Goal: Check status: Check status

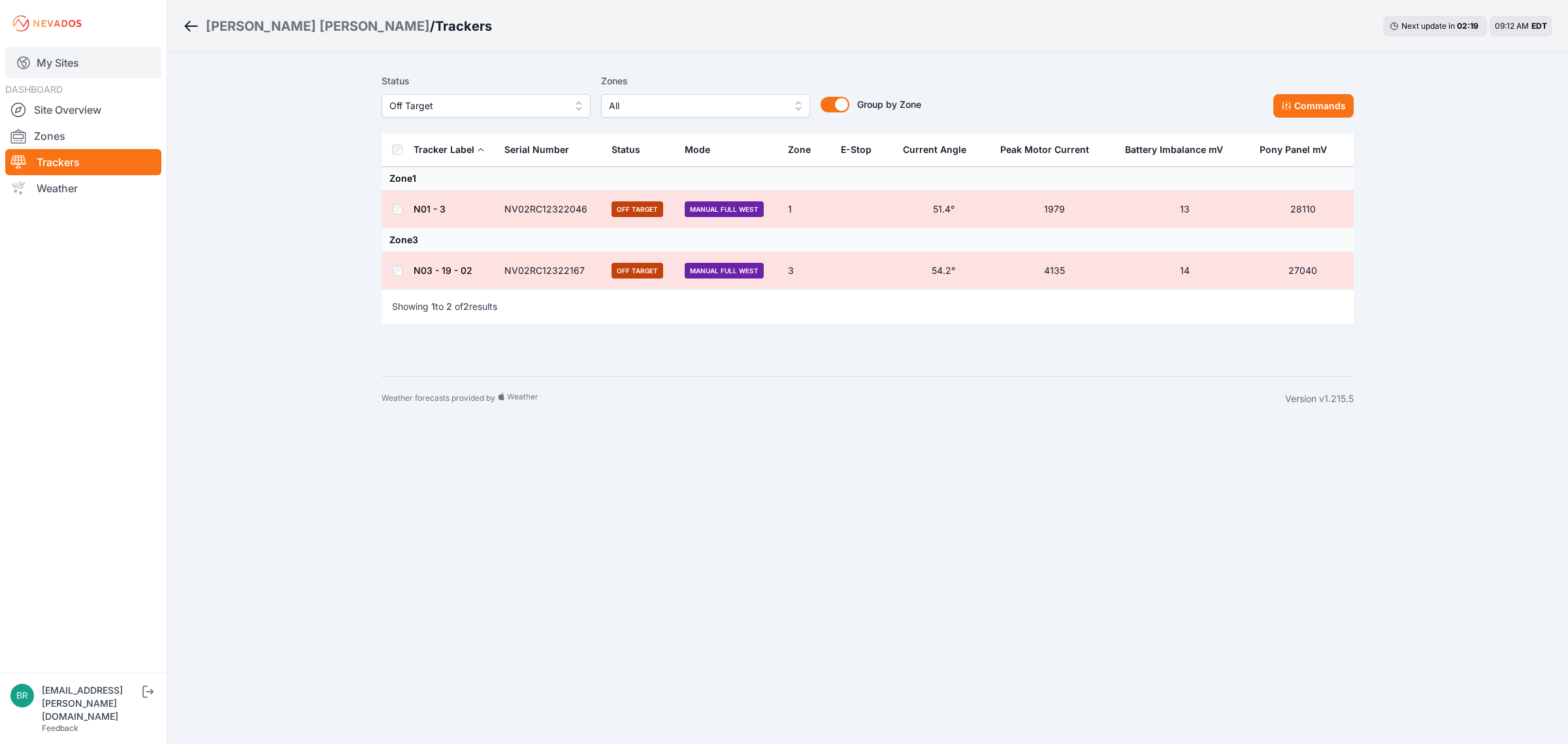
click at [85, 63] on link "My Sites" at bounding box center [83, 62] width 156 height 31
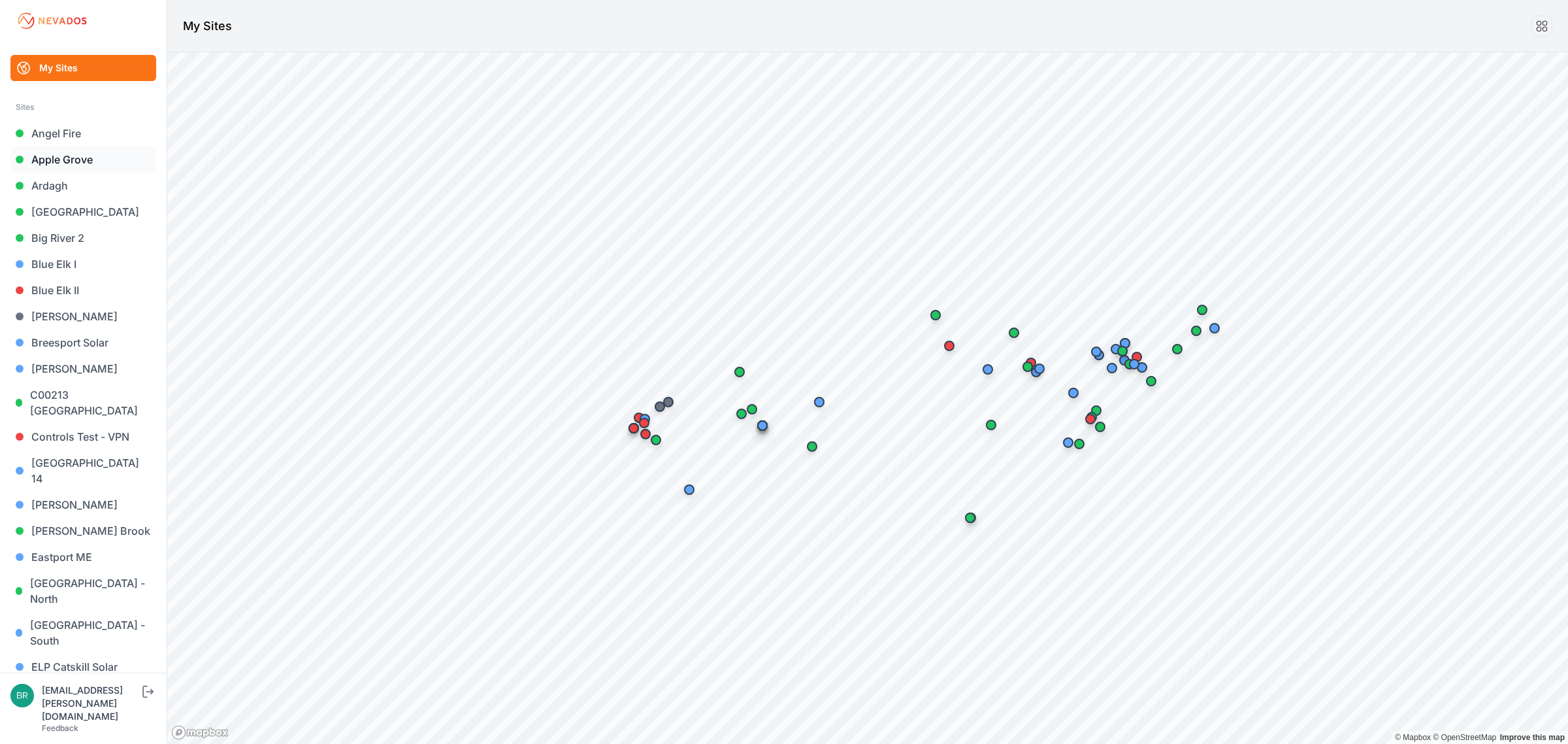
click at [77, 156] on link "Apple Grove" at bounding box center [83, 160] width 146 height 26
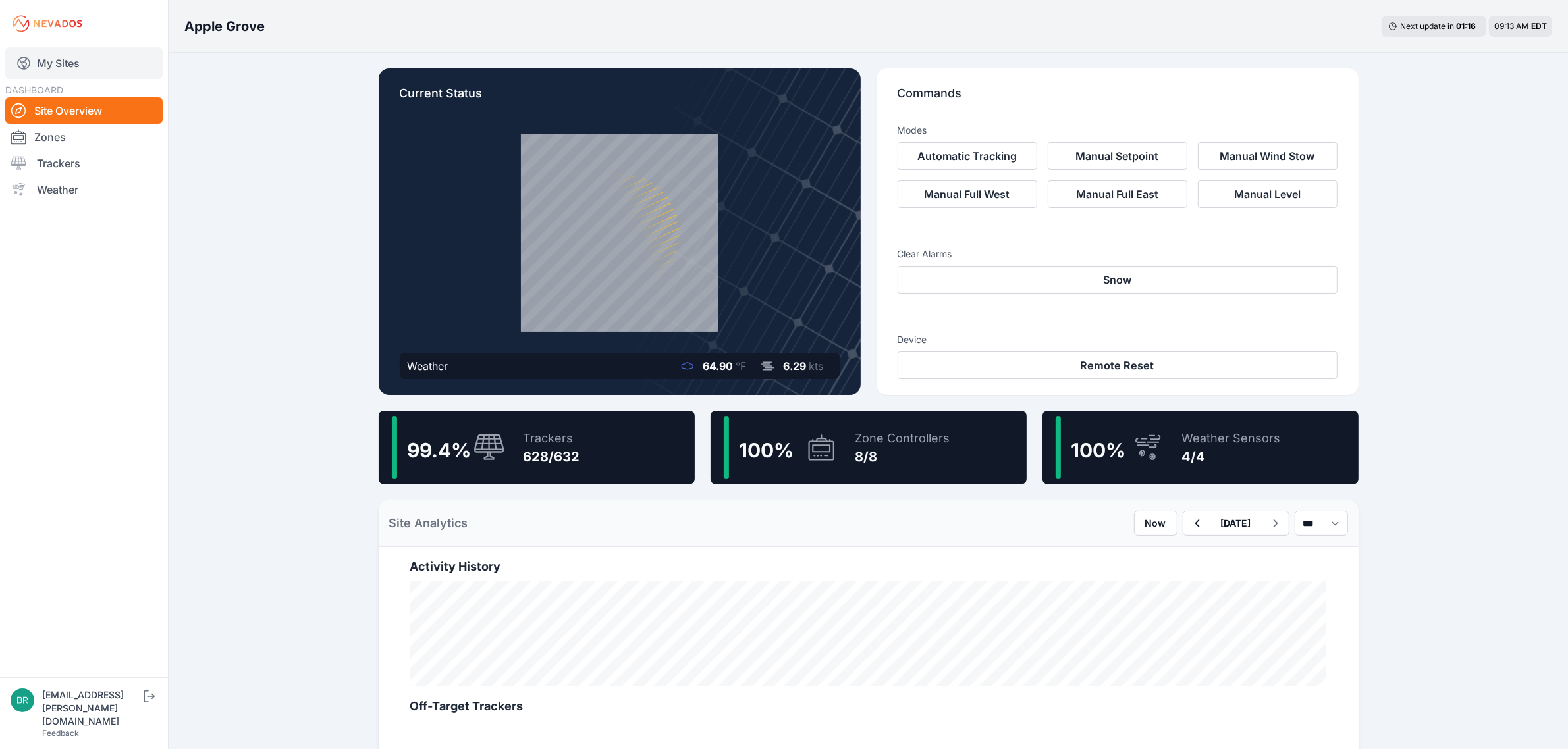
click at [83, 61] on link "My Sites" at bounding box center [84, 62] width 158 height 32
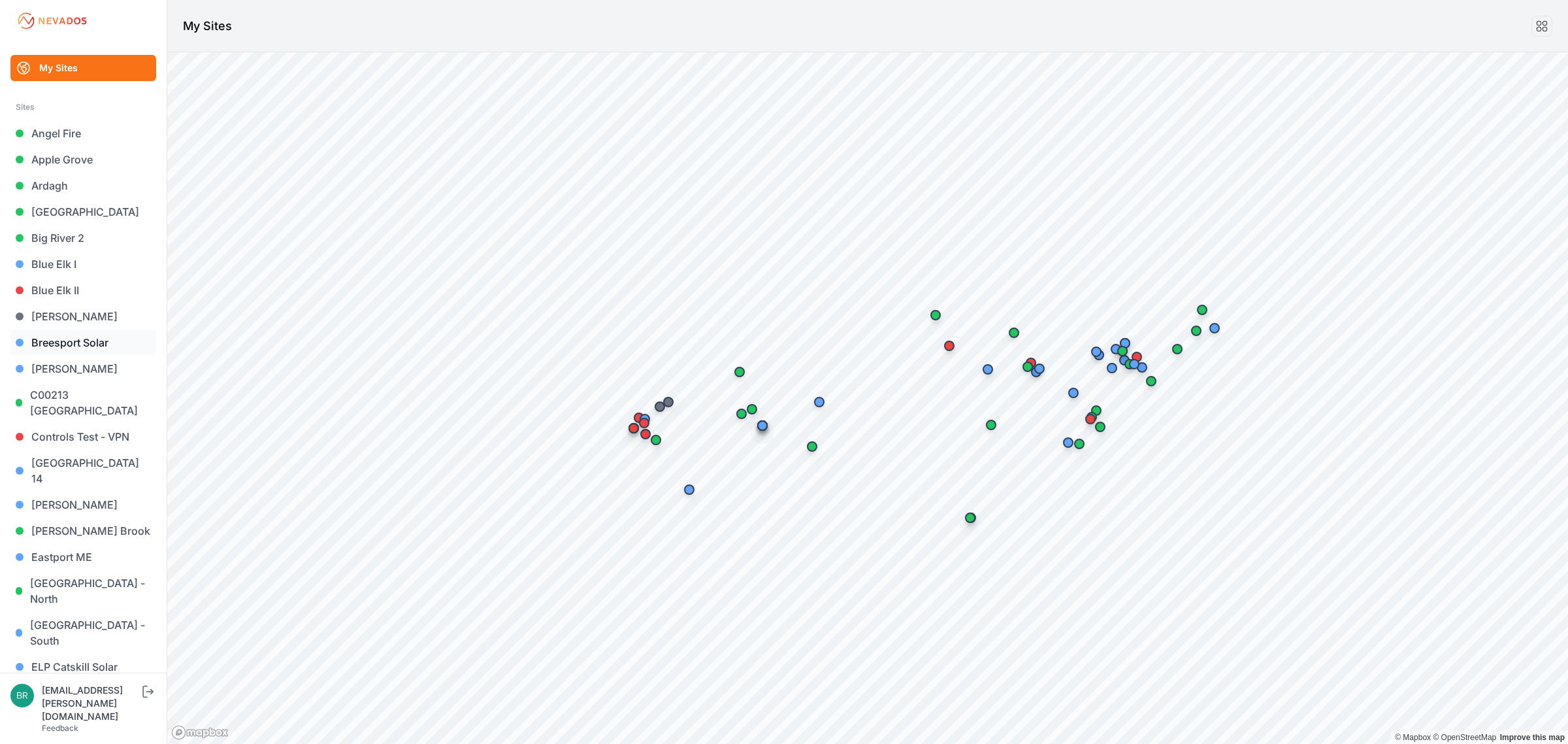
click at [102, 340] on link "Breesport Solar" at bounding box center [83, 343] width 146 height 26
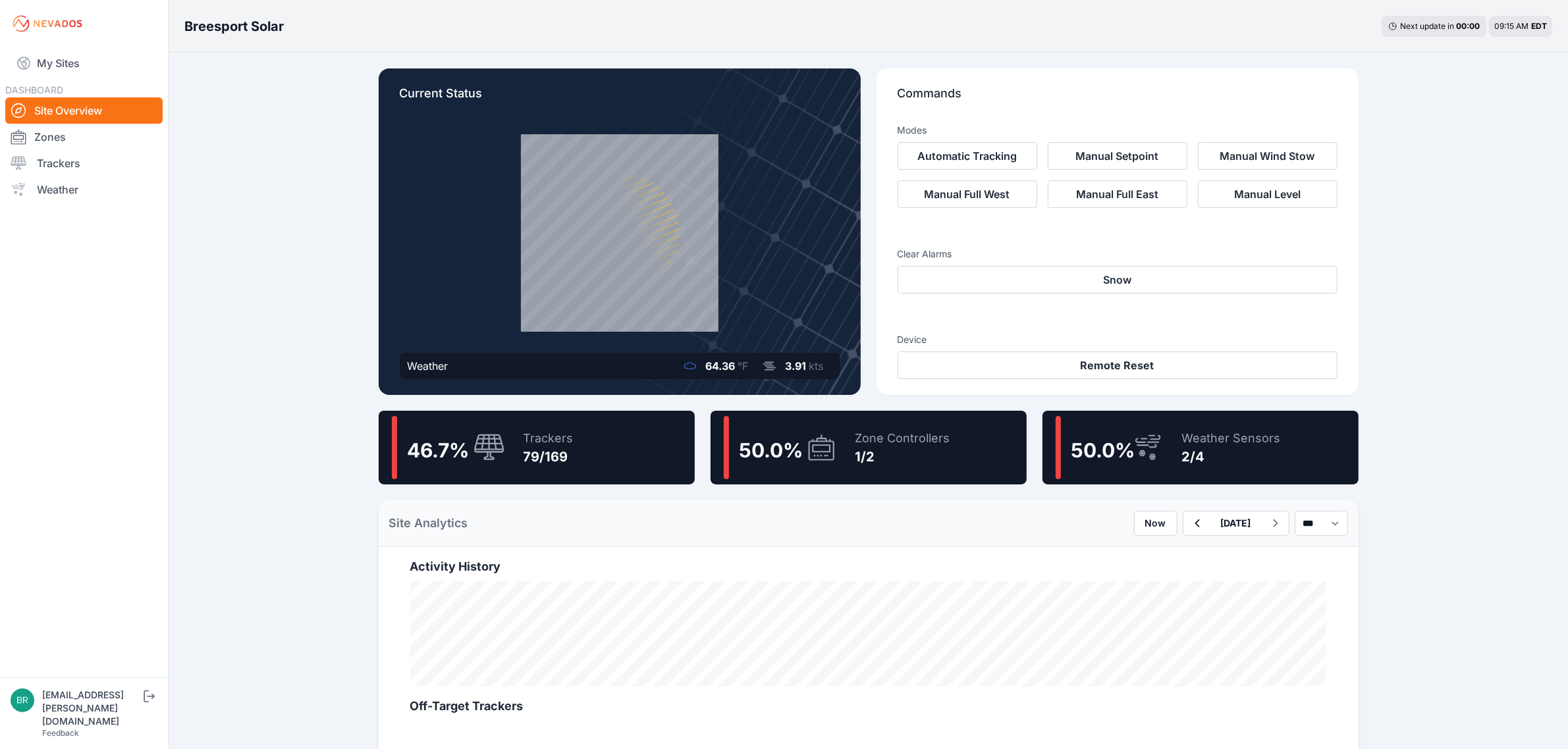
click at [855, 452] on div "1/2" at bounding box center [902, 456] width 95 height 19
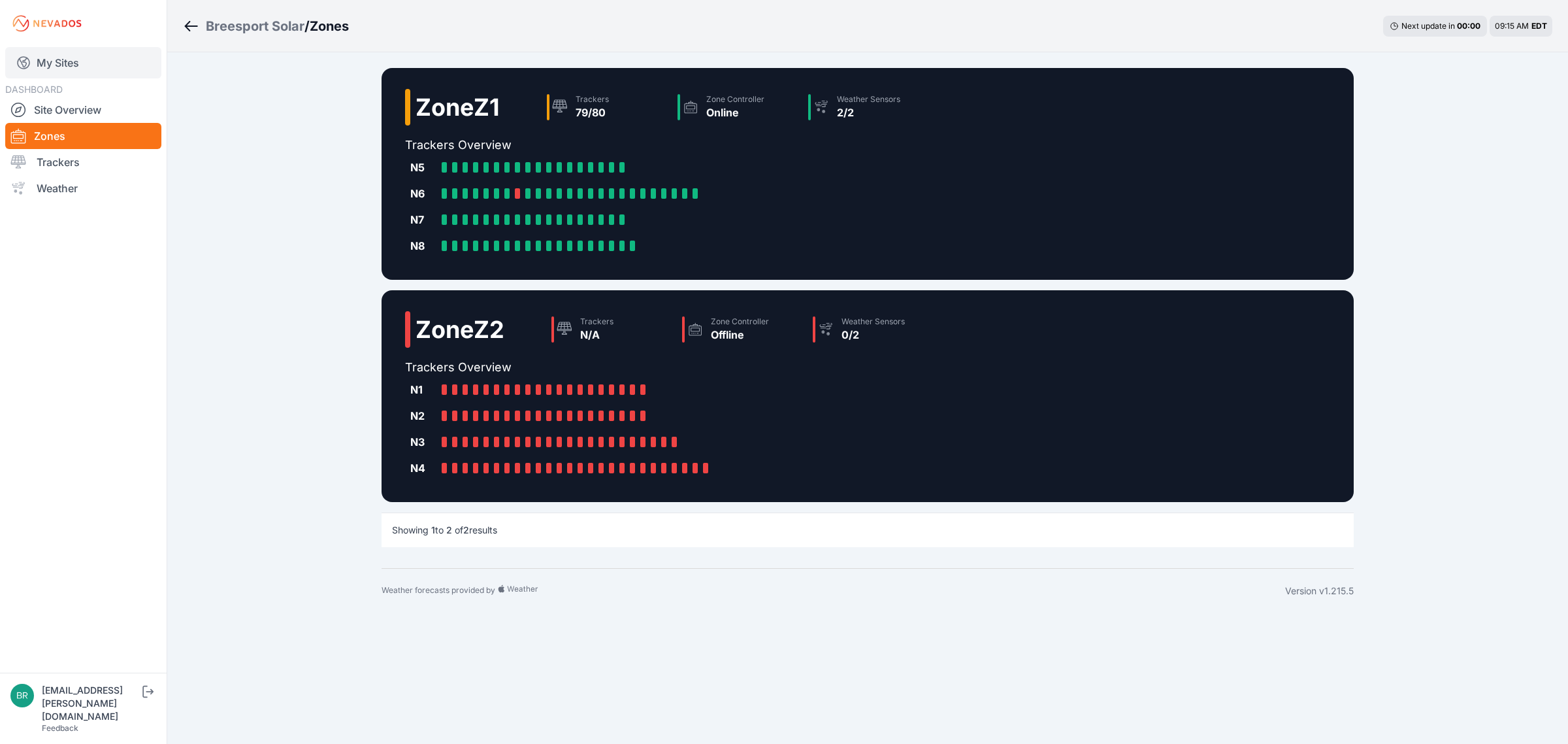
click at [65, 53] on link "My Sites" at bounding box center [83, 62] width 156 height 31
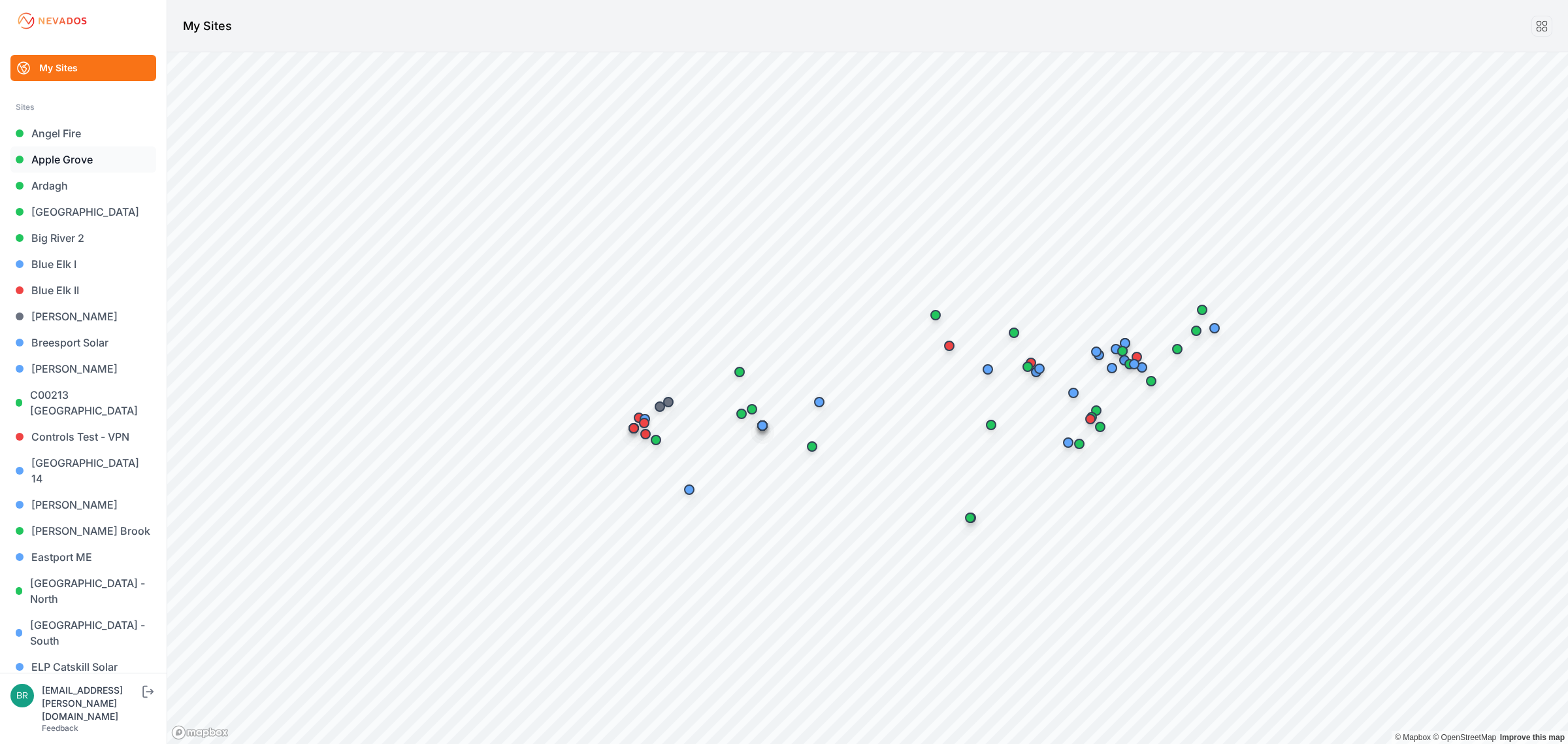
click at [56, 154] on link "Apple Grove" at bounding box center [83, 160] width 146 height 26
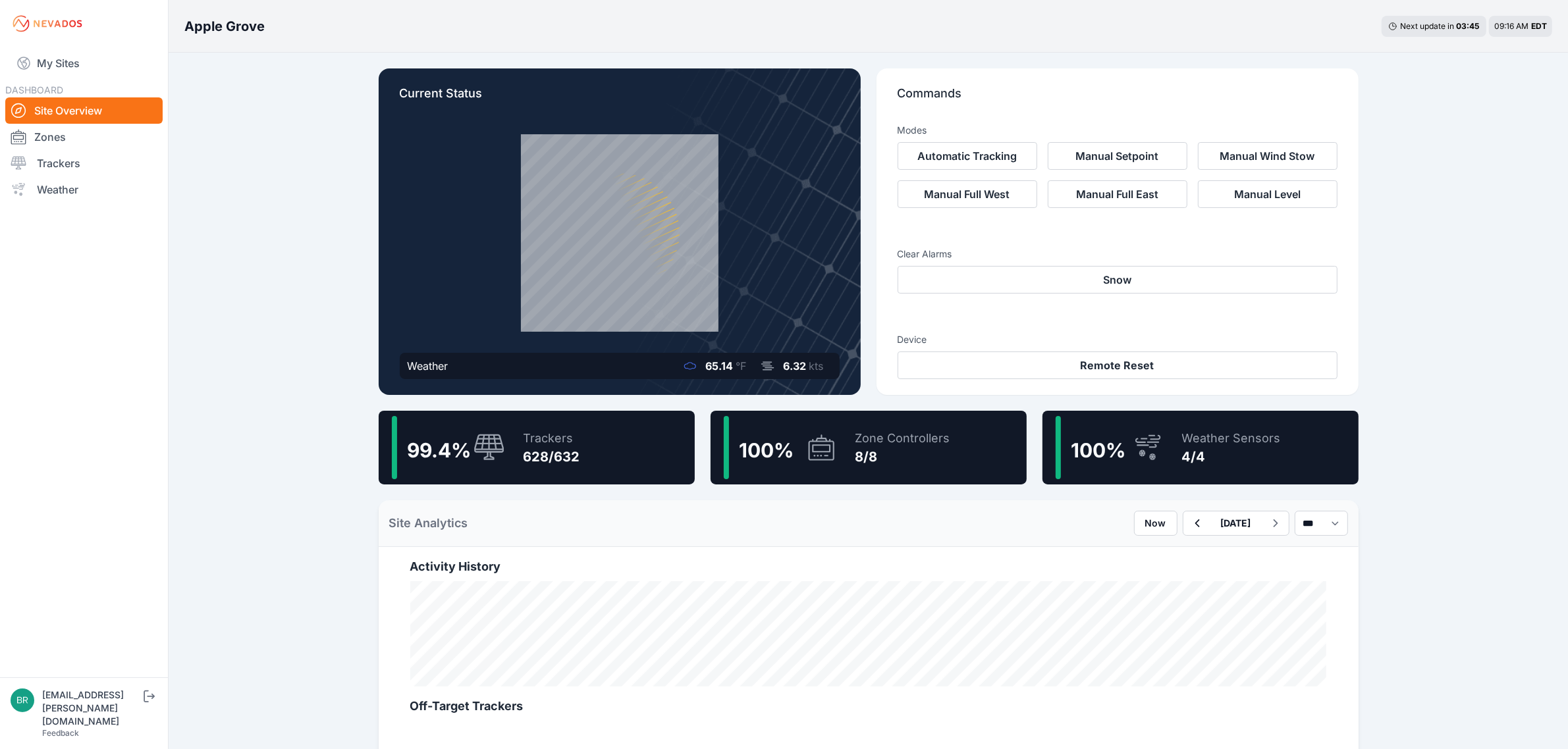
click at [600, 443] on div "99.4 % Trackers 628/632" at bounding box center [536, 447] width 316 height 74
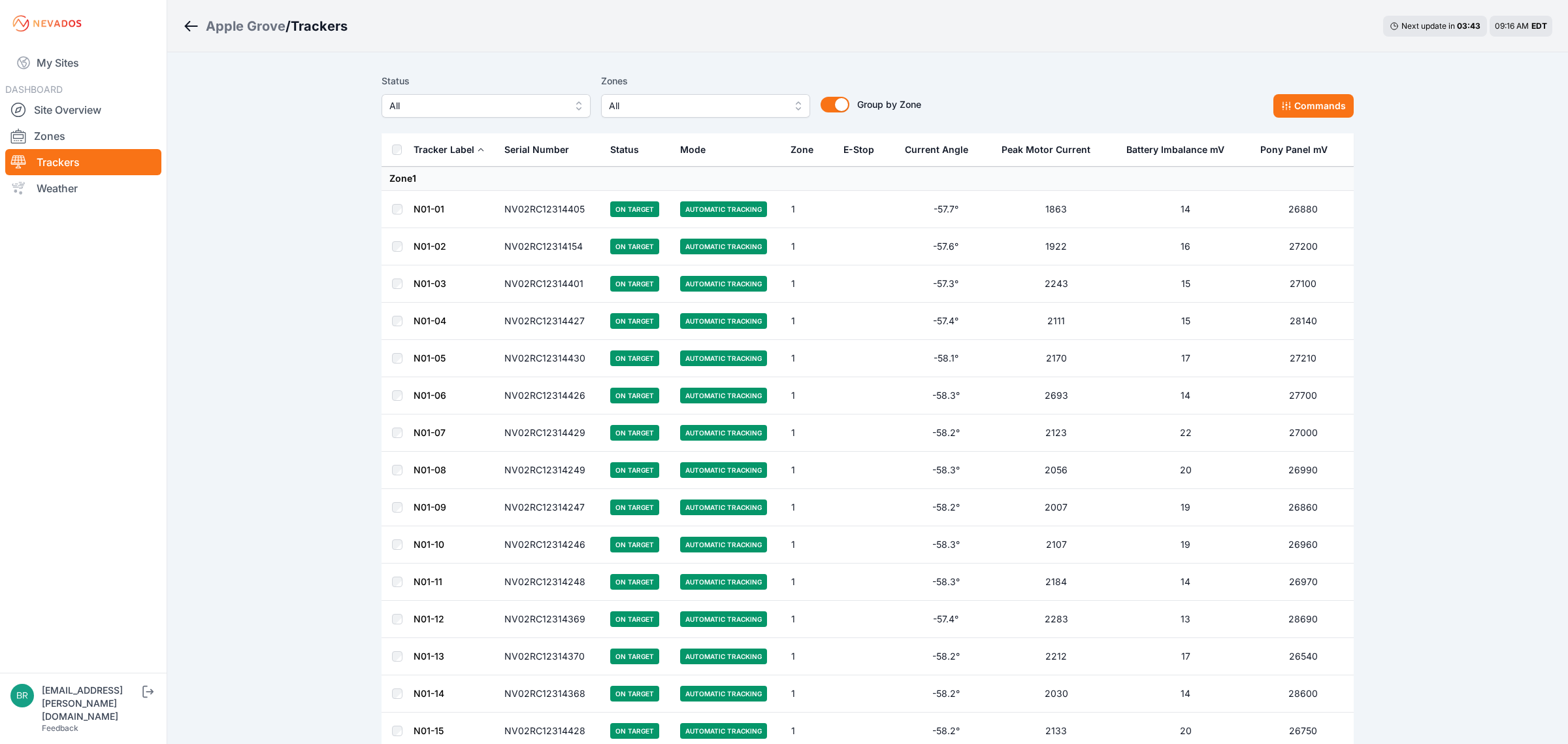
click at [445, 103] on span "All" at bounding box center [476, 106] width 175 height 15
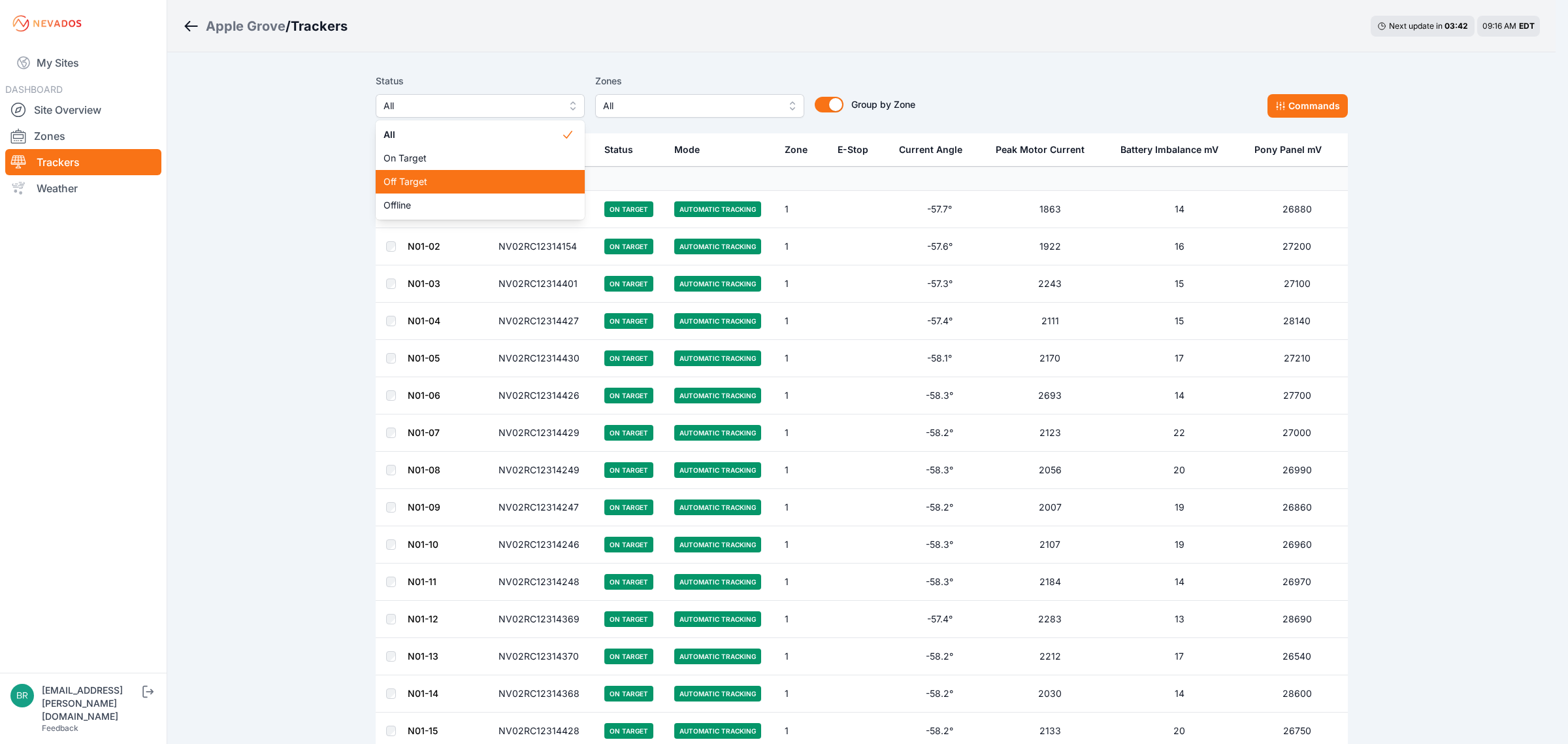
click at [444, 181] on span "Off Target" at bounding box center [472, 181] width 178 height 13
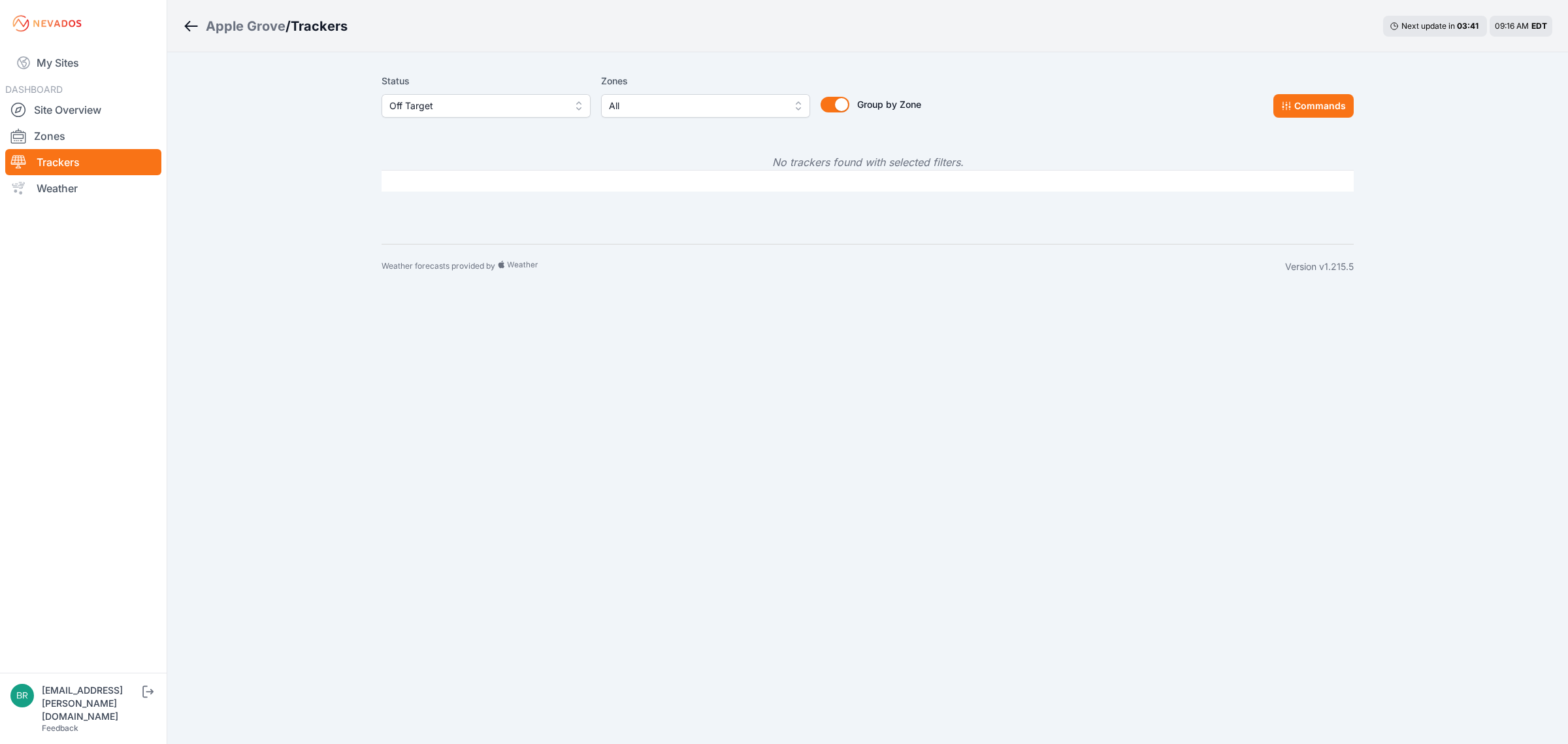
click at [468, 95] on button "Off Target" at bounding box center [486, 106] width 209 height 23
click at [447, 210] on span "Offline" at bounding box center [478, 205] width 178 height 13
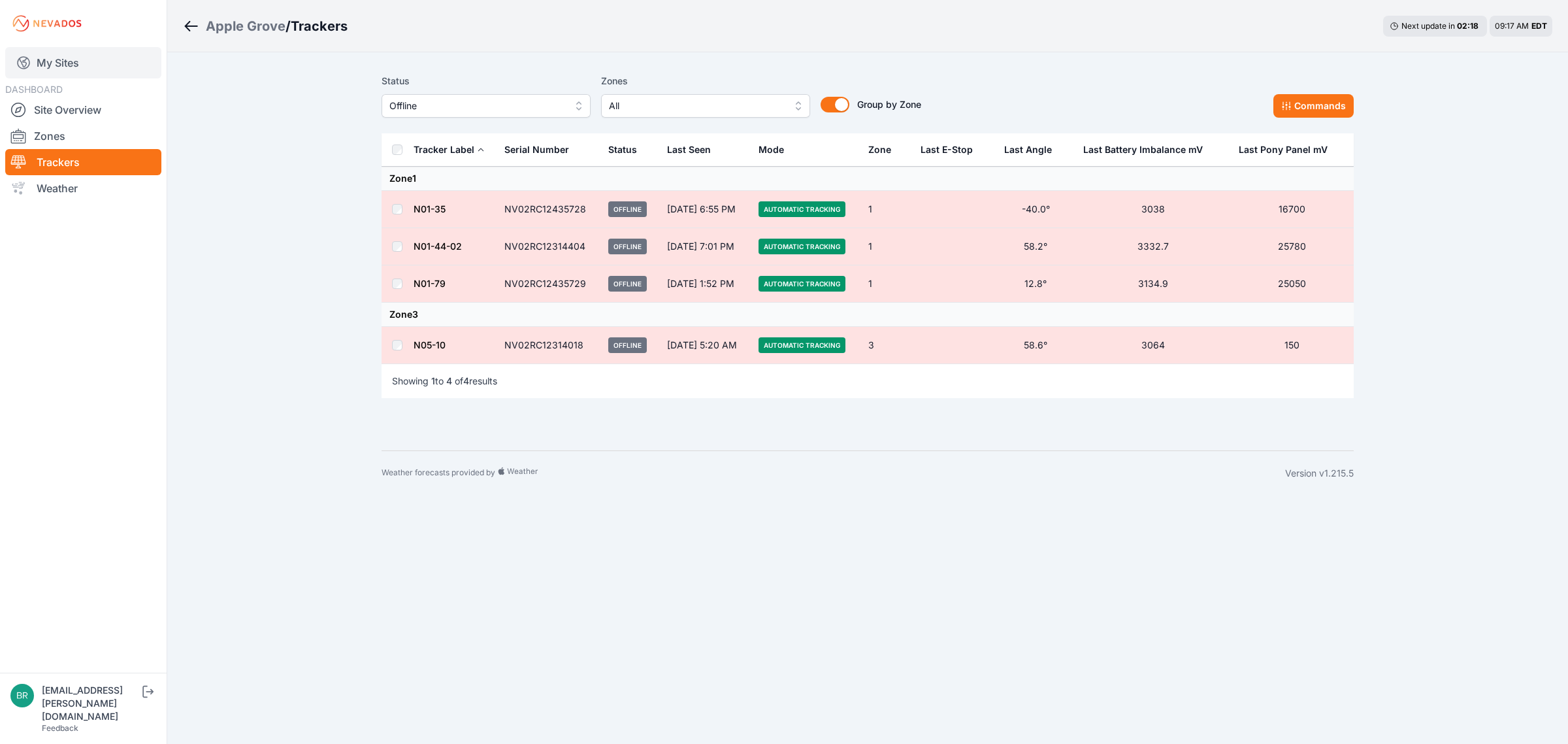
click at [103, 71] on link "My Sites" at bounding box center [83, 62] width 156 height 31
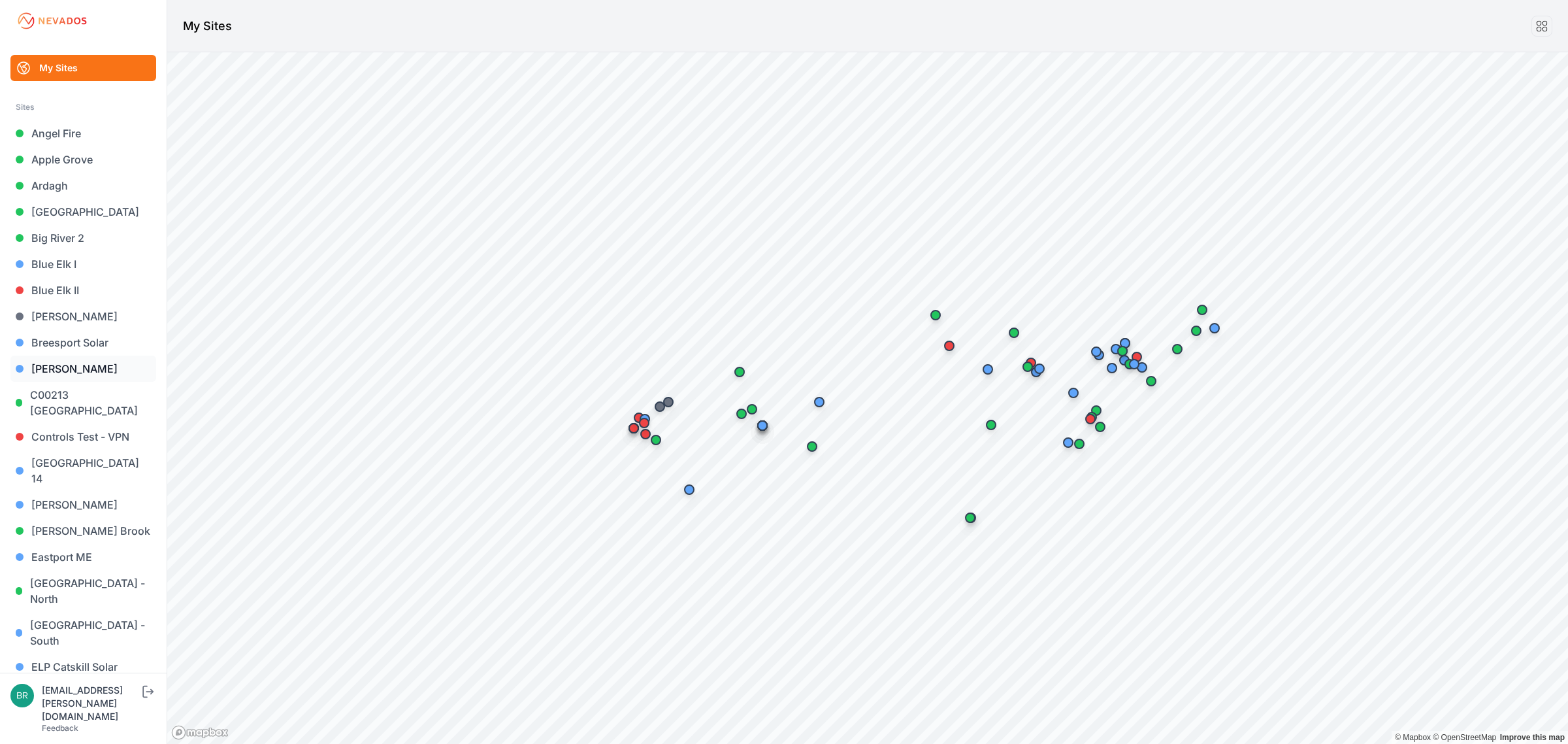
click at [63, 364] on link "Byron" at bounding box center [83, 368] width 146 height 26
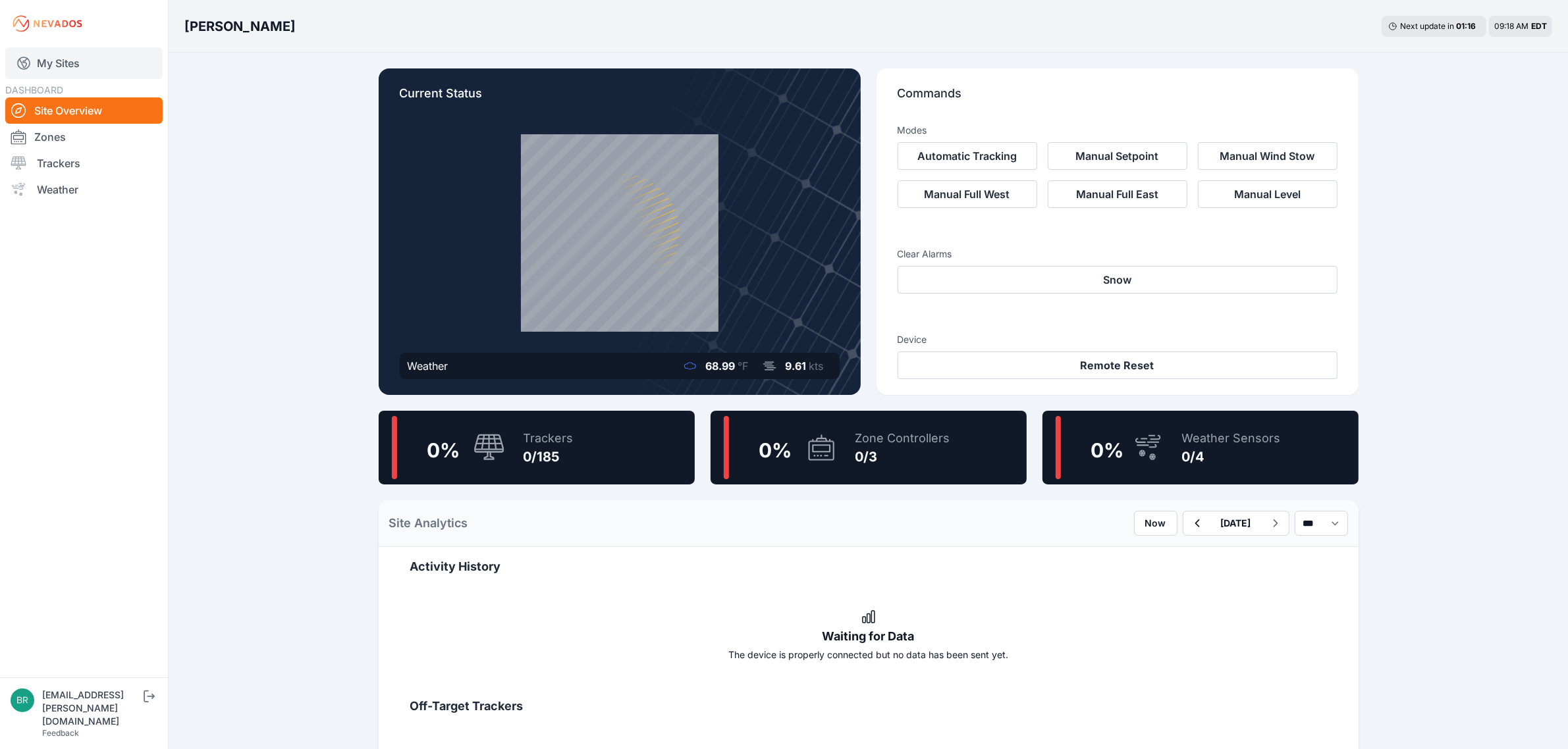
click at [70, 67] on link "My Sites" at bounding box center [84, 62] width 158 height 32
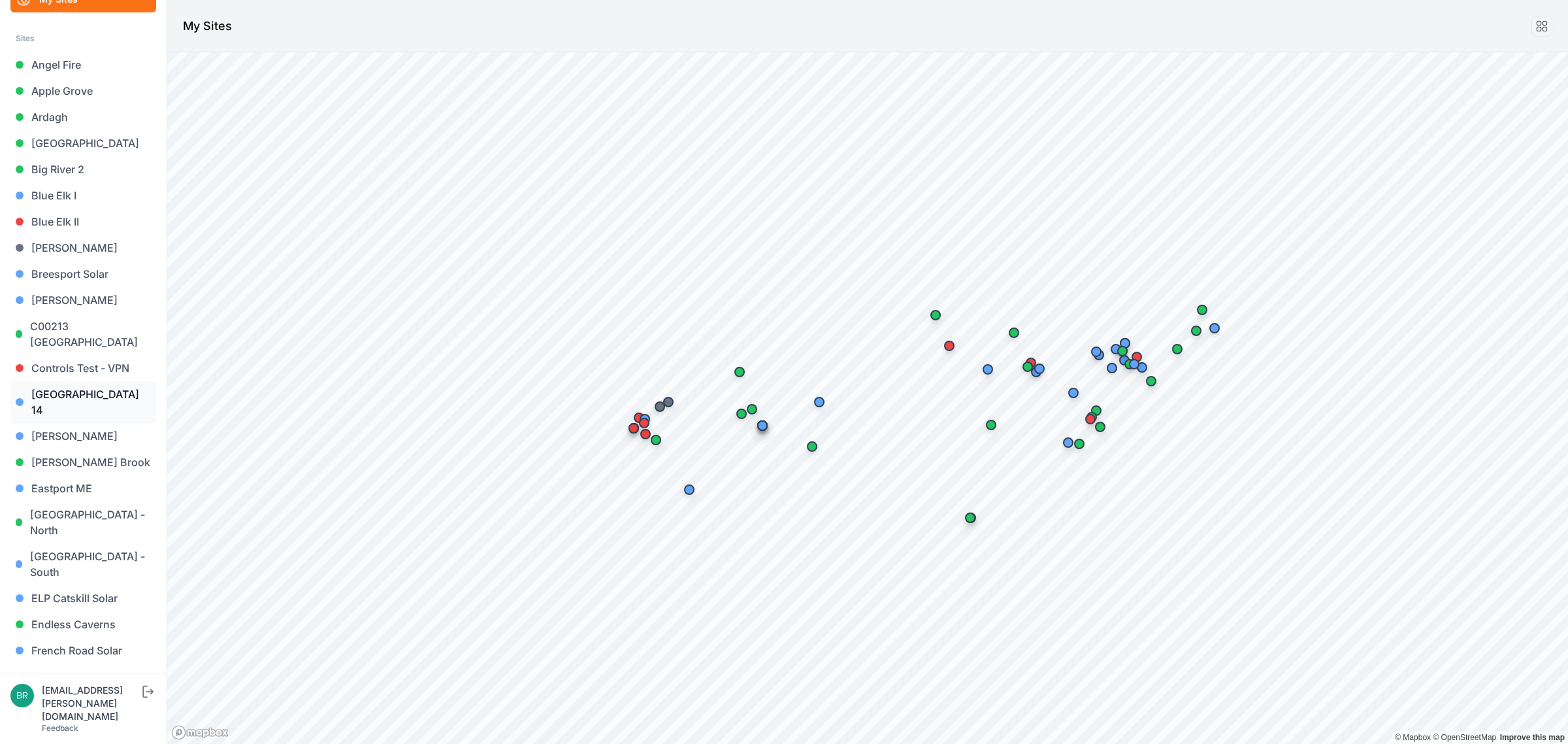
scroll to position [164, 0]
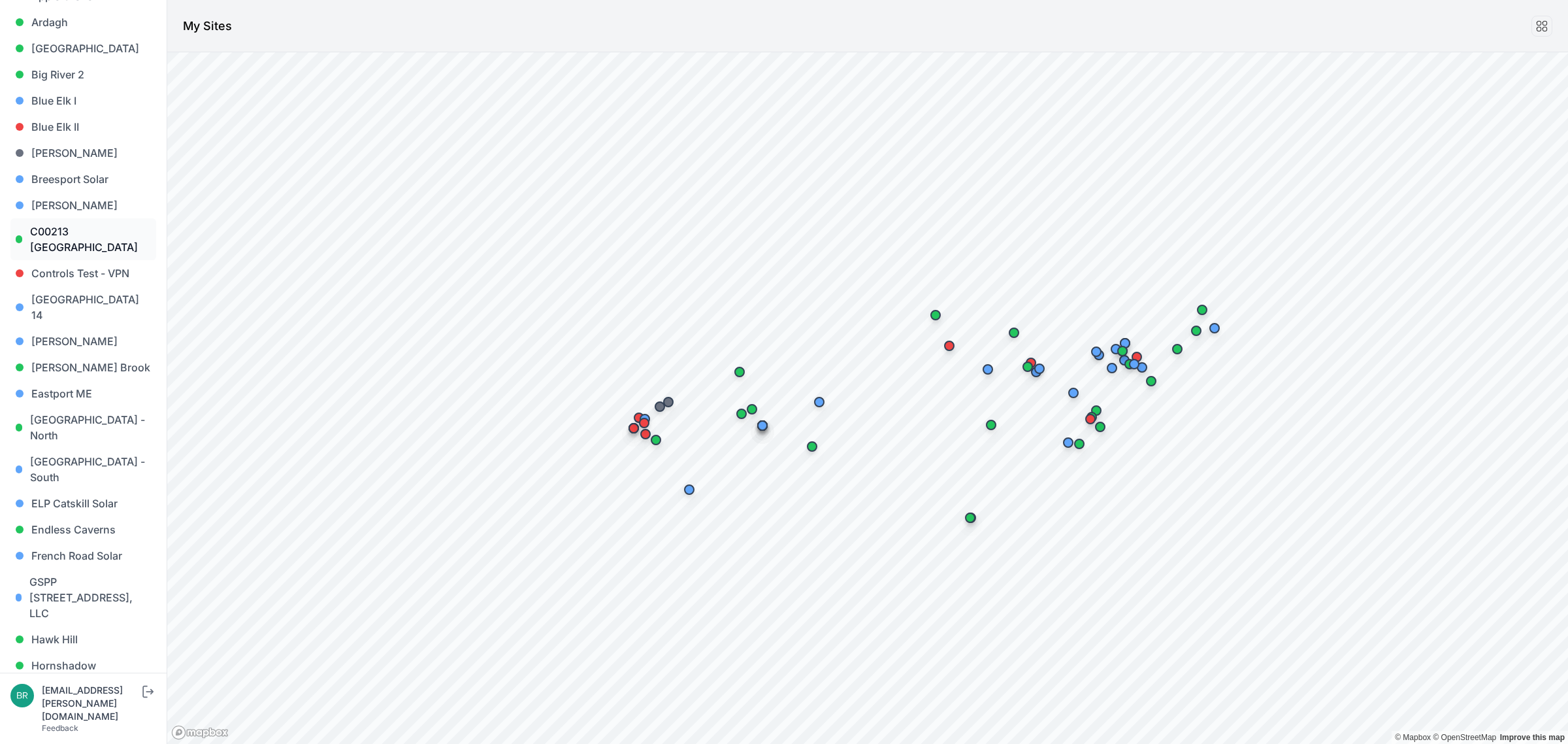
click at [97, 233] on link "C00213 ME Dayton South St" at bounding box center [83, 239] width 146 height 42
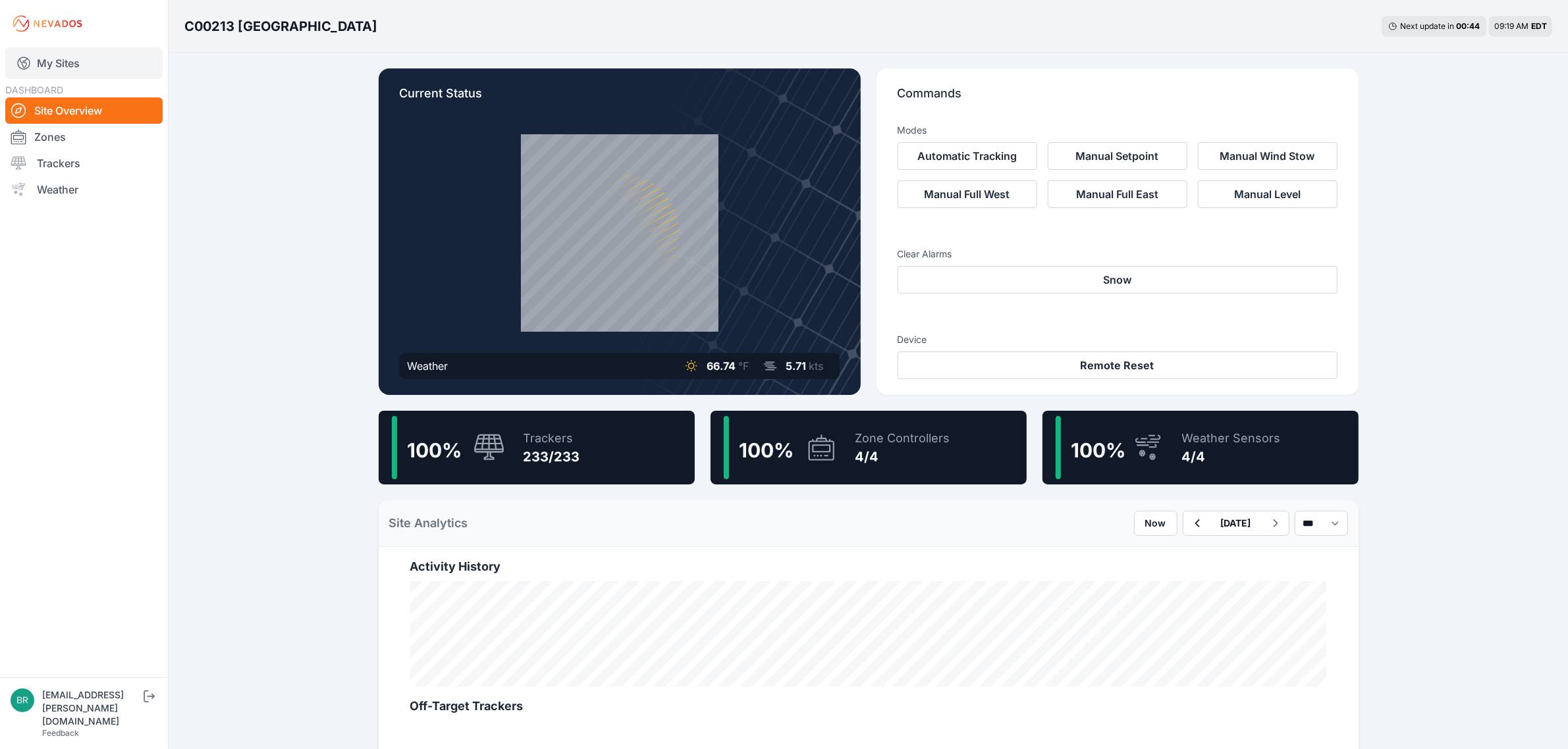
click at [84, 64] on link "My Sites" at bounding box center [84, 62] width 158 height 32
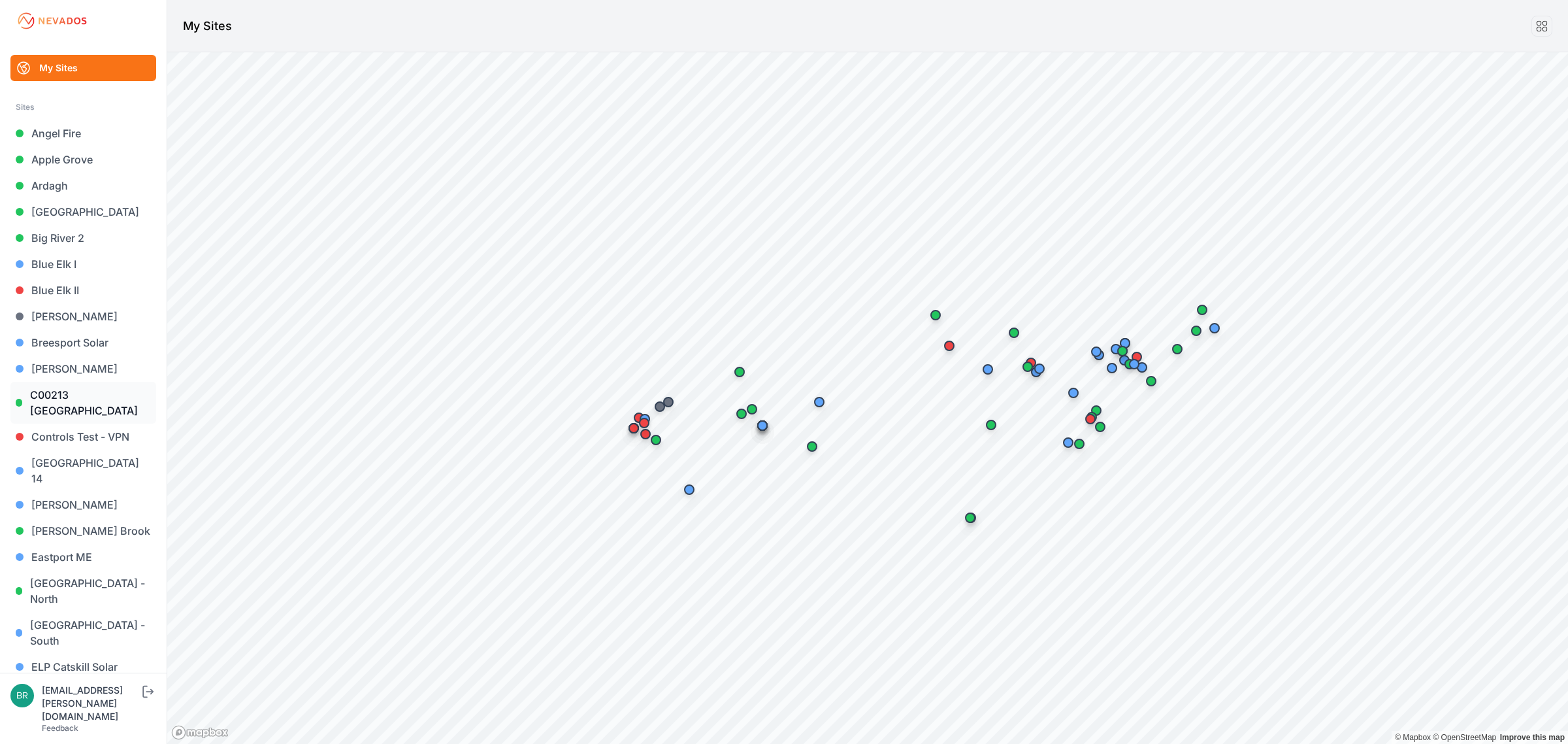
click at [96, 384] on link "C00213 ME Dayton South St" at bounding box center [83, 403] width 146 height 42
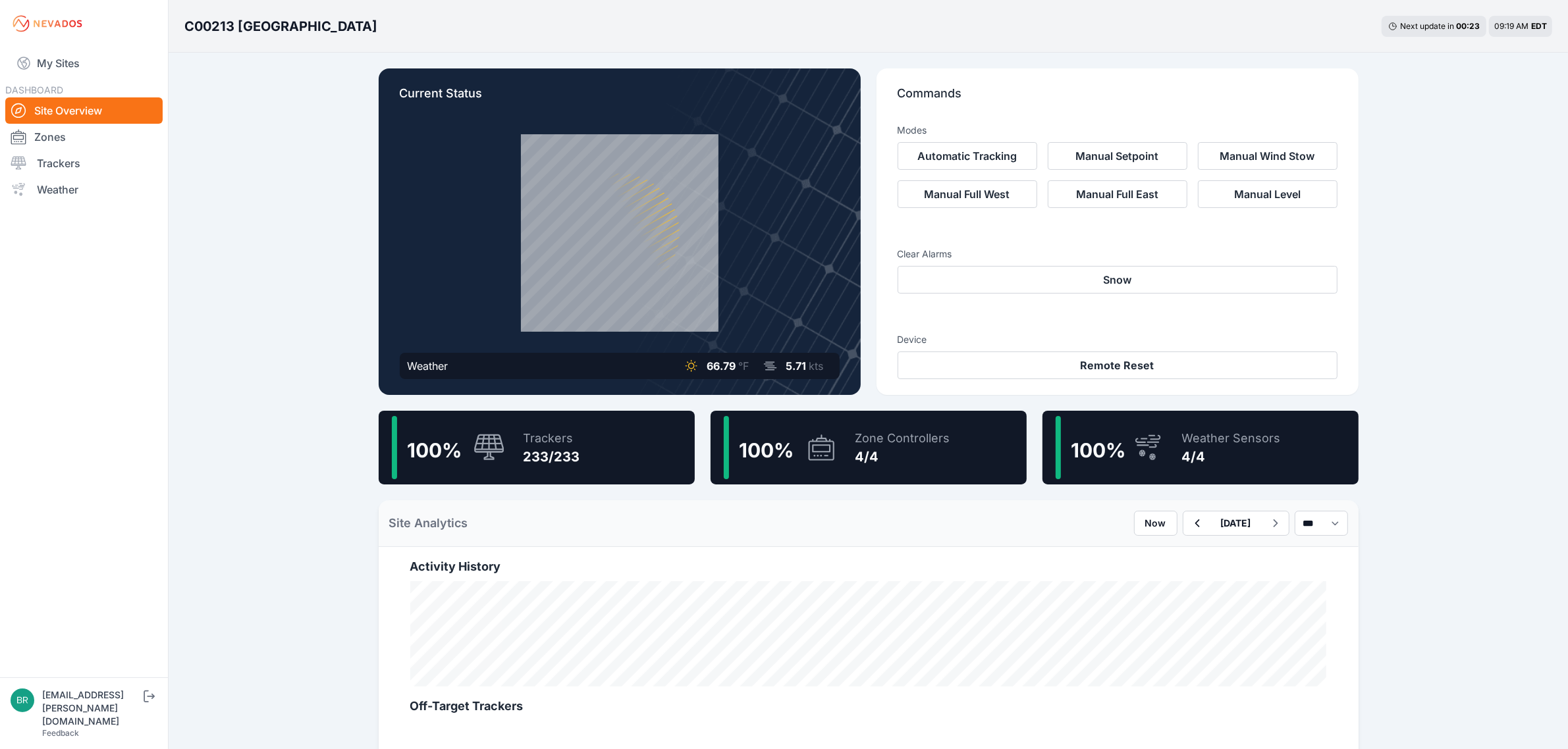
click at [508, 438] on div "100 % Trackers 233/233" at bounding box center [536, 447] width 316 height 74
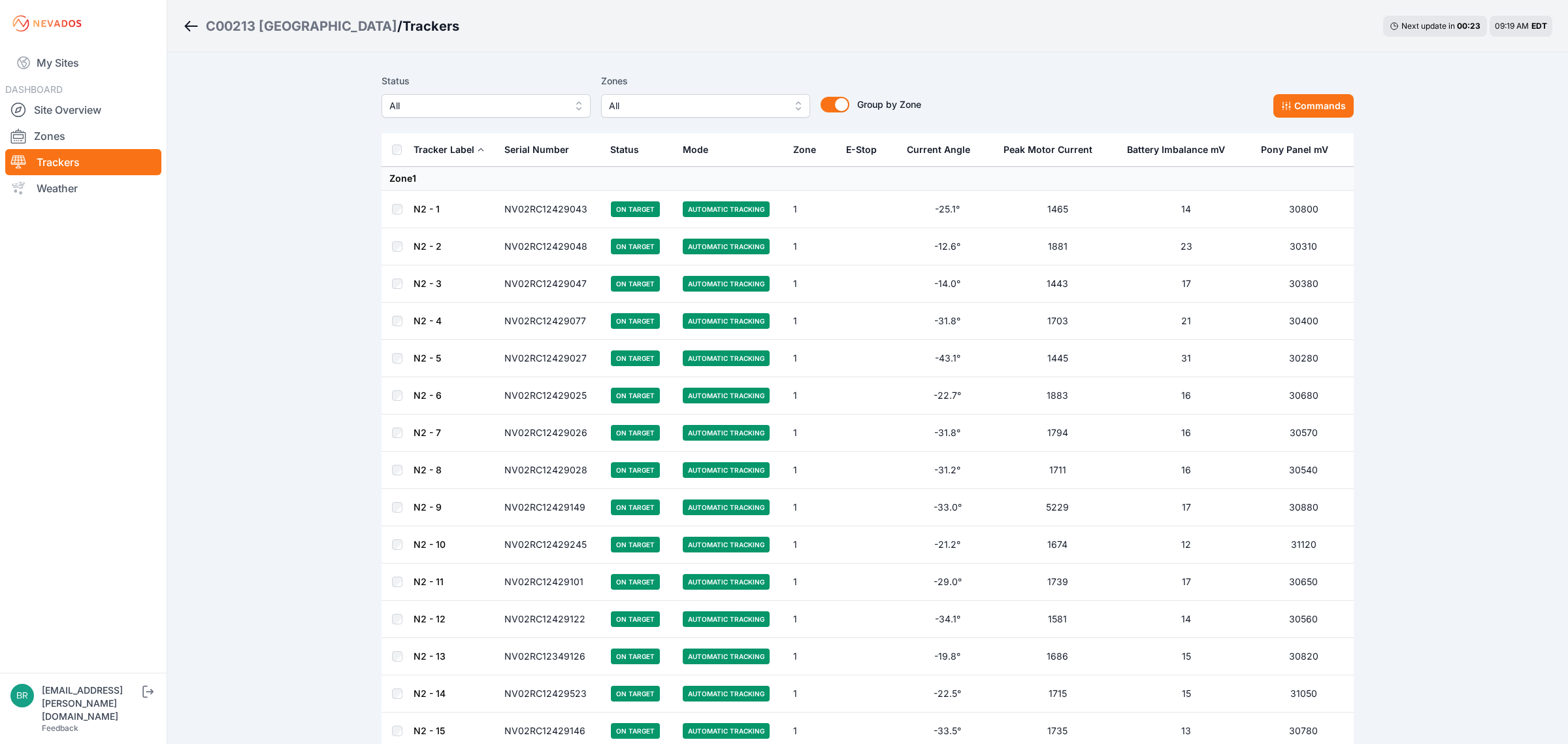
click at [396, 102] on span "All" at bounding box center [476, 106] width 175 height 15
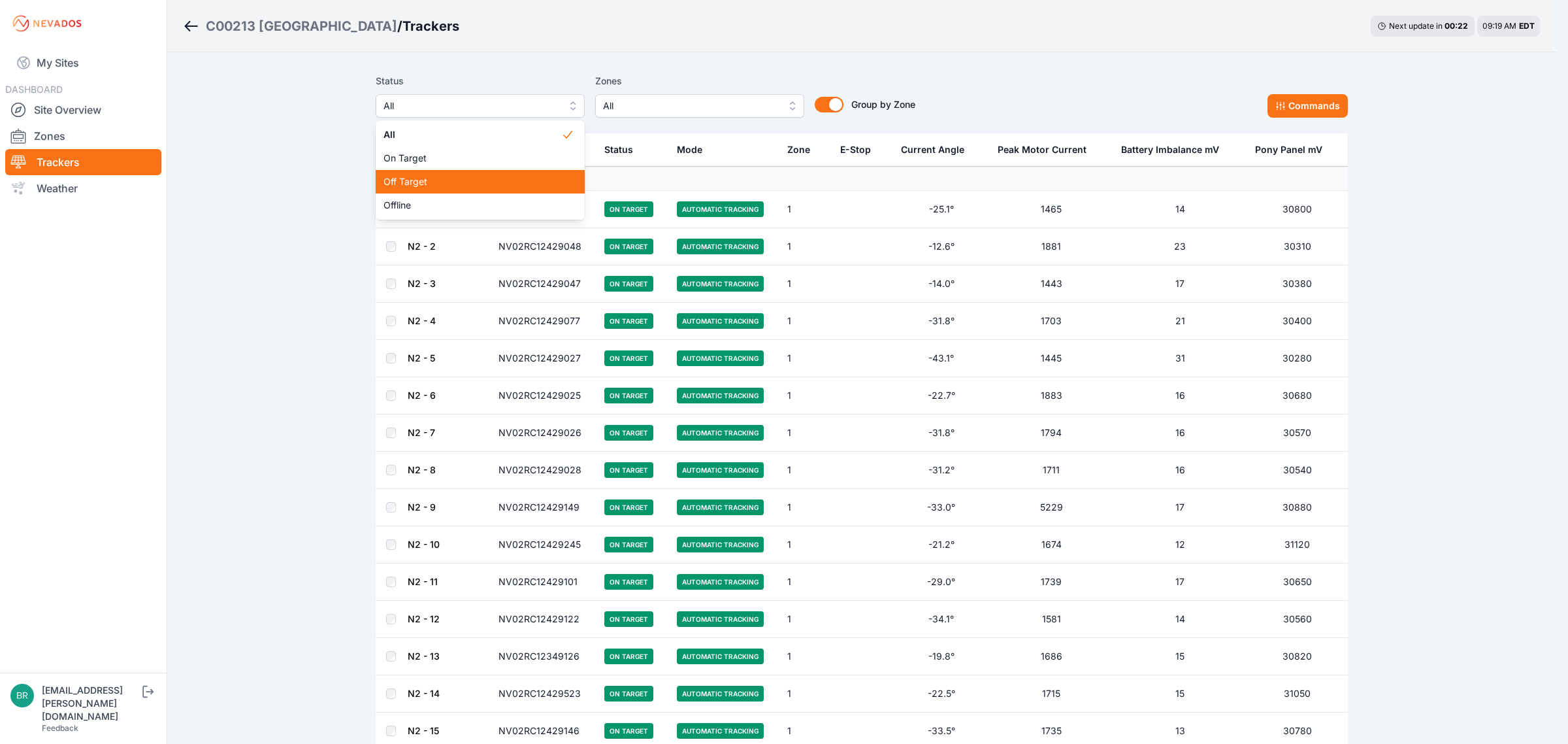
click at [396, 175] on span "Off Target" at bounding box center [472, 181] width 178 height 13
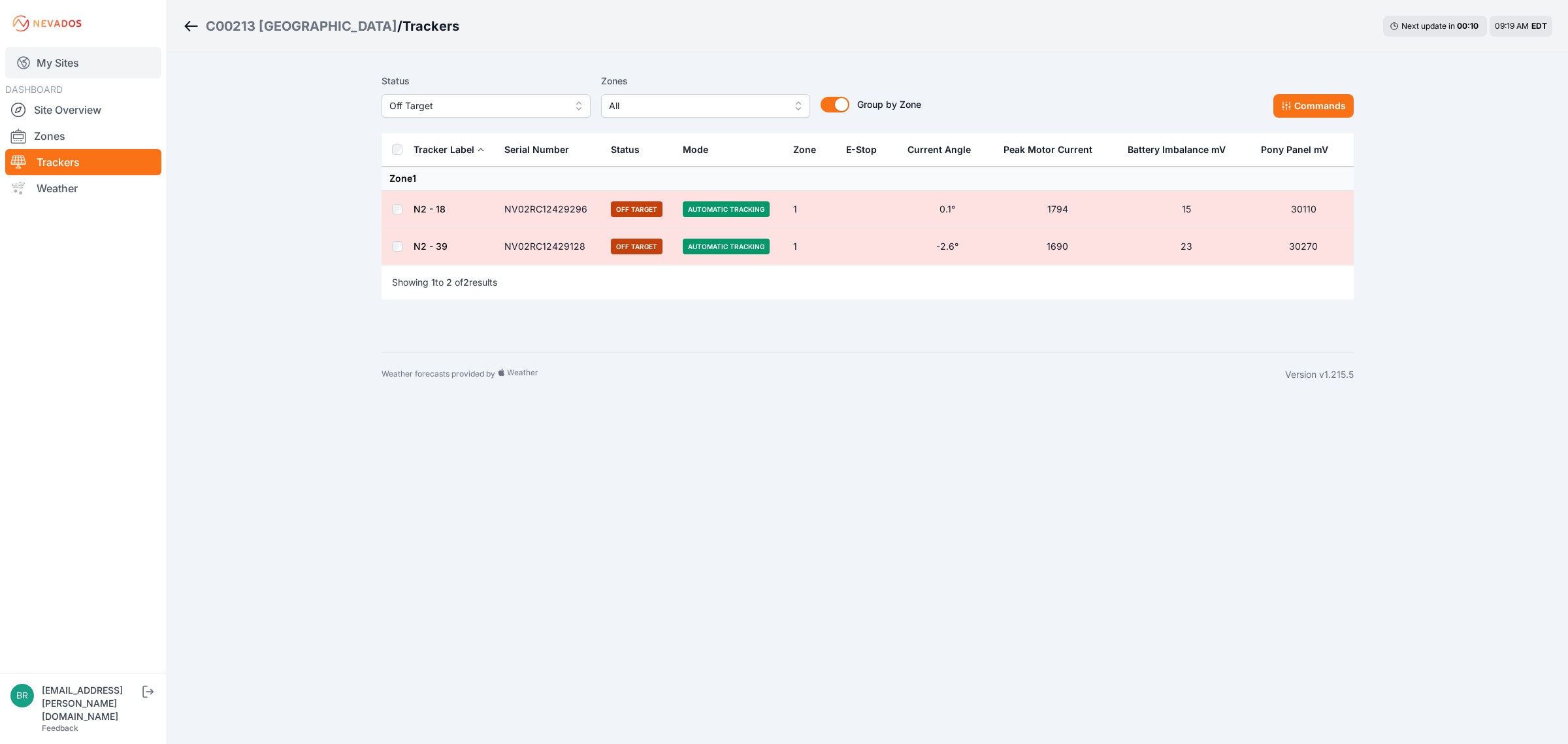
click at [77, 64] on link "My Sites" at bounding box center [83, 62] width 156 height 31
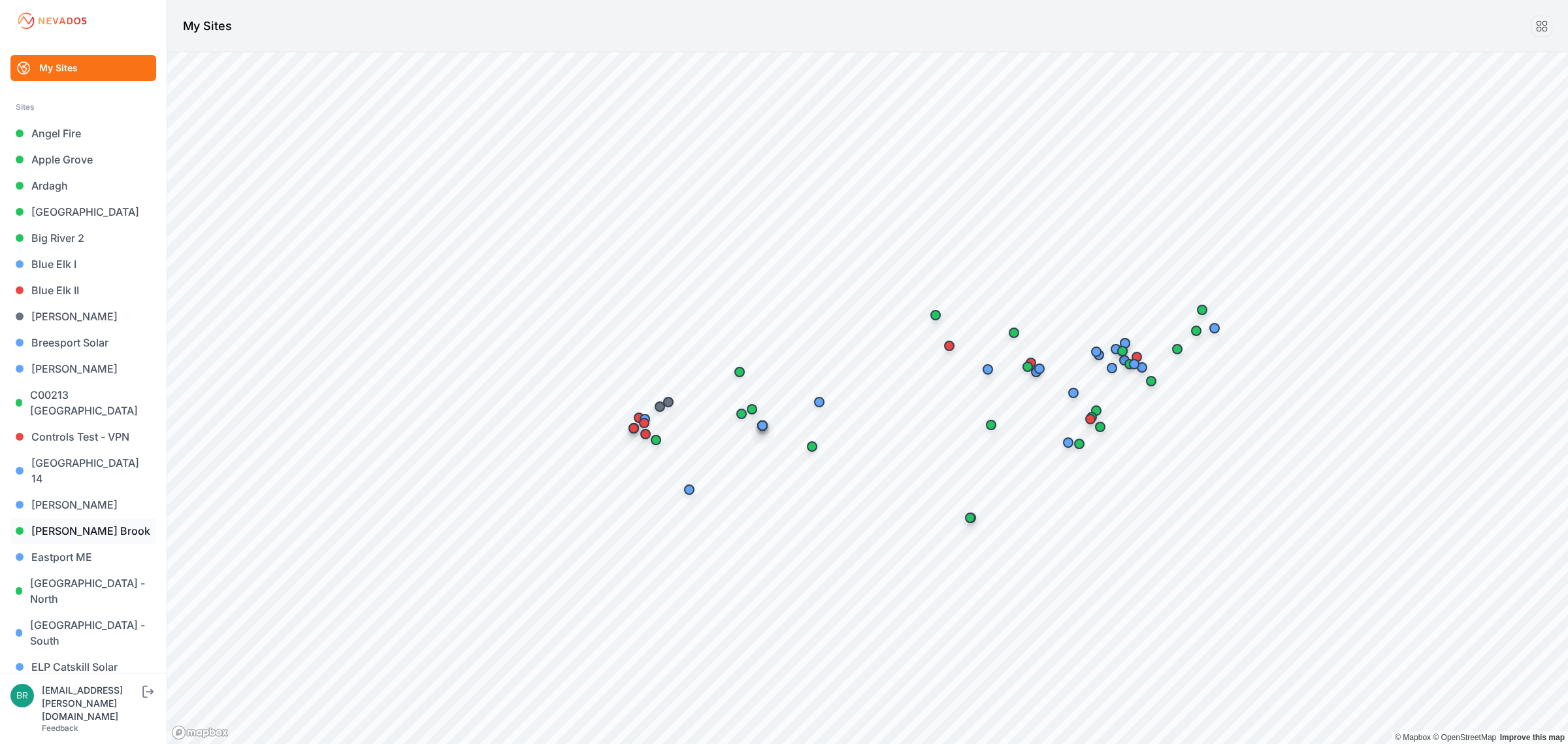
click at [92, 520] on link "Dyer Brook" at bounding box center [83, 530] width 146 height 26
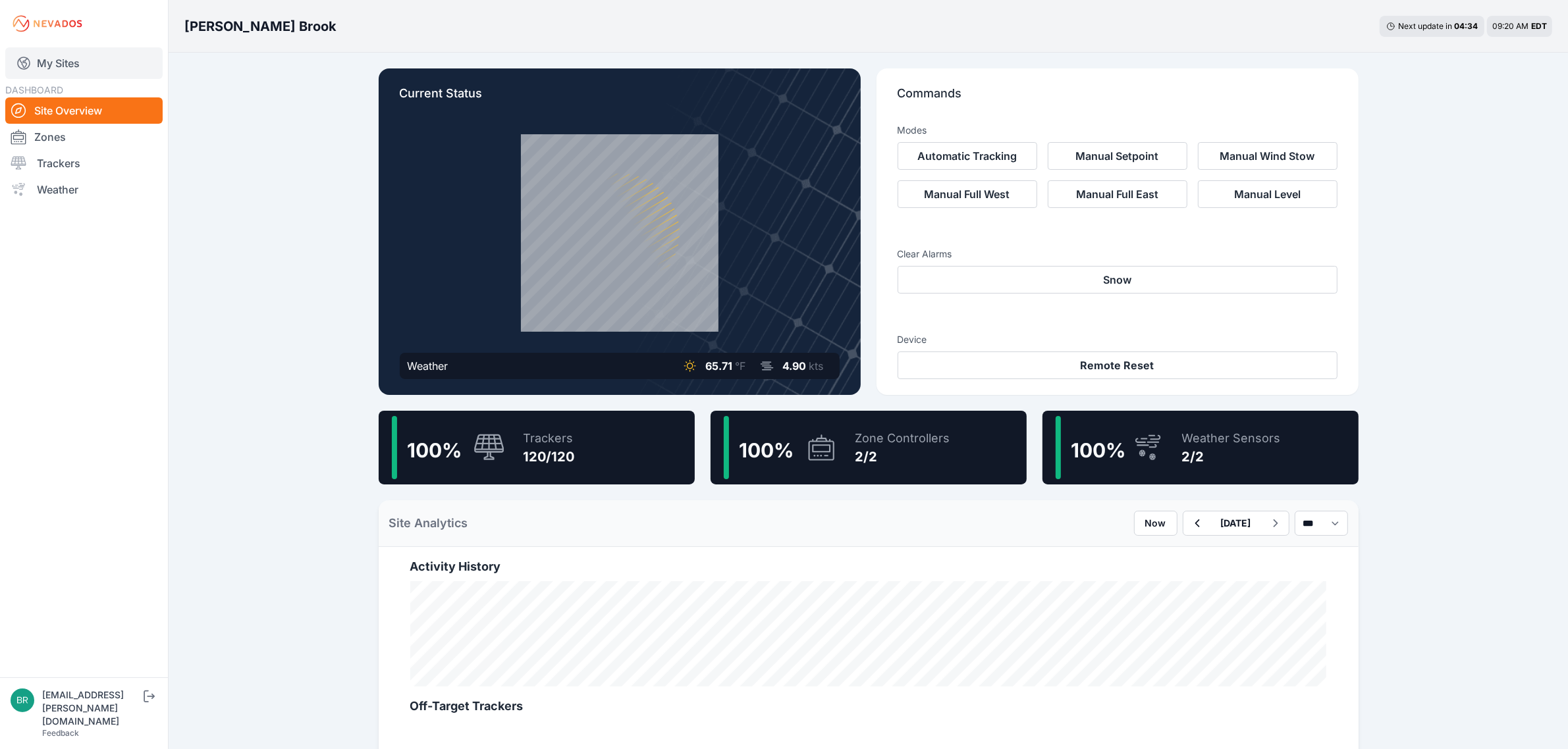
click at [58, 50] on link "My Sites" at bounding box center [84, 62] width 158 height 32
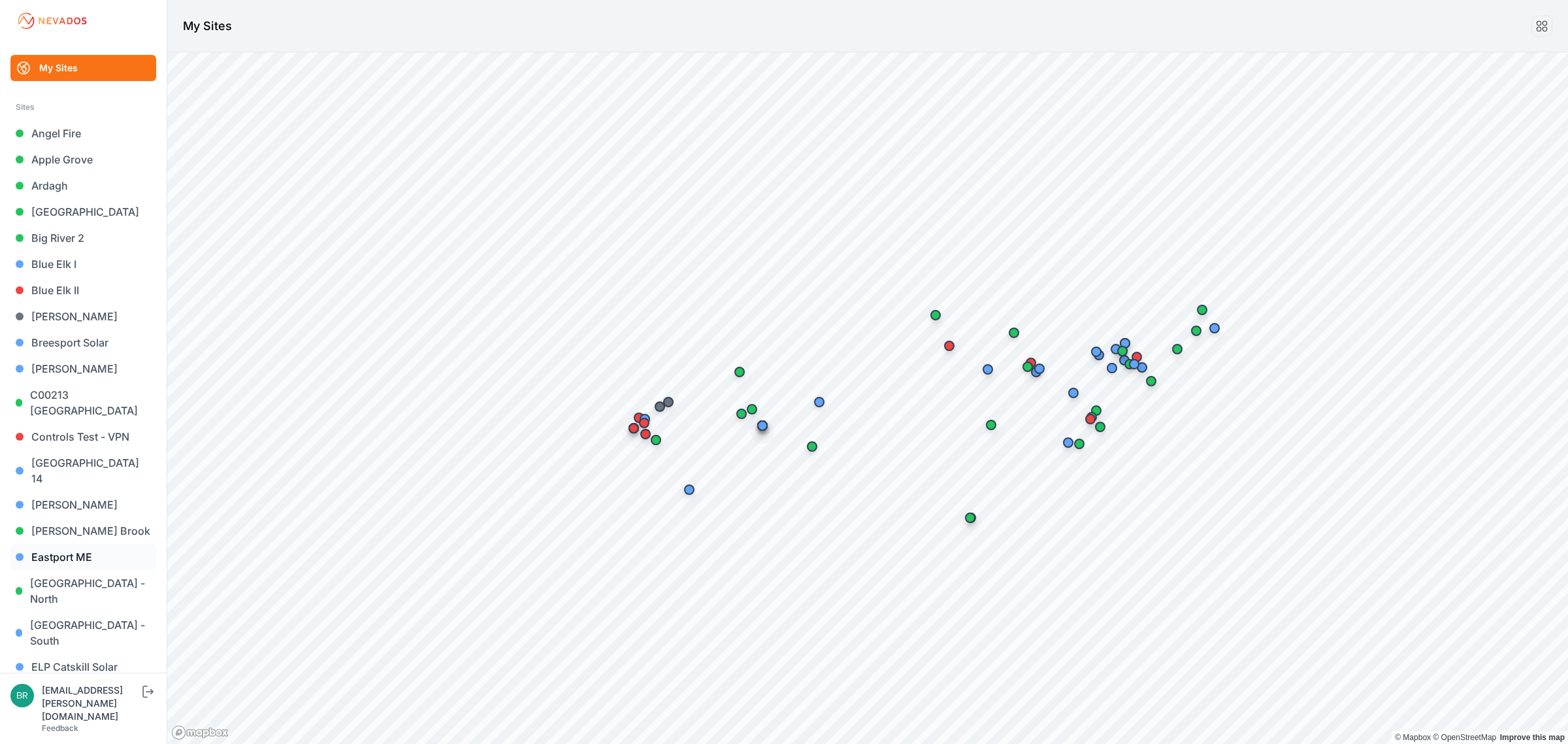
click at [92, 544] on link "Eastport ME" at bounding box center [83, 557] width 146 height 26
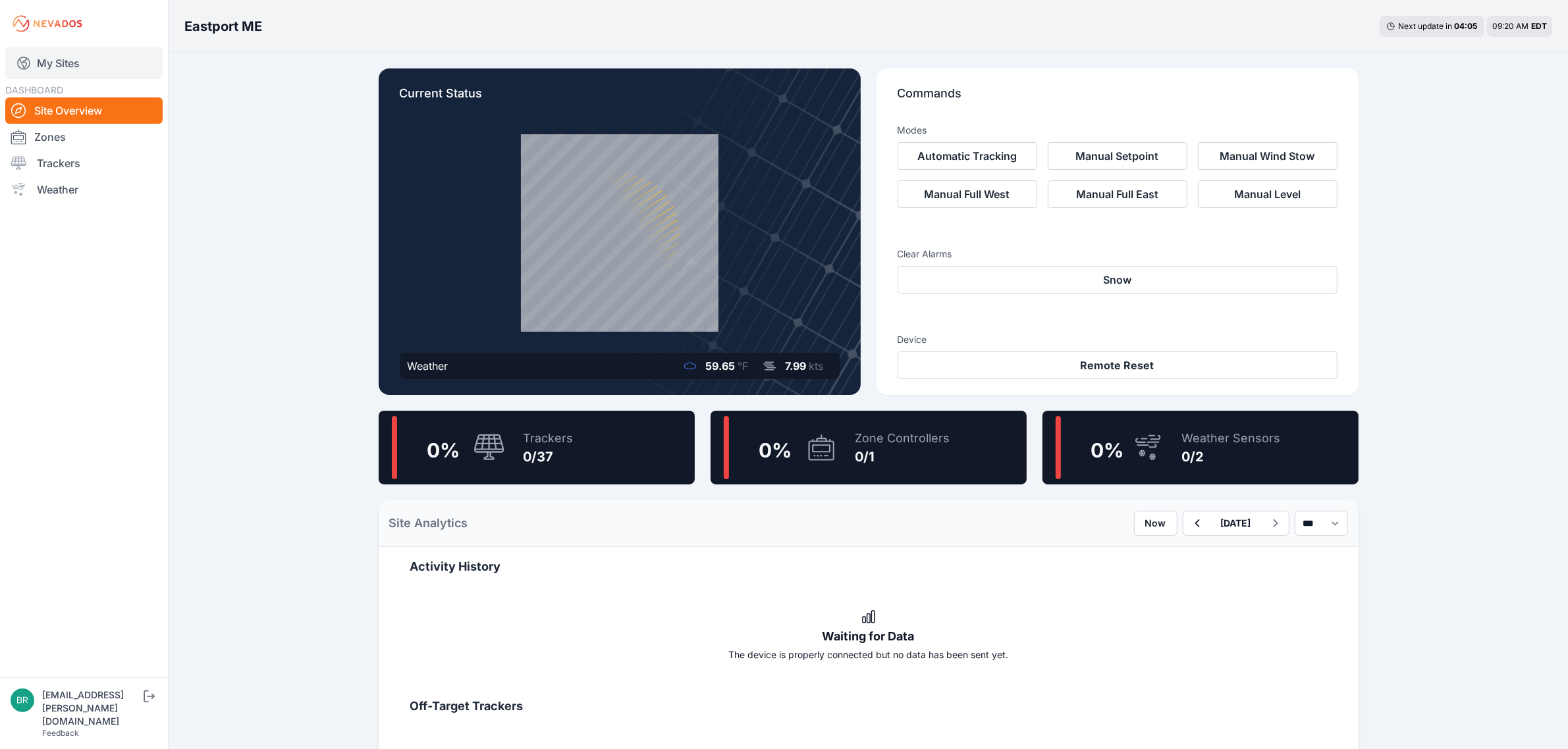
click at [109, 51] on link "My Sites" at bounding box center [84, 62] width 158 height 32
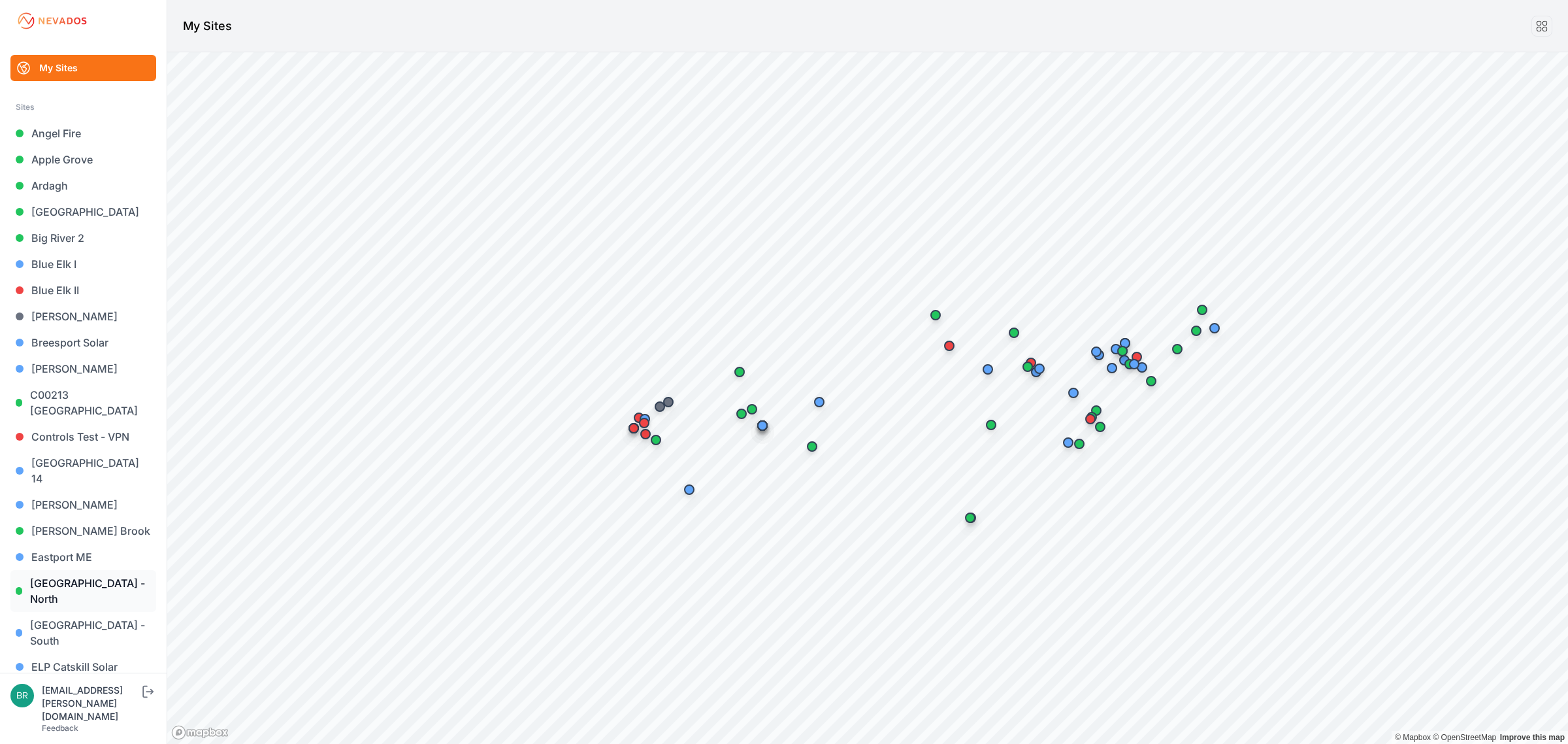
click at [102, 570] on link "East Road - North" at bounding box center [83, 591] width 146 height 42
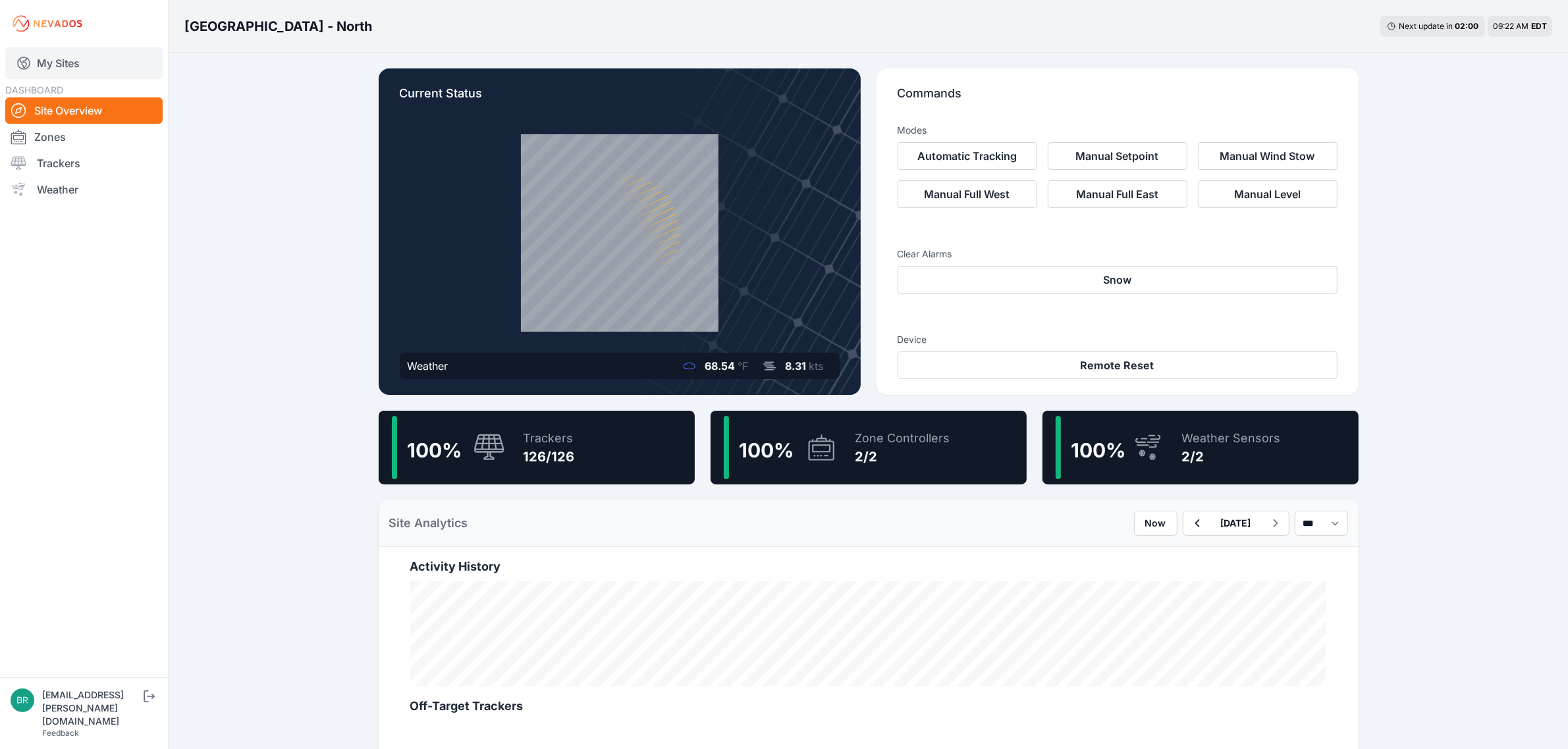
click at [106, 54] on link "My Sites" at bounding box center [84, 62] width 158 height 32
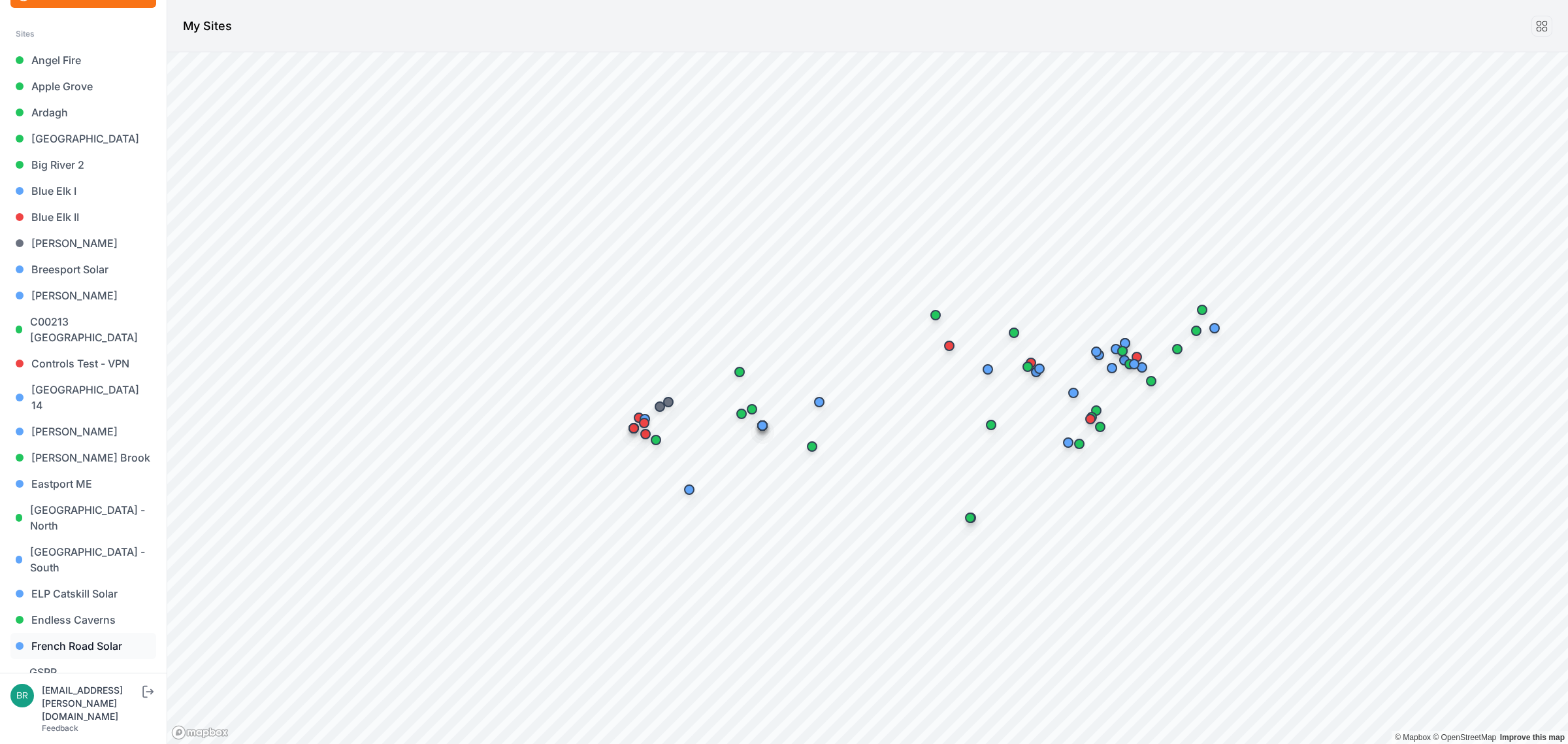
scroll to position [164, 0]
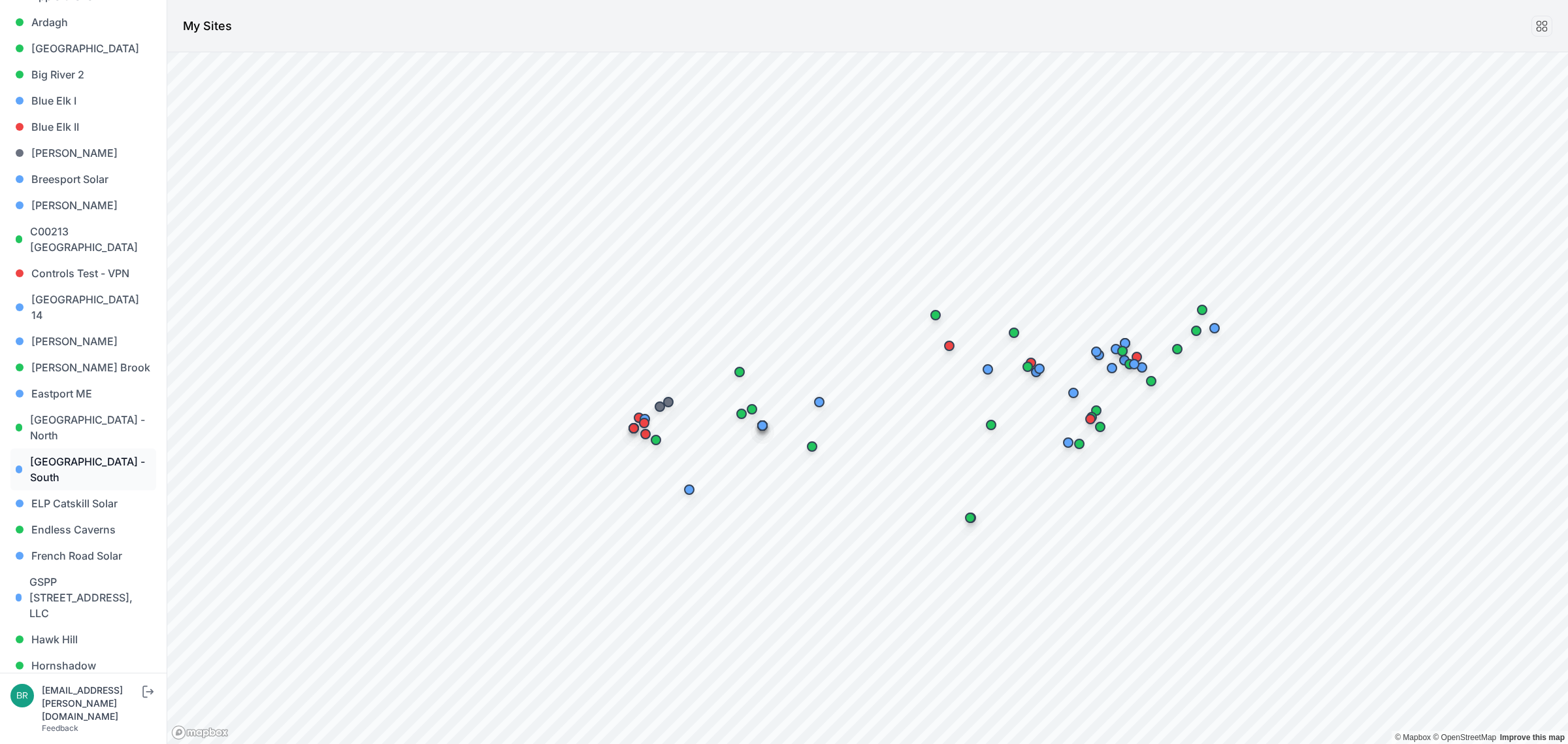
click at [62, 448] on link "East Road - South" at bounding box center [83, 469] width 146 height 42
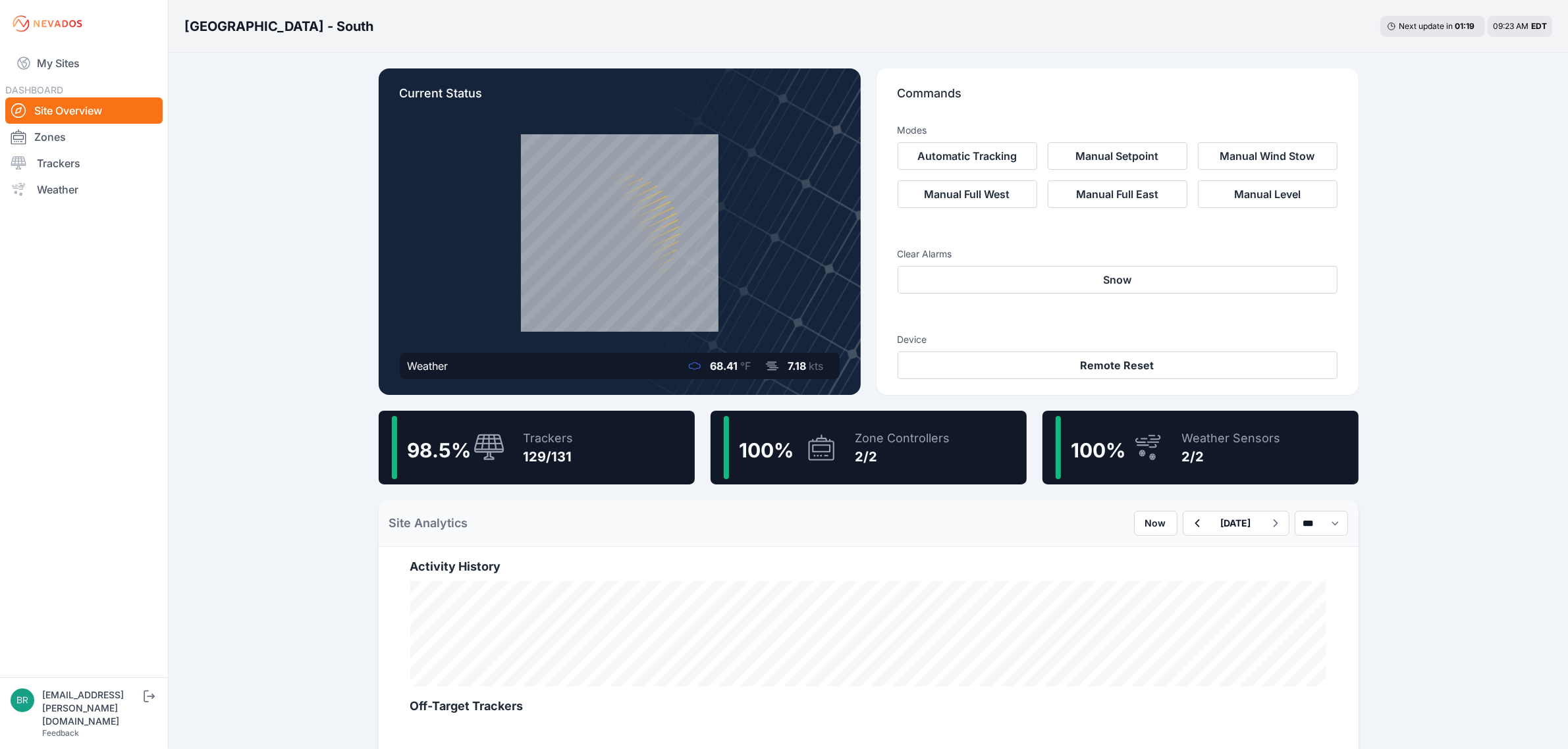
click at [533, 428] on div "Trackers 129/131" at bounding box center [542, 447] width 63 height 63
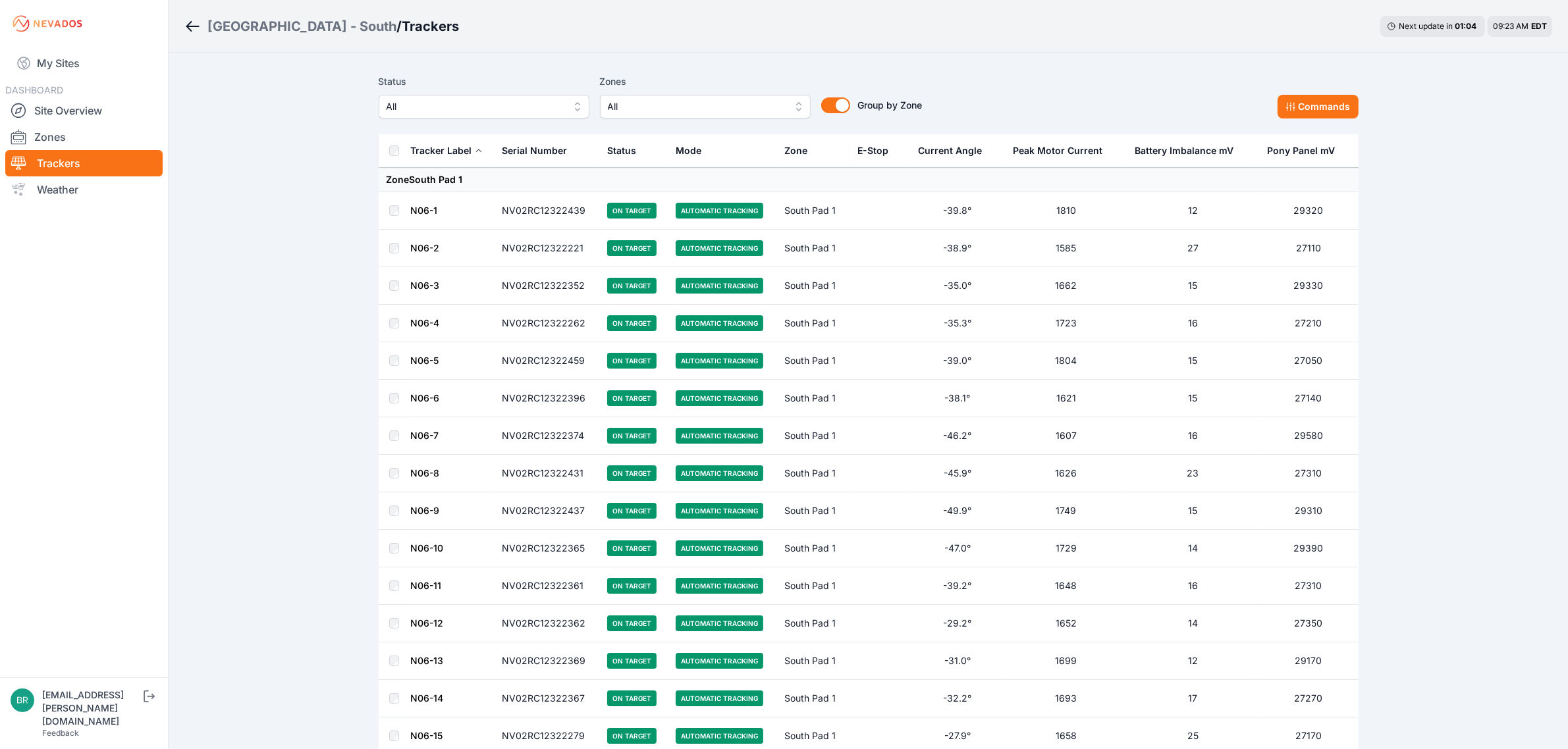
click at [482, 107] on span "All" at bounding box center [474, 106] width 176 height 15
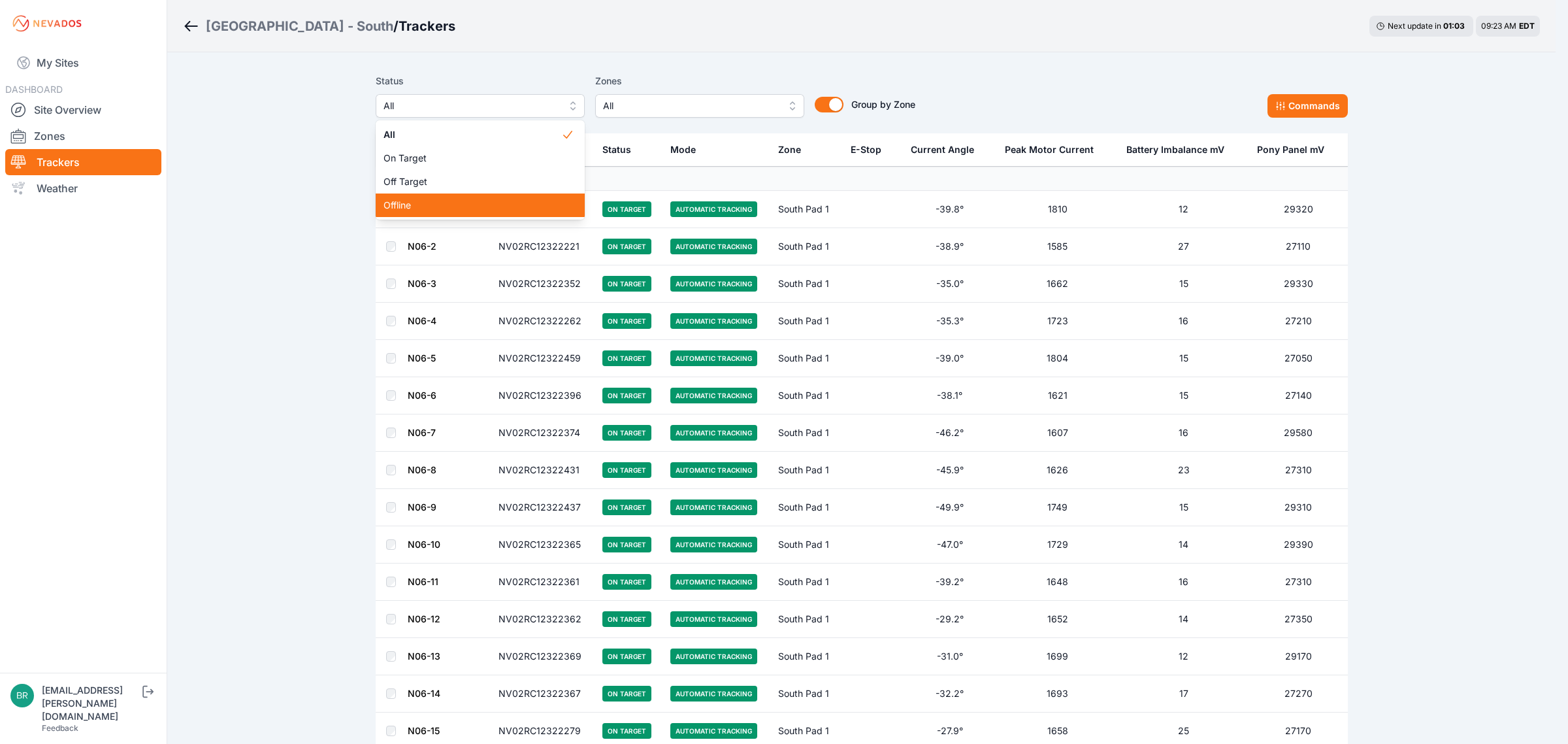
click at [420, 206] on span "Offline" at bounding box center [472, 205] width 178 height 13
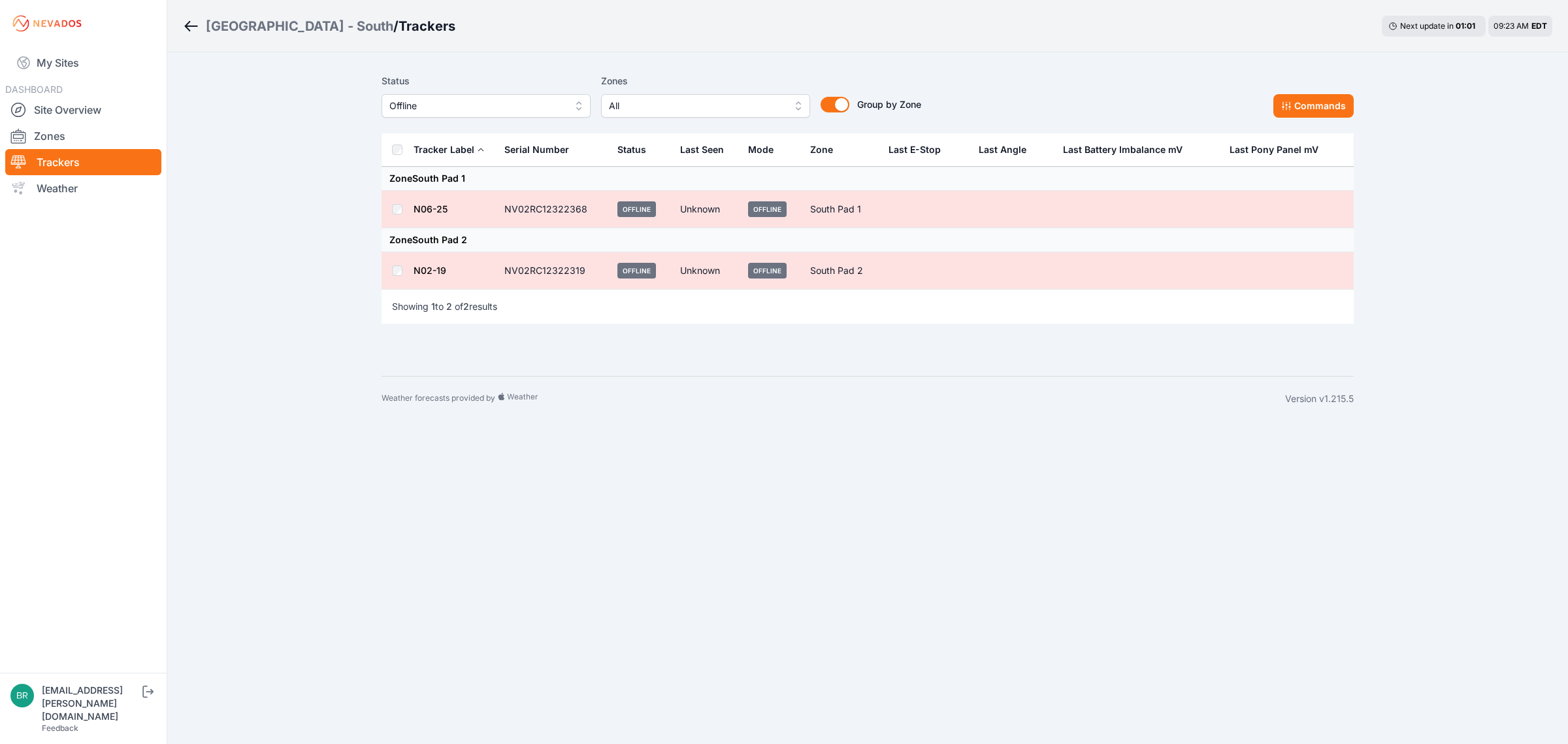
click at [475, 109] on span "Offline" at bounding box center [476, 106] width 175 height 15
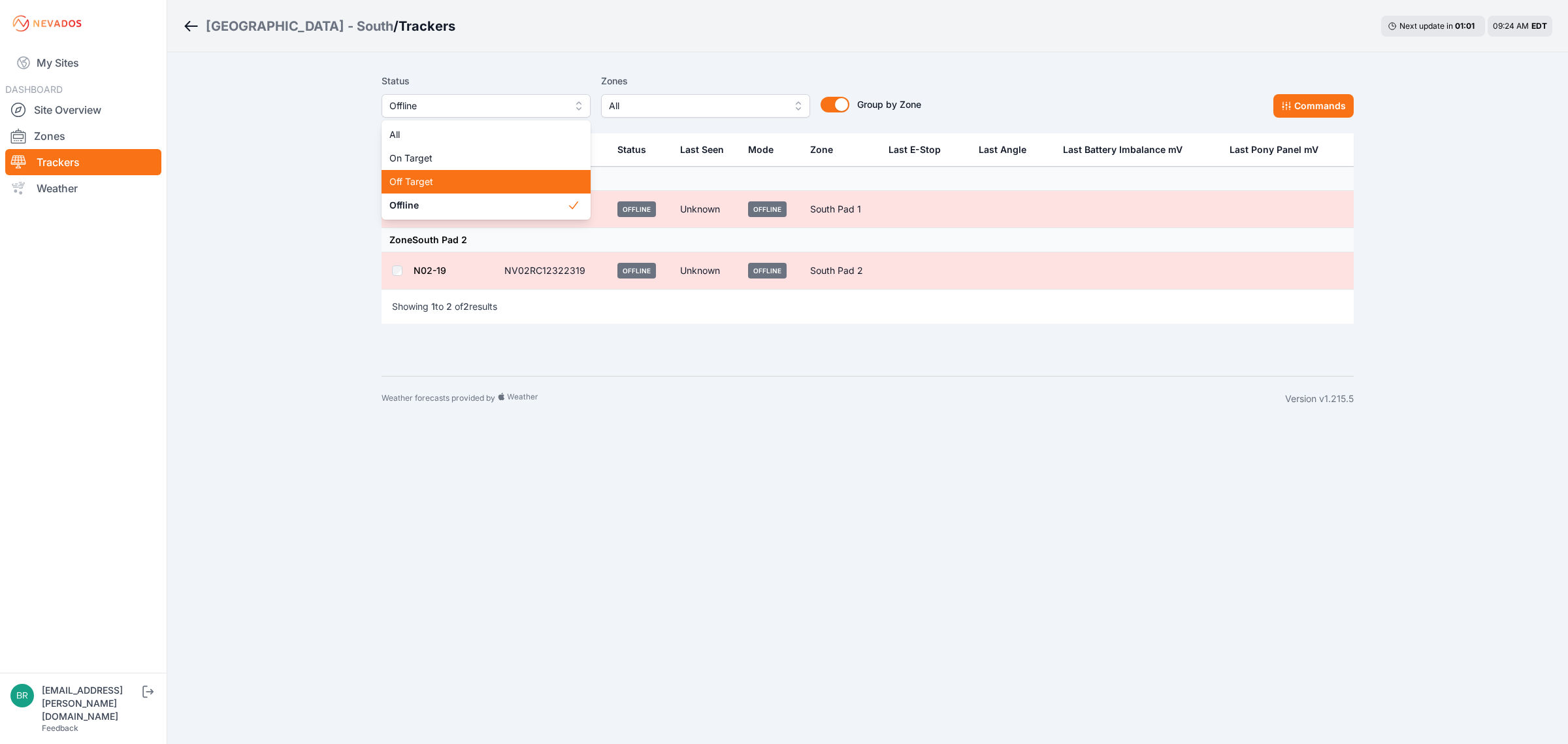
click at [435, 178] on span "Off Target" at bounding box center [478, 181] width 178 height 13
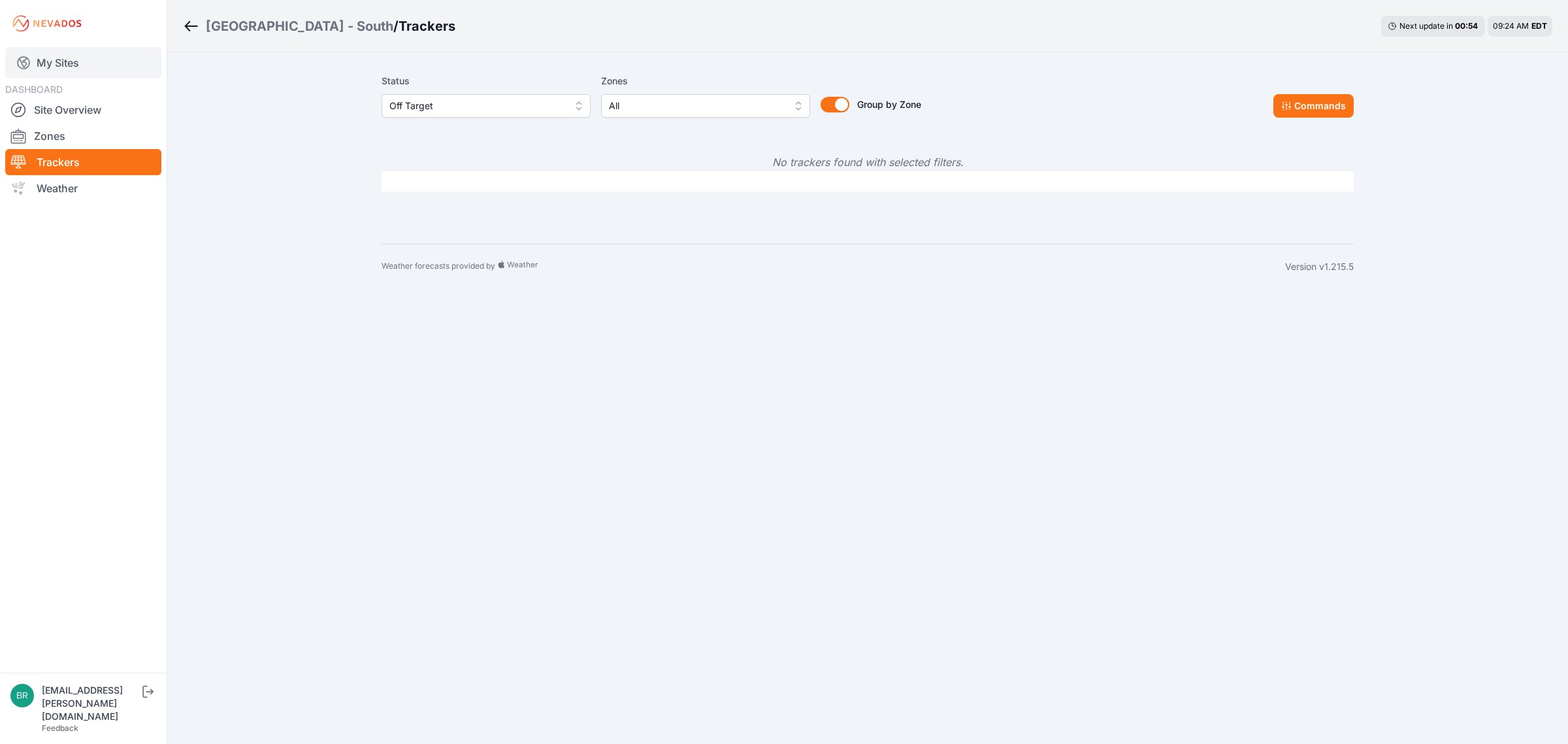
click at [78, 68] on link "My Sites" at bounding box center [83, 62] width 156 height 31
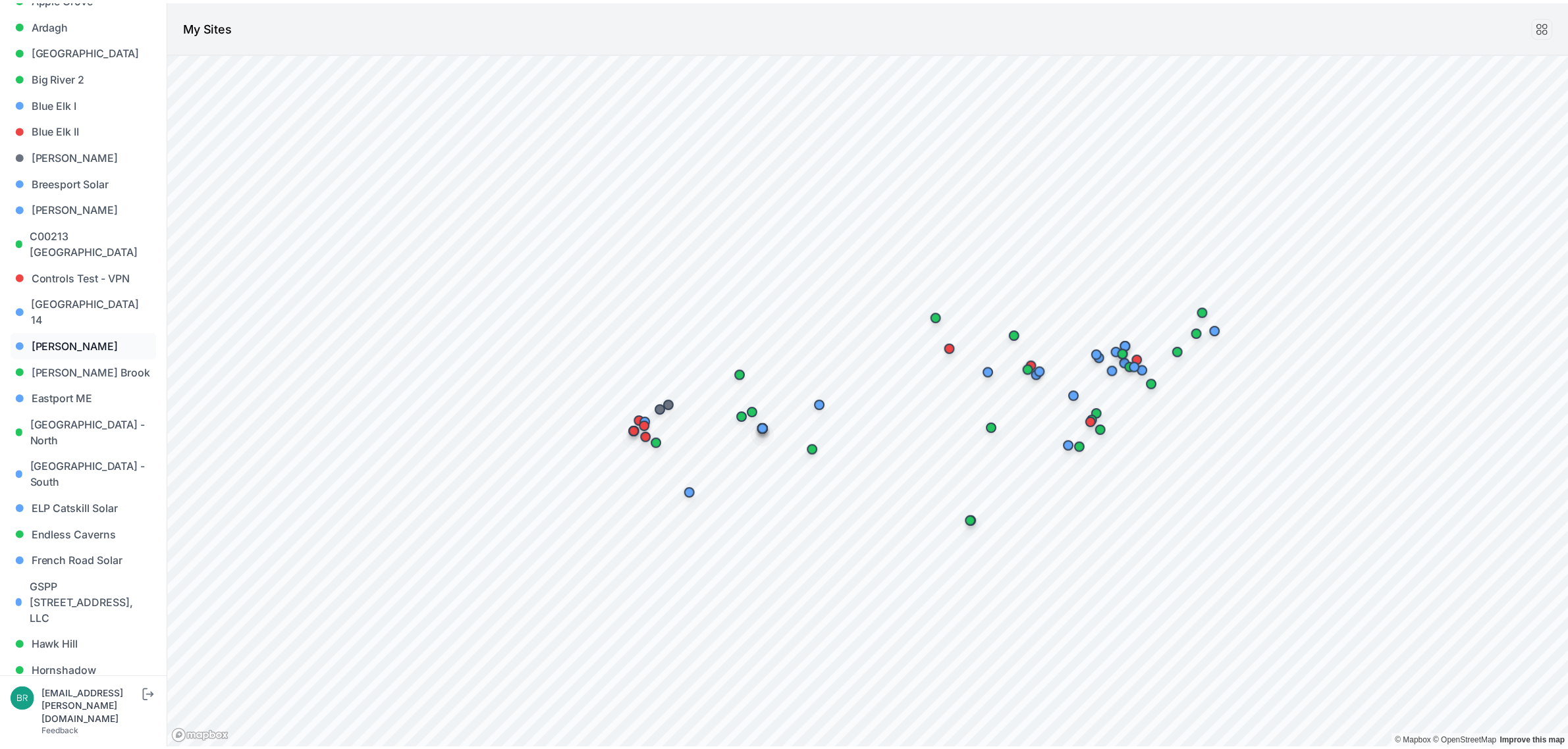
scroll to position [165, 0]
click at [106, 520] on link "Endless Caverns" at bounding box center [84, 533] width 147 height 26
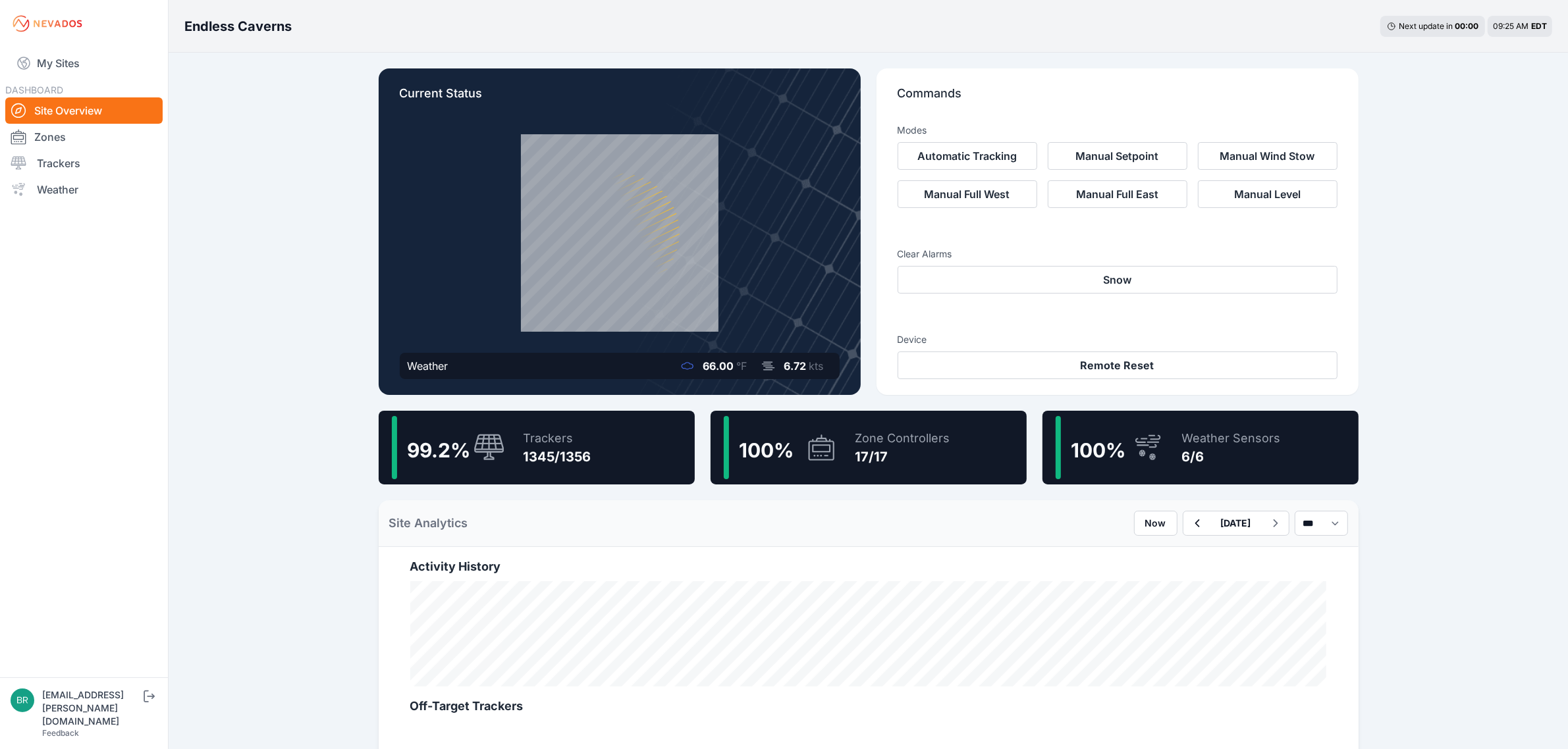
click at [625, 455] on div "99.2 % Trackers 1345/1356" at bounding box center [536, 447] width 316 height 74
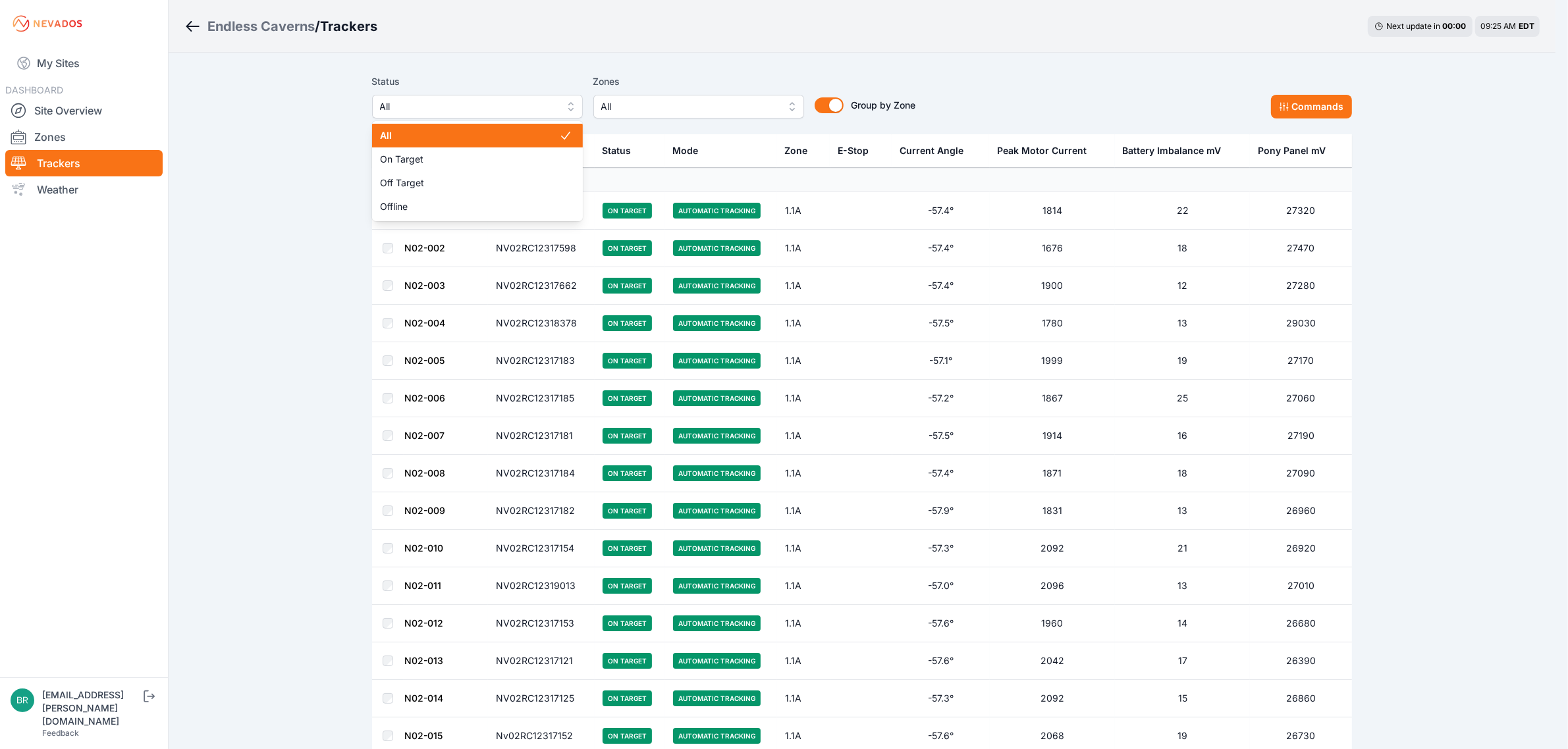
click at [485, 99] on span "All" at bounding box center [468, 106] width 176 height 15
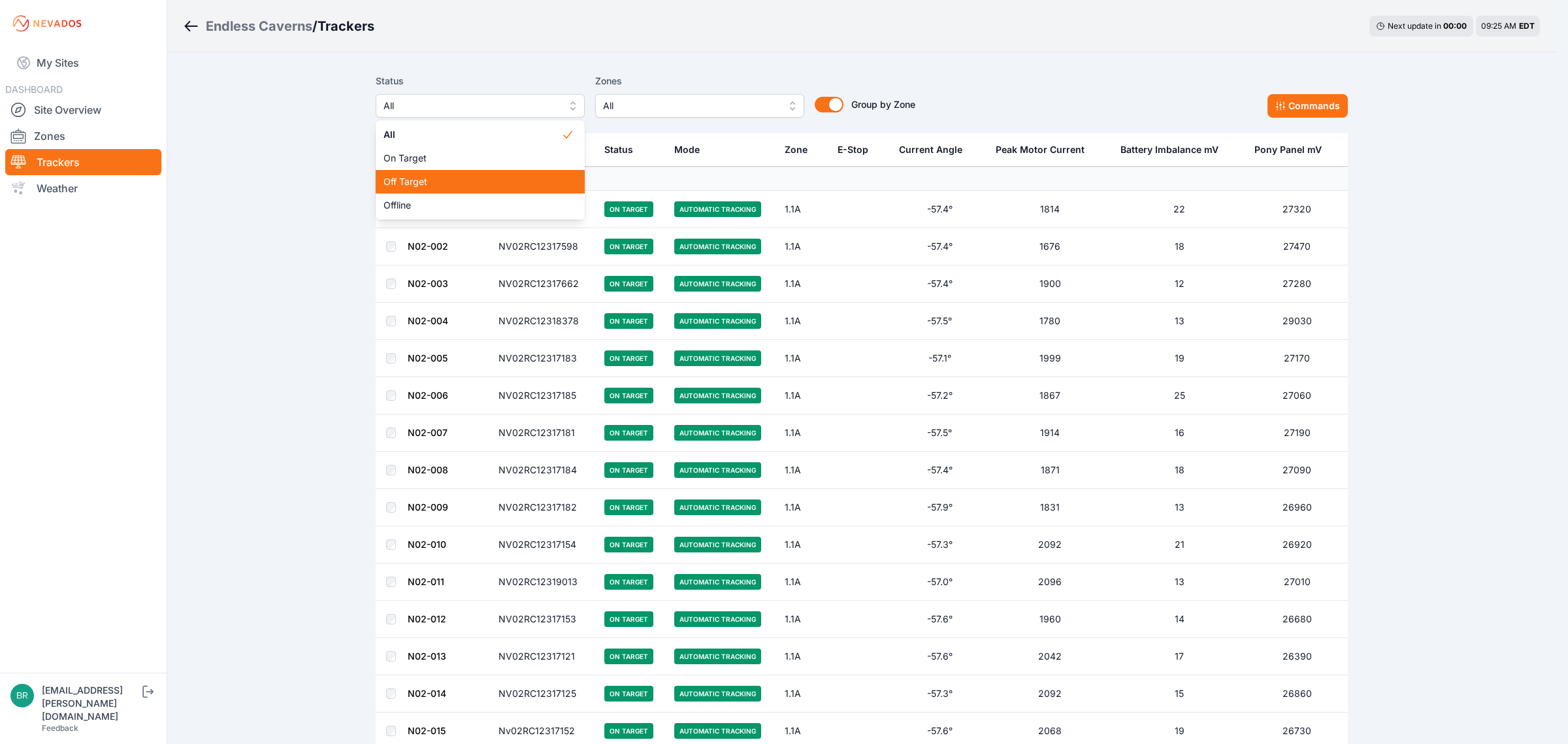
click at [454, 173] on div "Off Target" at bounding box center [479, 181] width 209 height 23
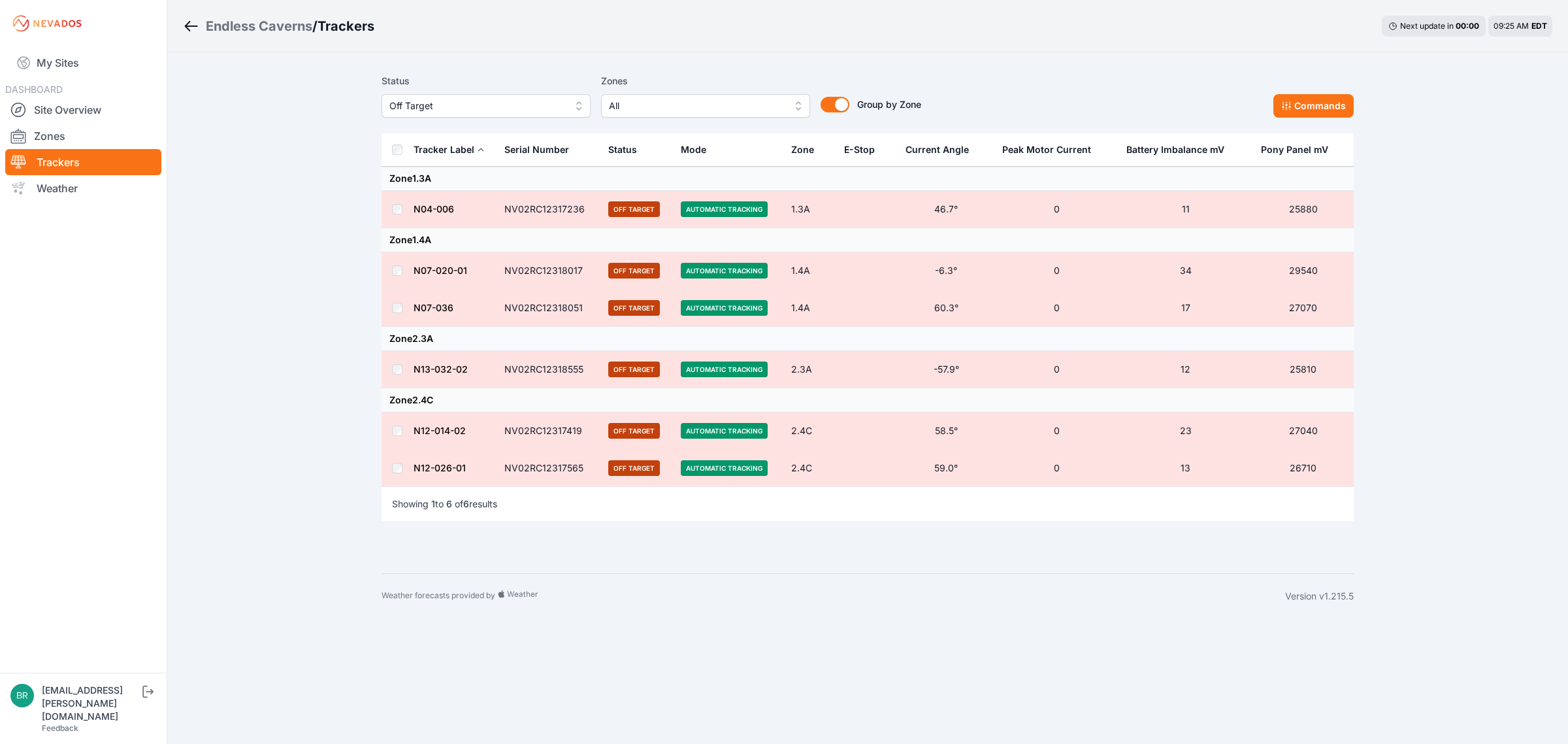
click at [431, 98] on span "Off Target" at bounding box center [476, 106] width 175 height 15
click at [445, 195] on div "Offline" at bounding box center [486, 205] width 209 height 23
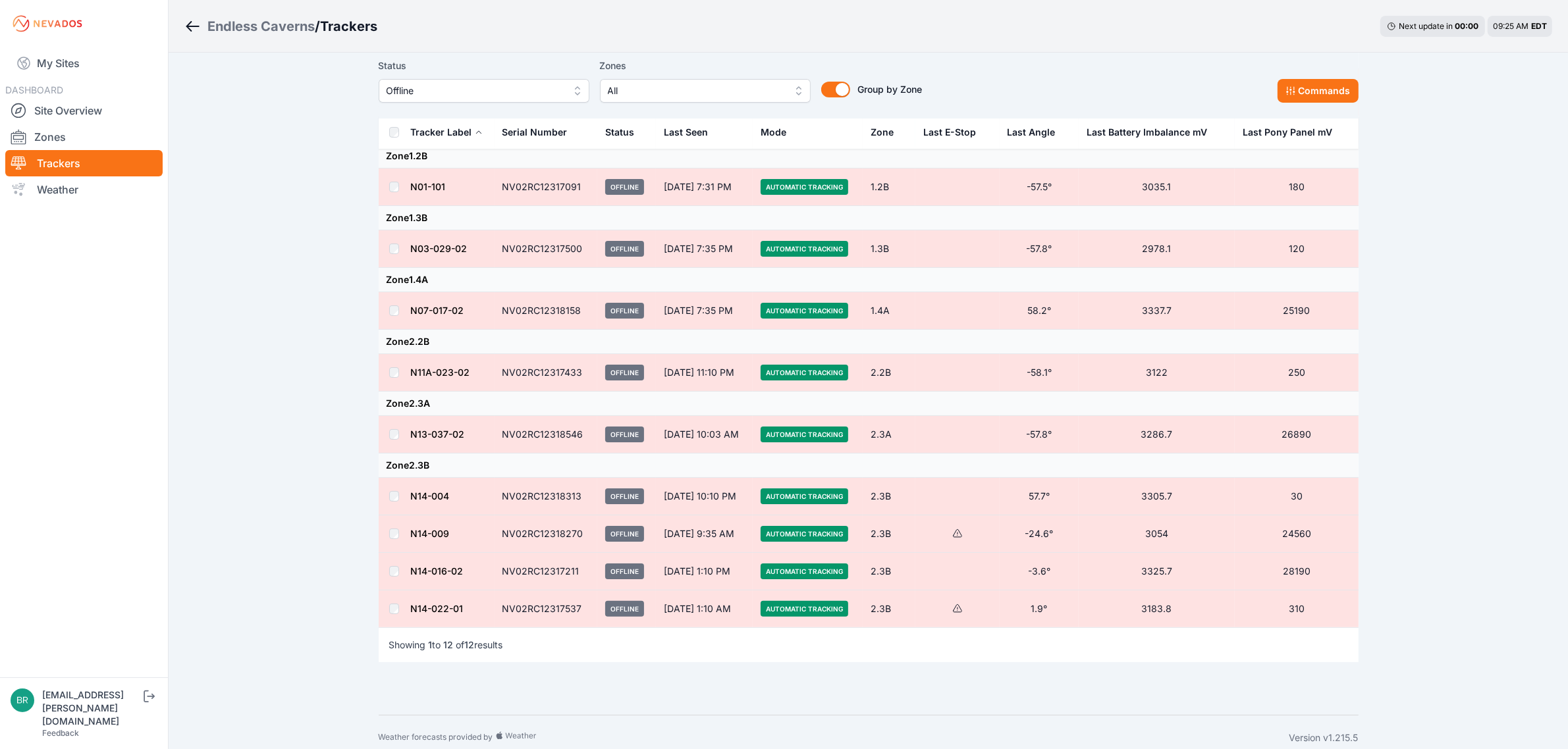
scroll to position [199, 0]
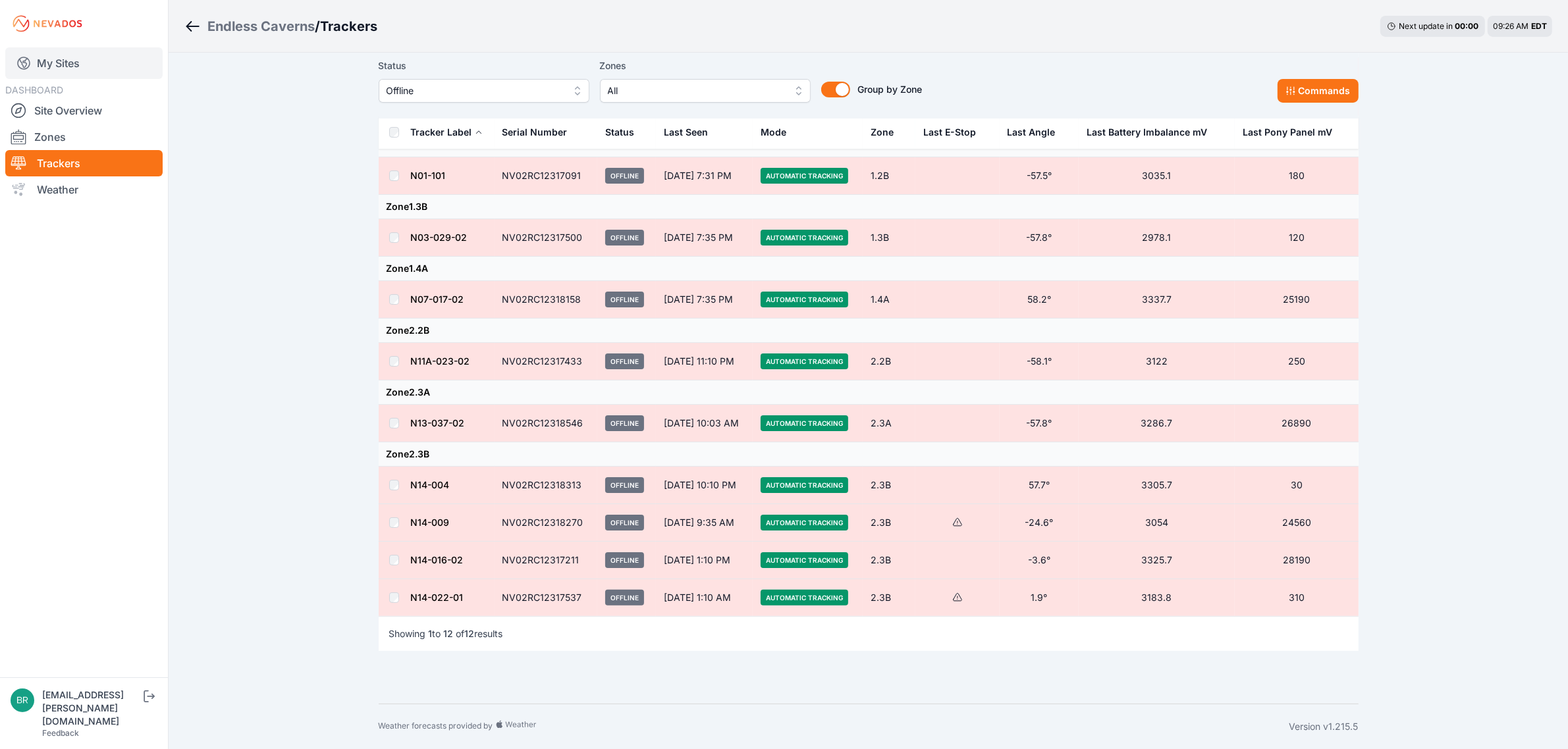
click at [126, 54] on link "My Sites" at bounding box center [84, 62] width 158 height 32
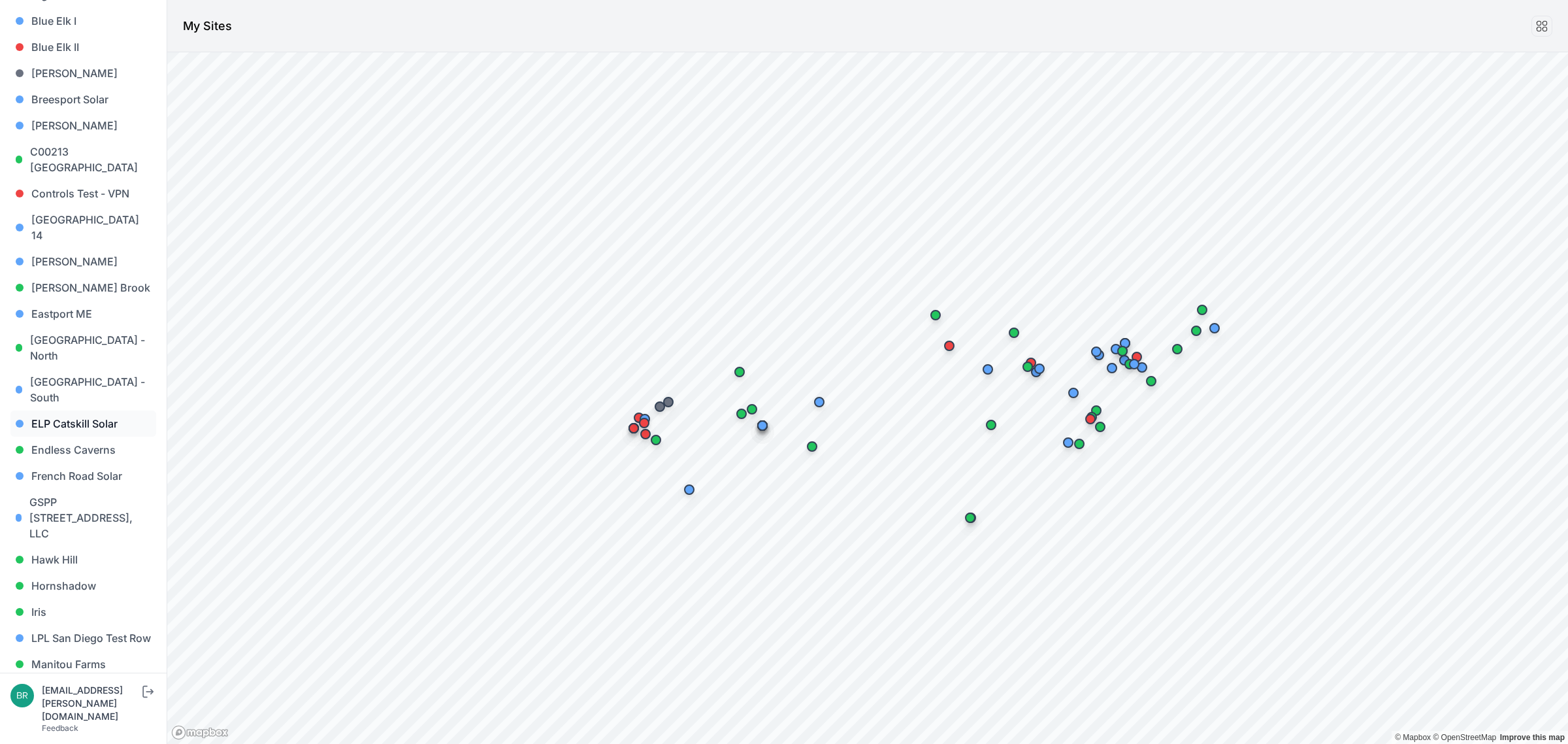
scroll to position [245, 0]
click at [82, 544] on link "Hawk Hill" at bounding box center [83, 557] width 146 height 26
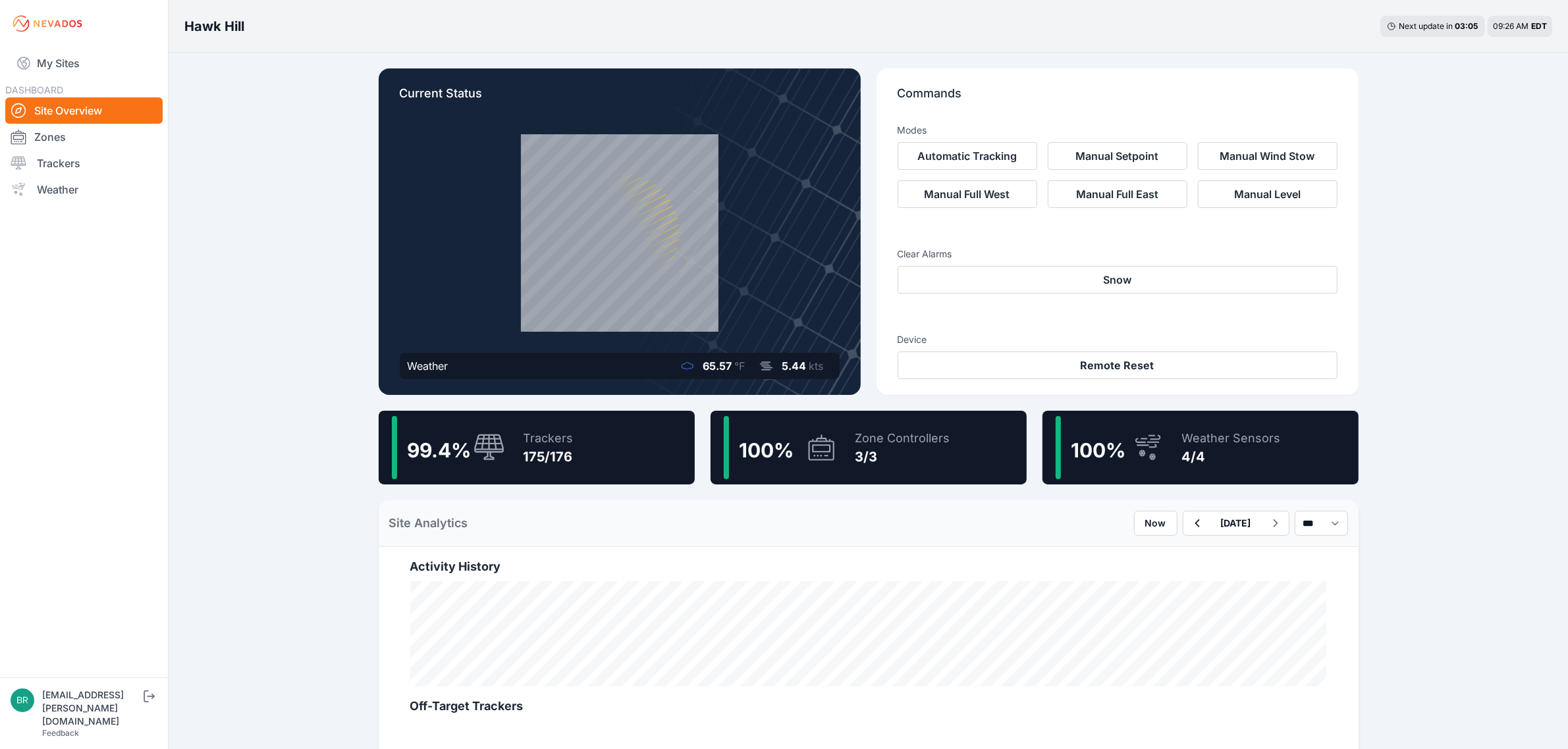
click at [537, 456] on div "175/176" at bounding box center [549, 456] width 50 height 19
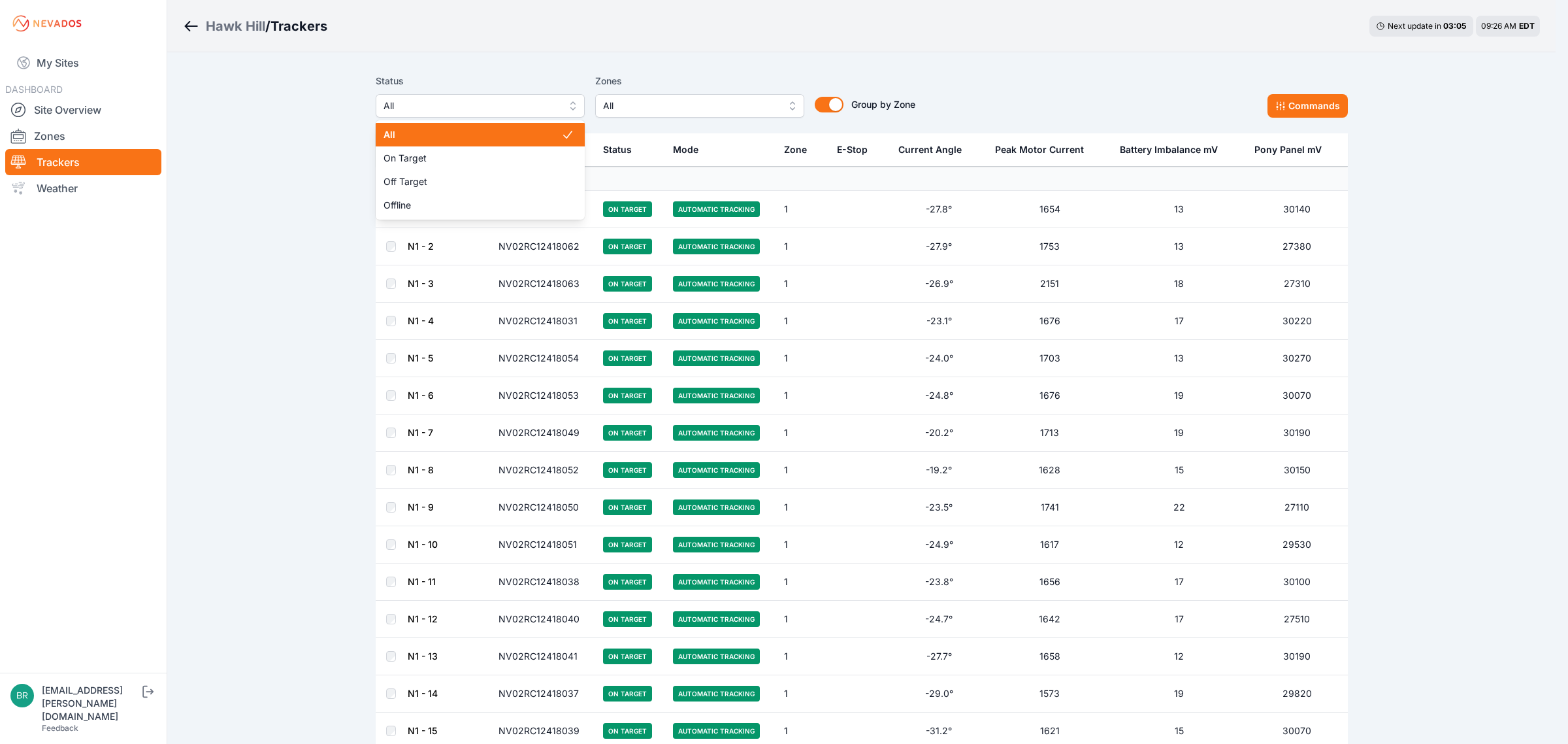
click at [419, 106] on span "All" at bounding box center [471, 106] width 175 height 15
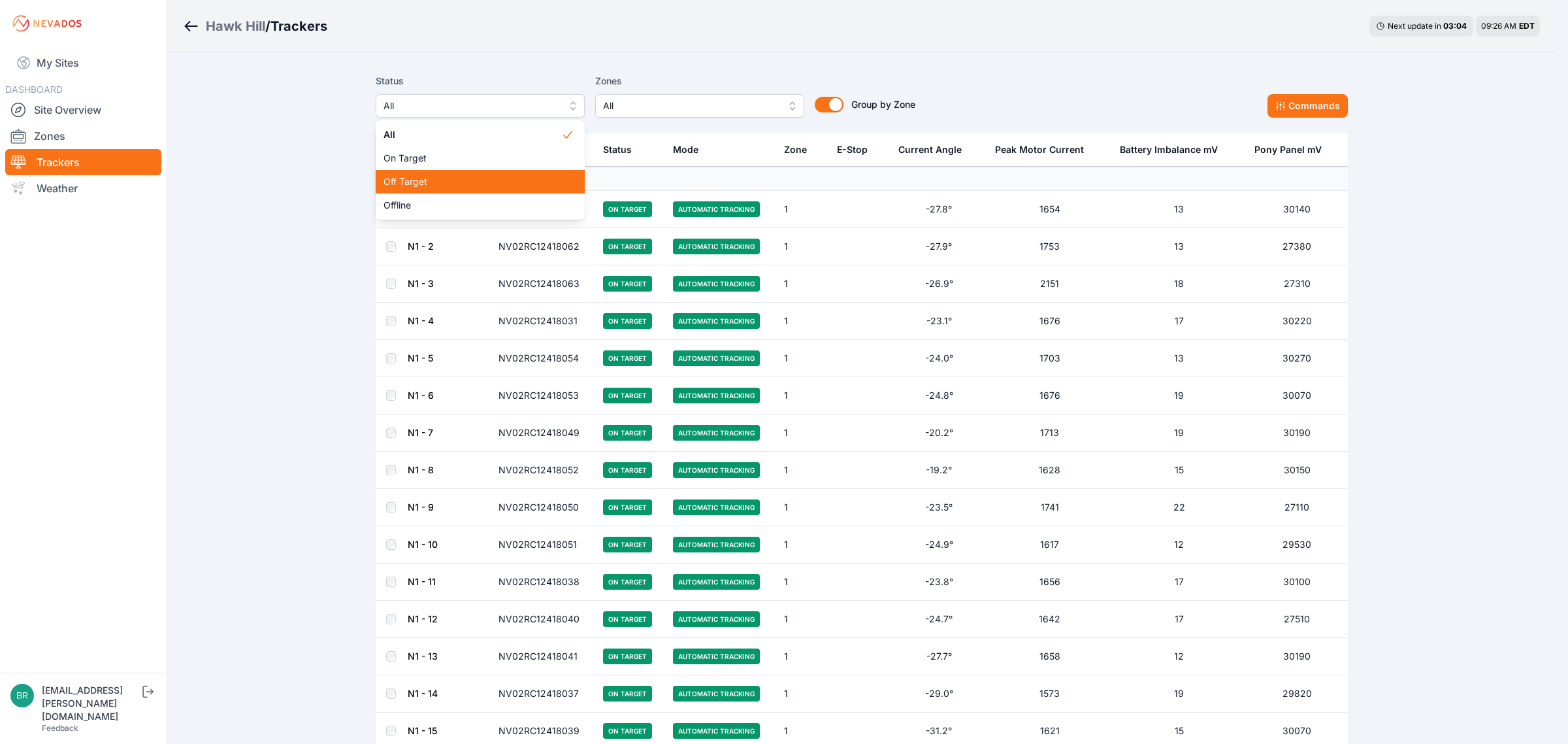
click at [409, 174] on div "Off Target" at bounding box center [479, 181] width 209 height 23
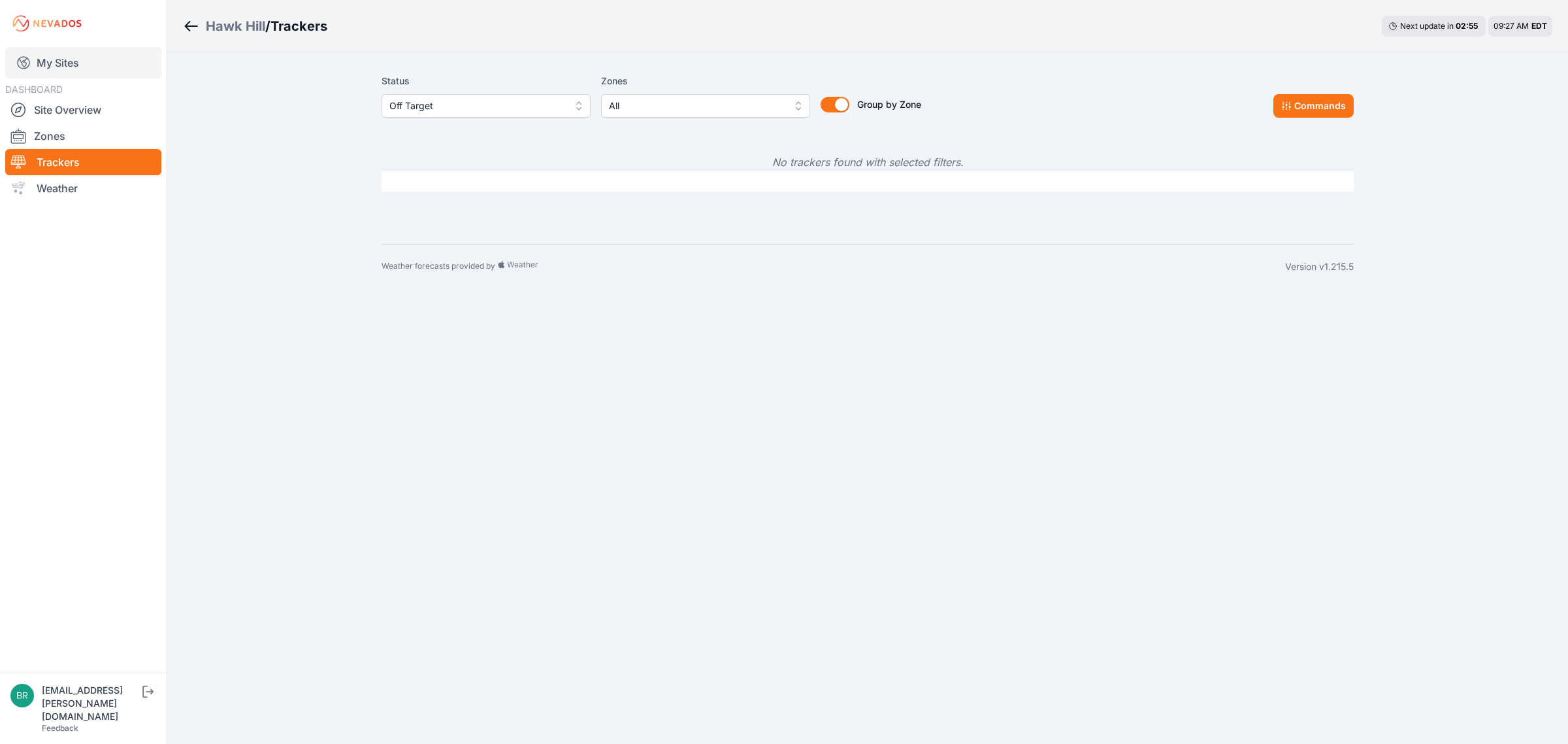
click at [80, 56] on link "My Sites" at bounding box center [83, 62] width 156 height 31
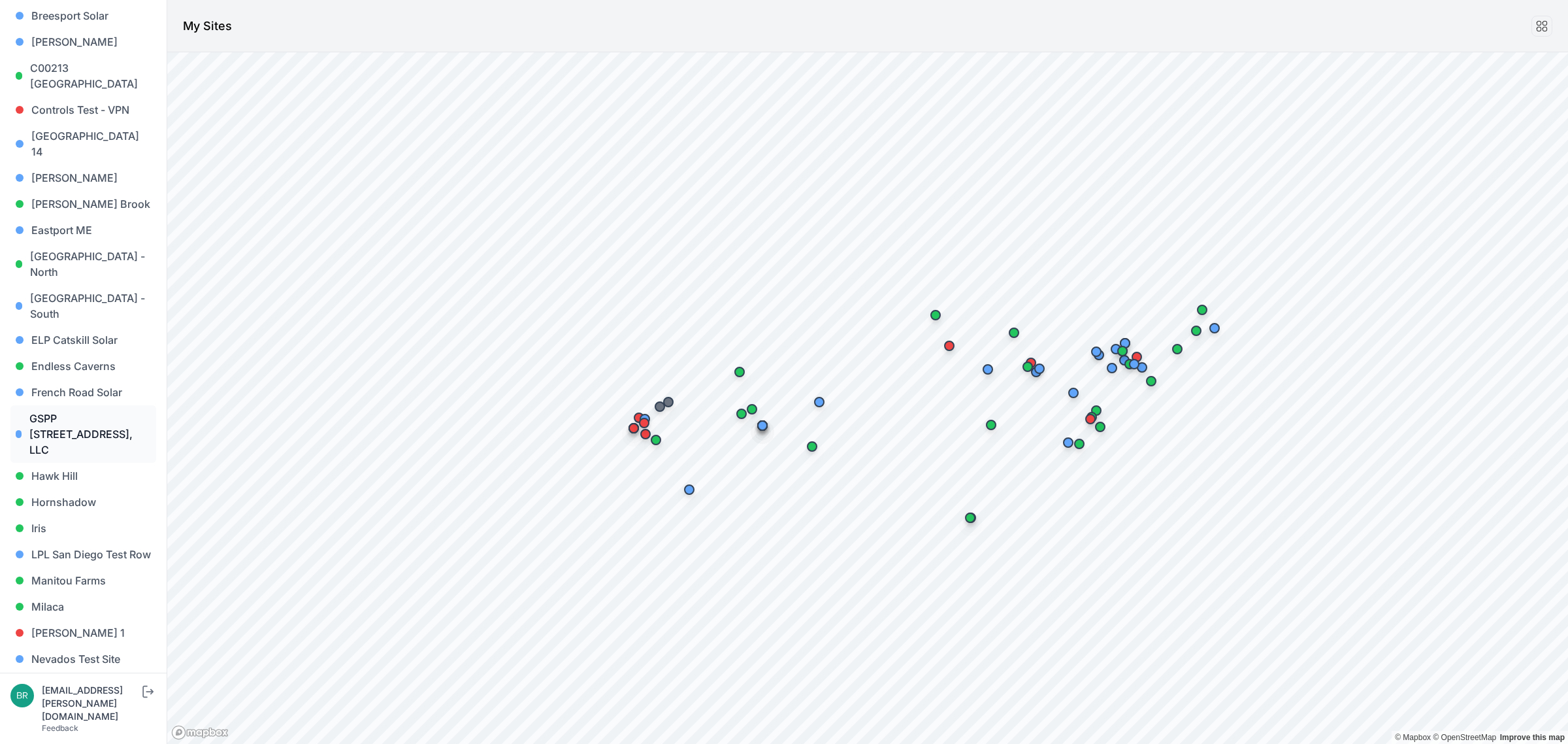
scroll to position [409, 0]
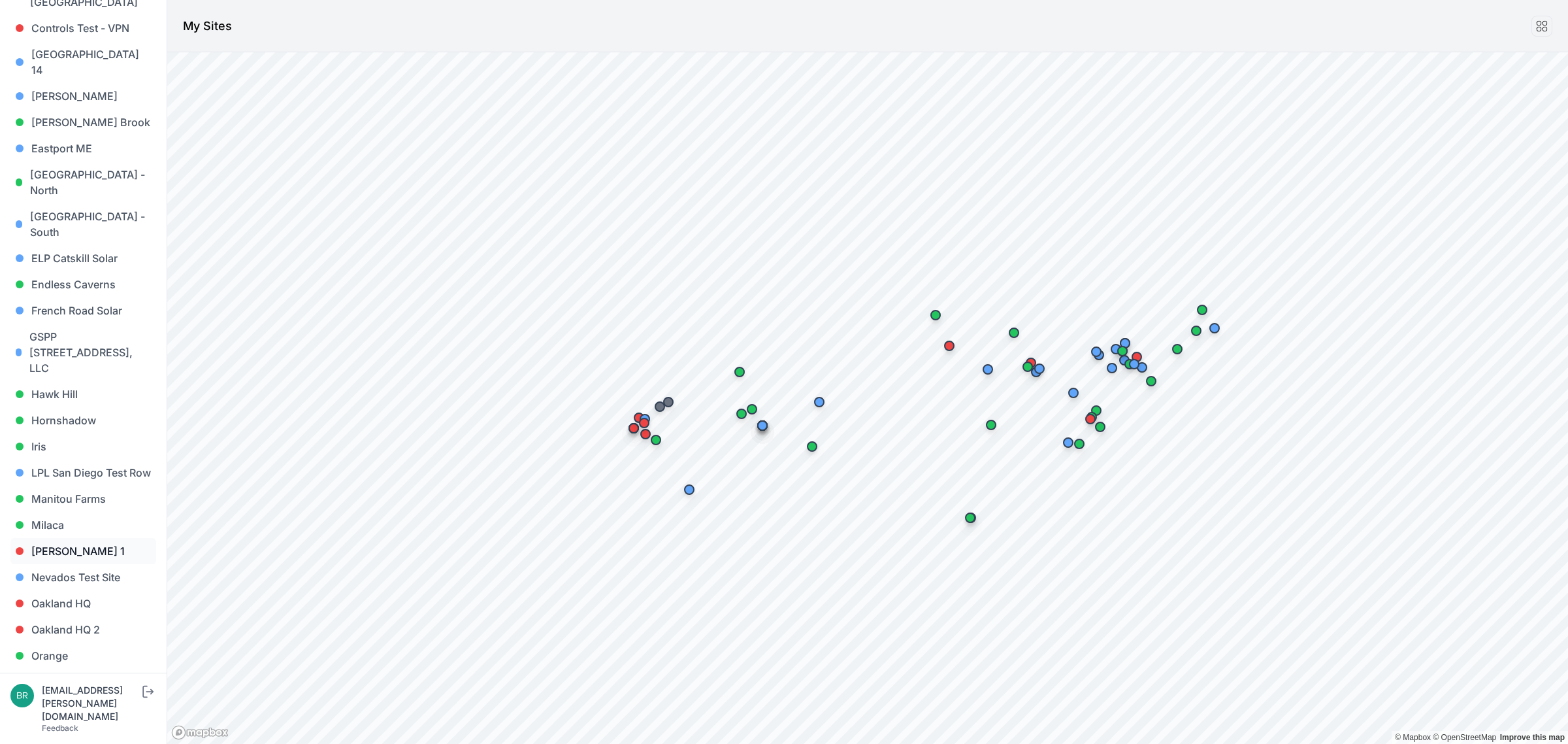
click at [92, 538] on link "Montgomery 1" at bounding box center [83, 551] width 146 height 26
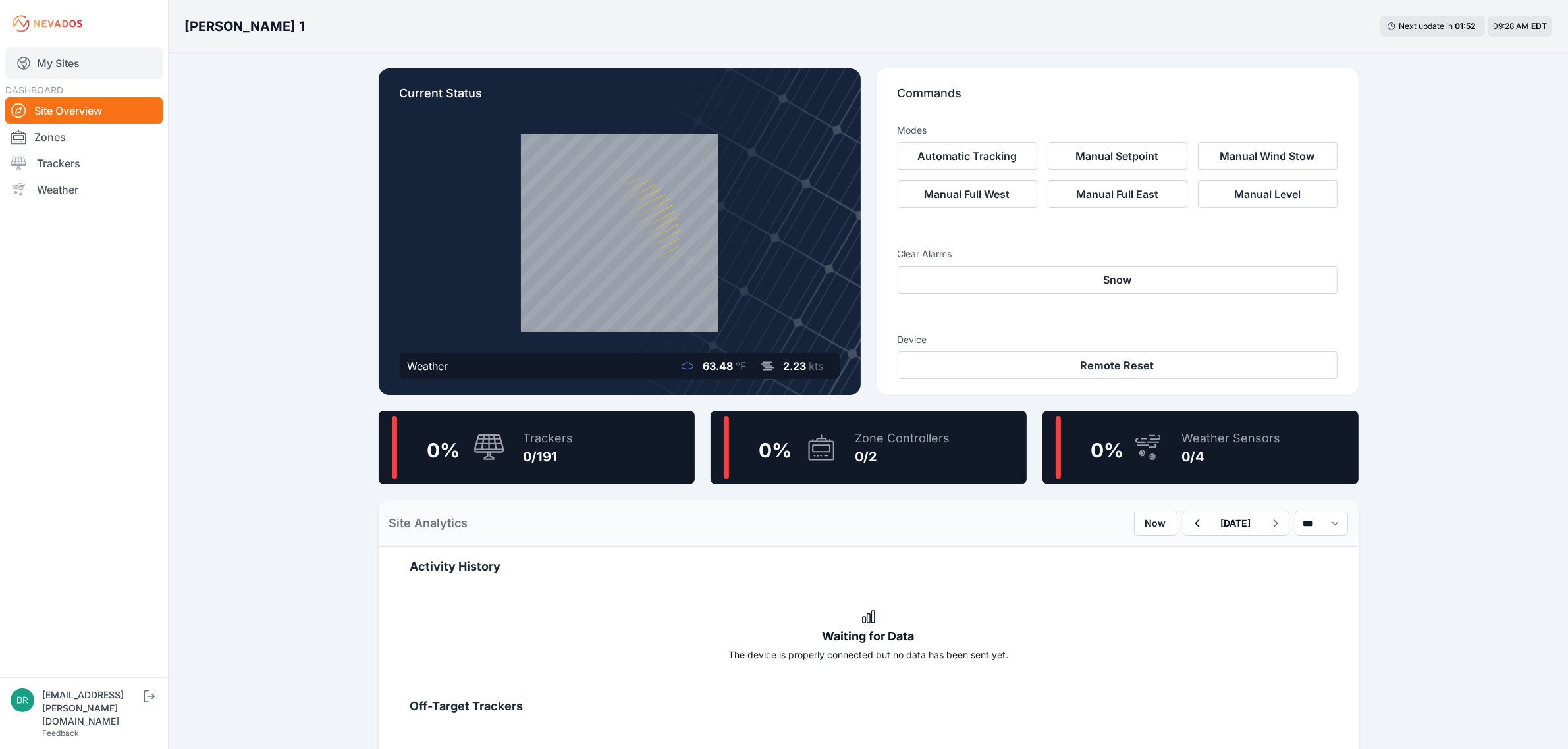
click at [93, 69] on link "My Sites" at bounding box center [84, 62] width 158 height 32
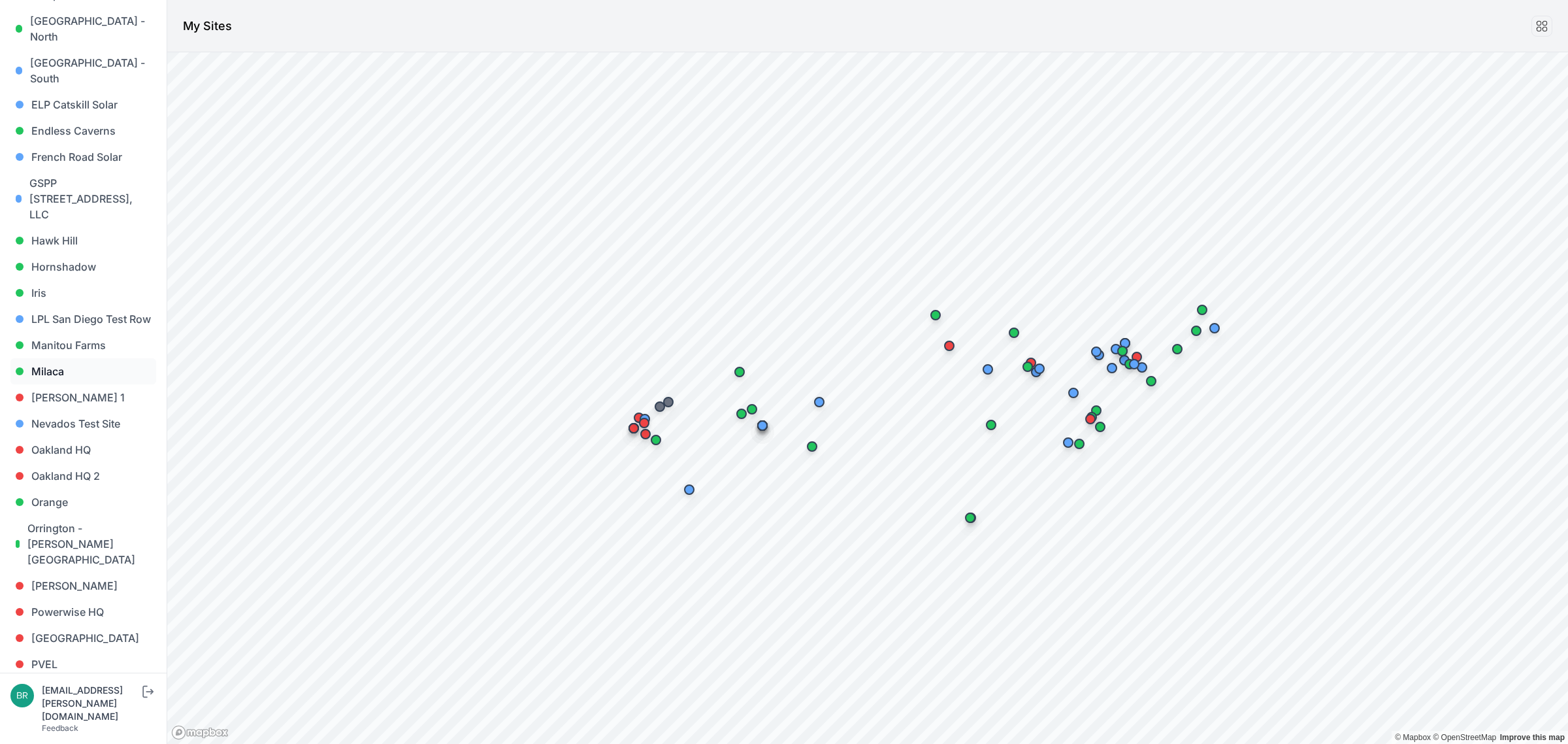
scroll to position [572, 0]
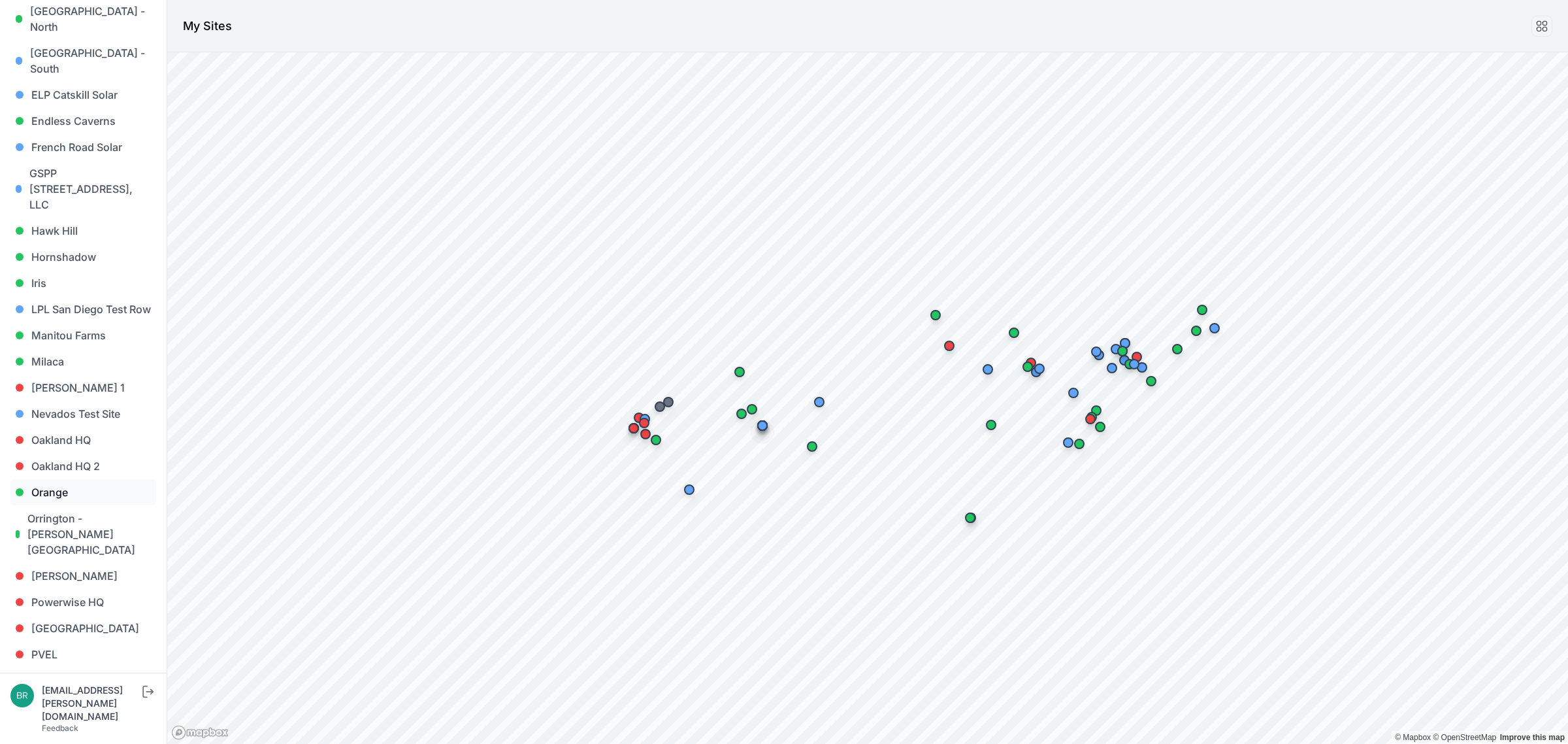
click at [78, 479] on link "Orange" at bounding box center [83, 492] width 146 height 26
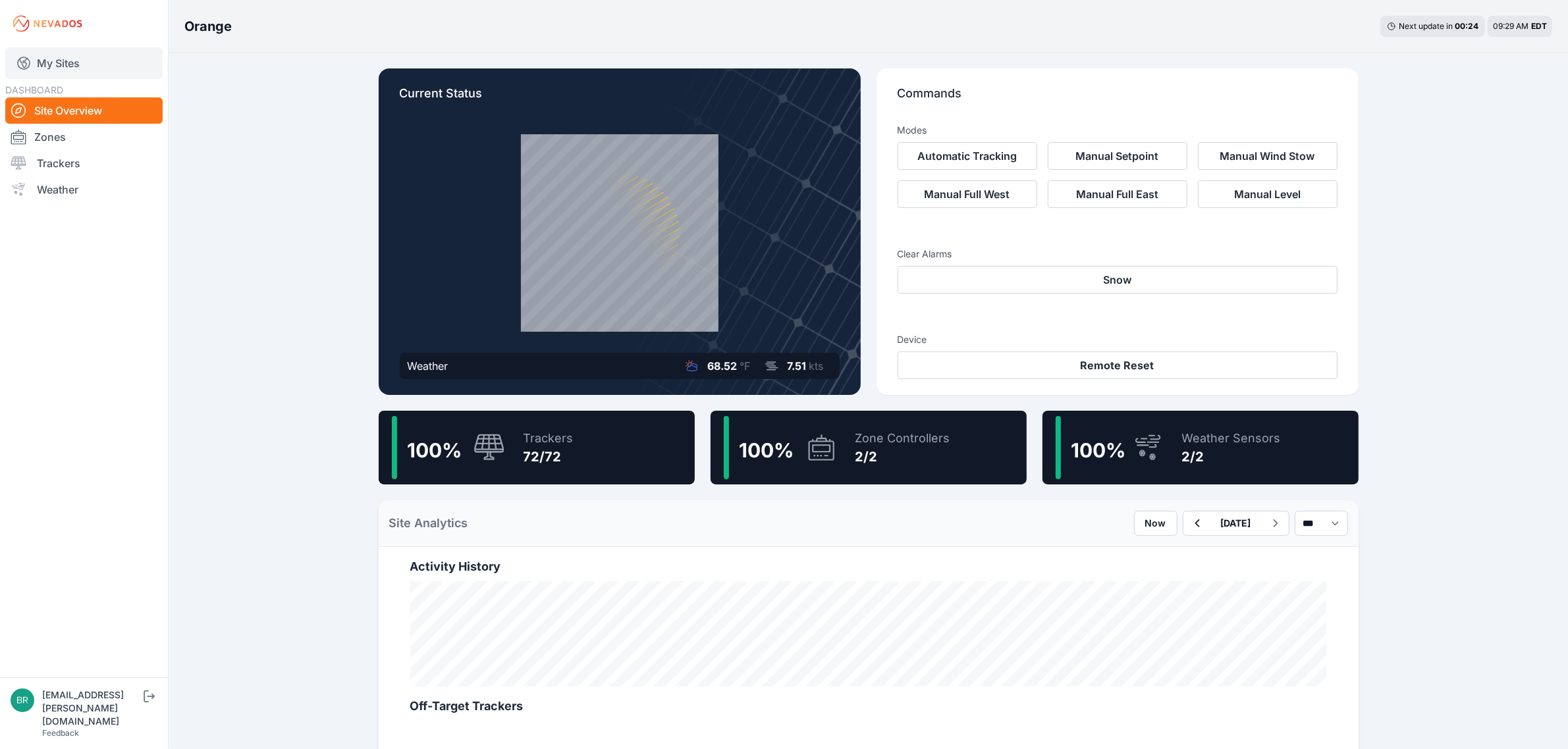
click at [54, 62] on link "My Sites" at bounding box center [84, 62] width 158 height 32
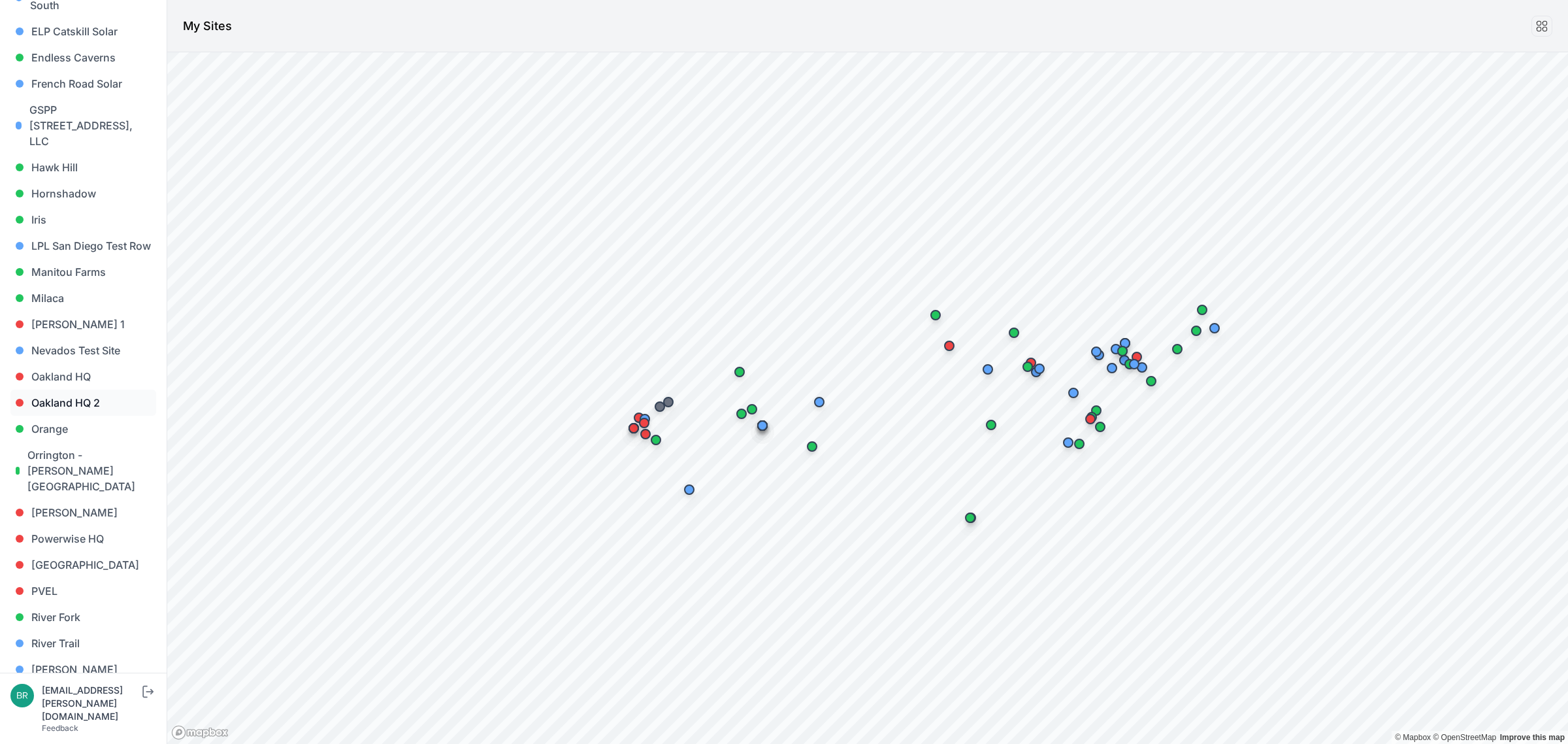
scroll to position [654, 0]
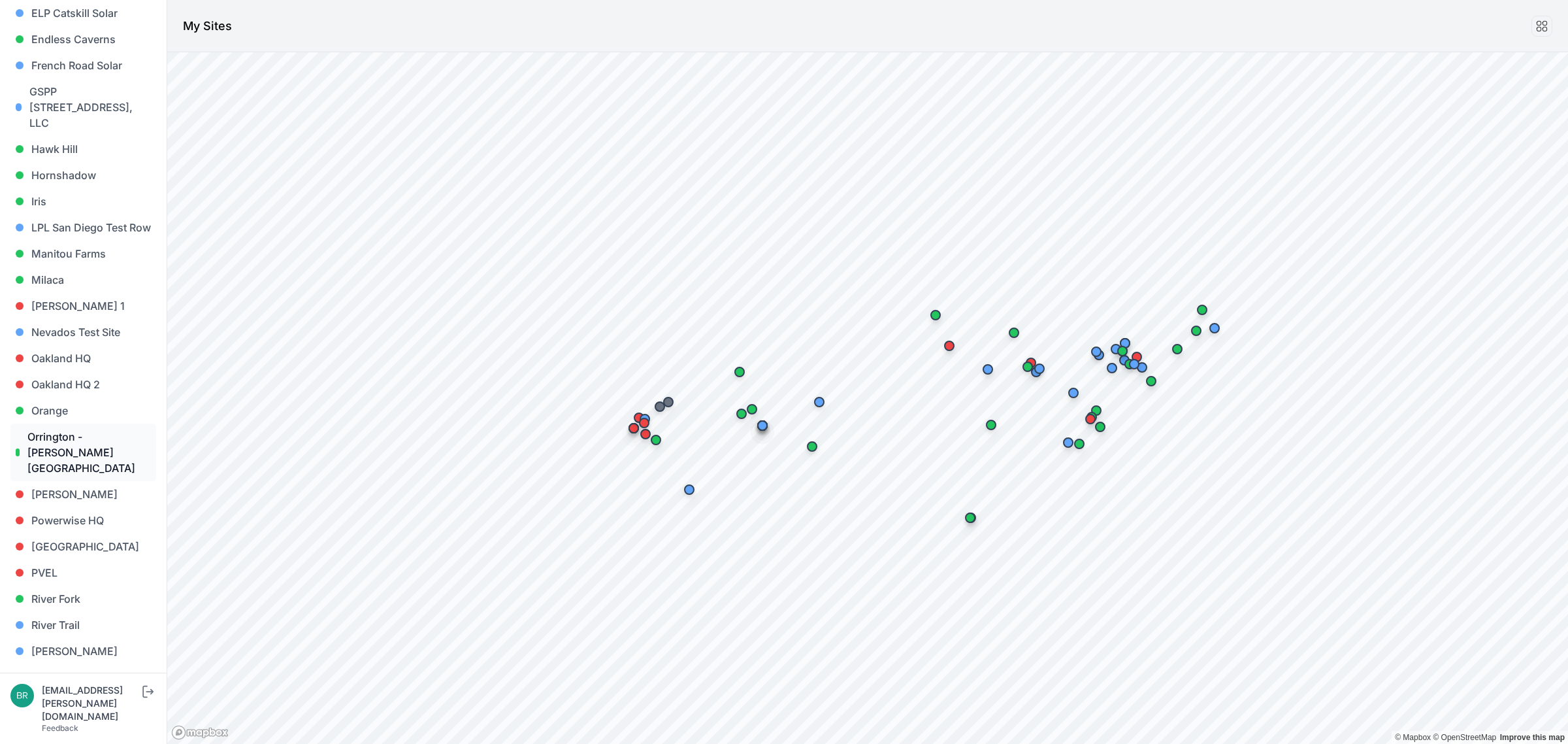
click at [93, 423] on link "Orrington - Brewer Lake" at bounding box center [83, 451] width 146 height 57
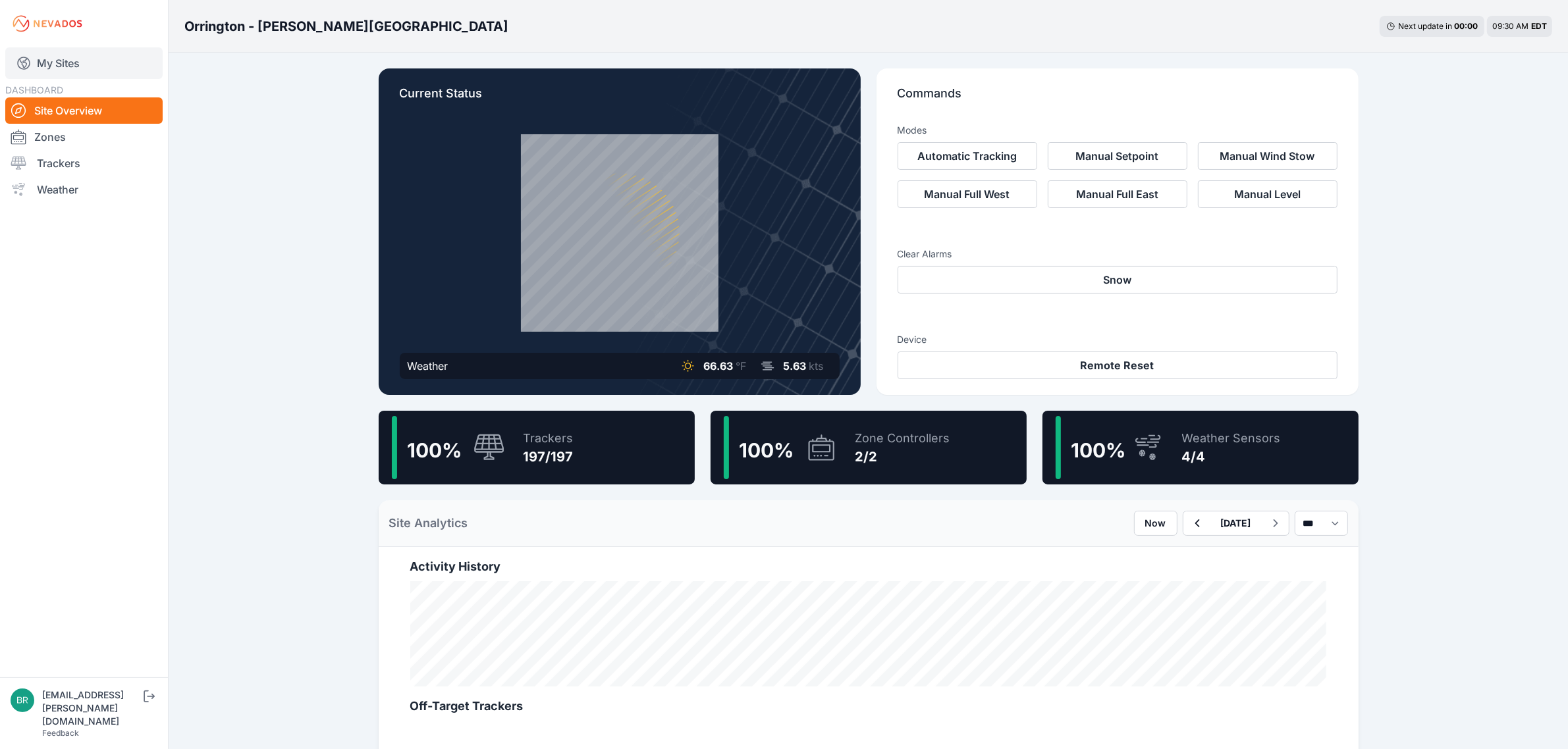
click at [100, 62] on link "My Sites" at bounding box center [84, 62] width 158 height 32
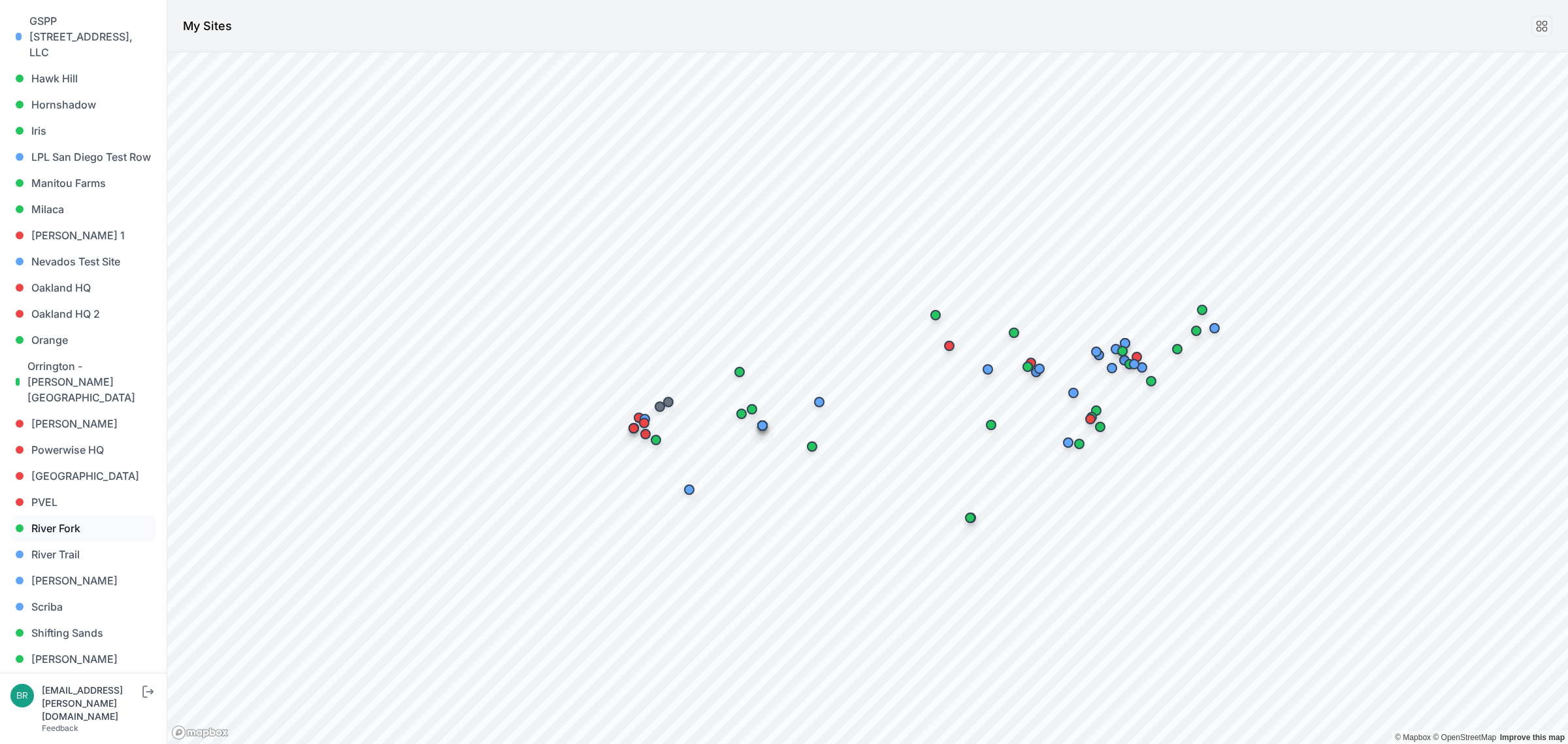
scroll to position [735, 0]
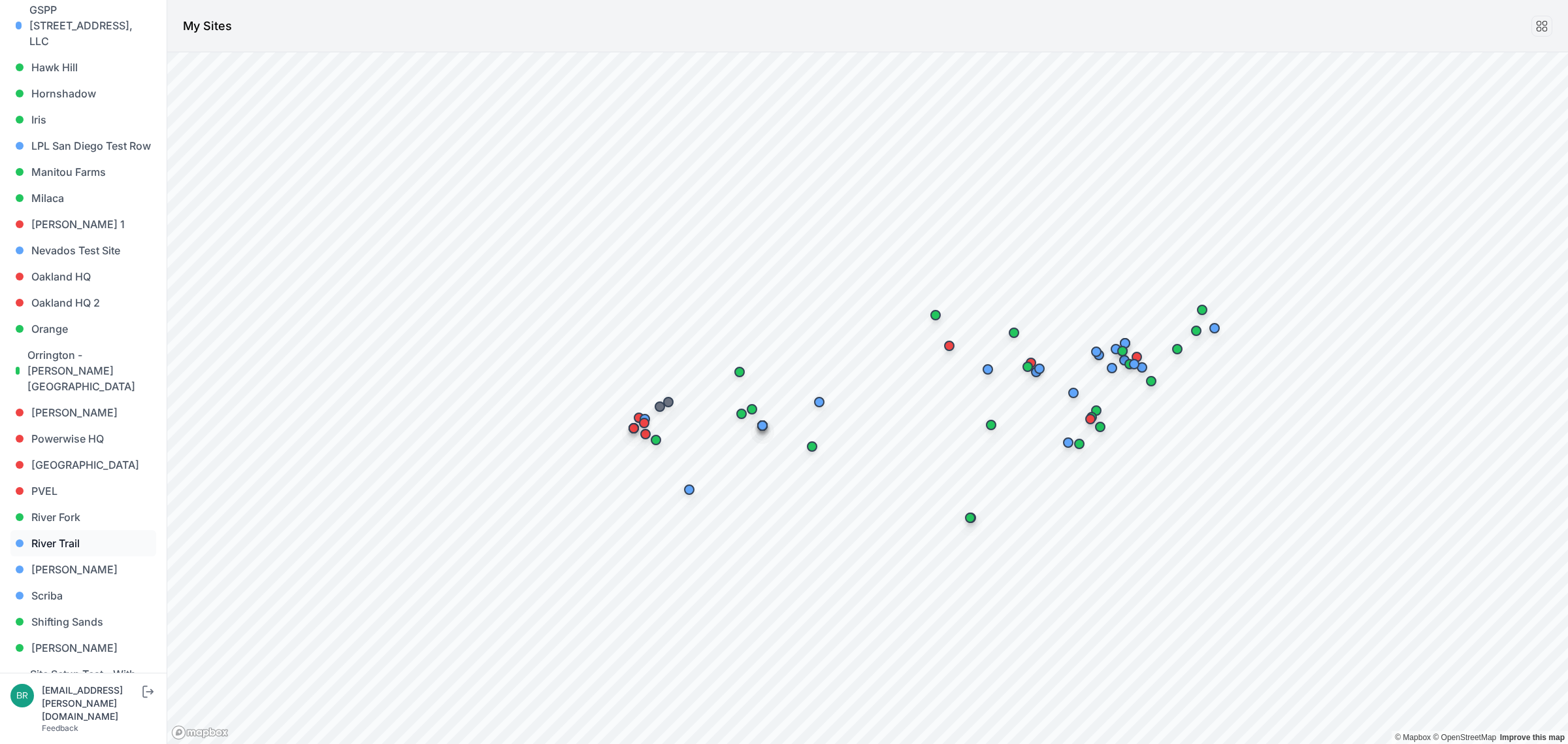
click at [85, 530] on link "River Trail" at bounding box center [83, 543] width 146 height 26
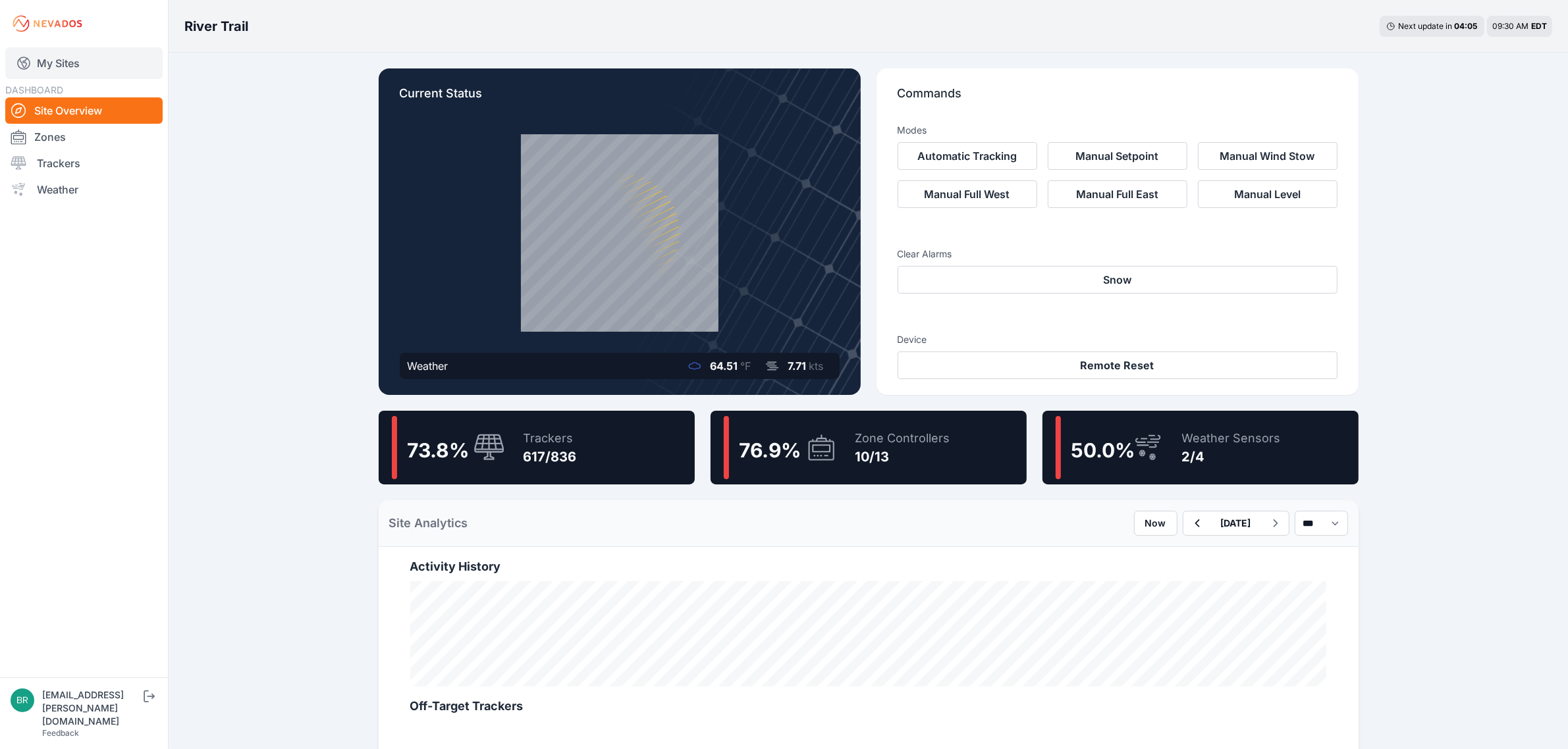
click at [84, 56] on link "My Sites" at bounding box center [84, 62] width 158 height 32
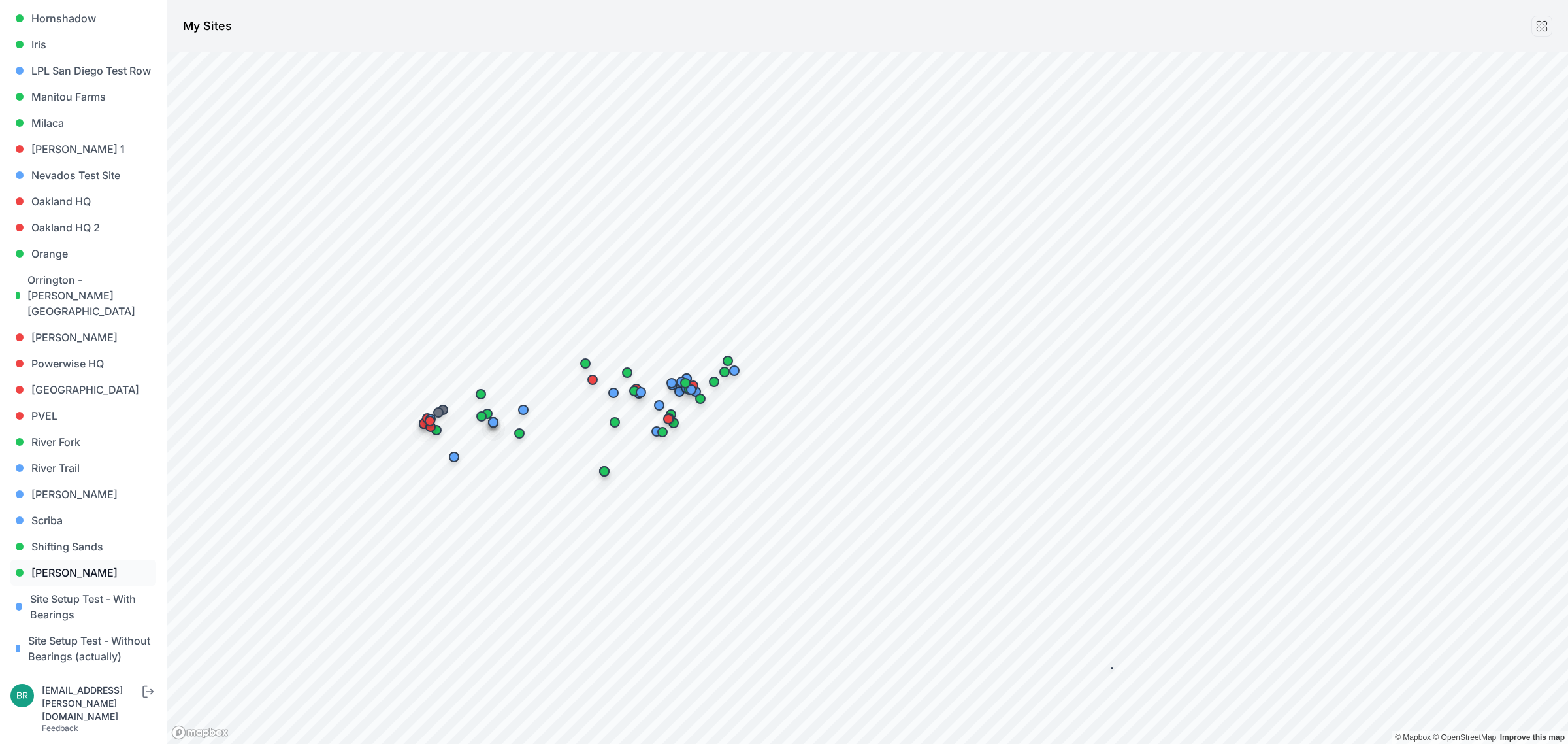
scroll to position [899, 0]
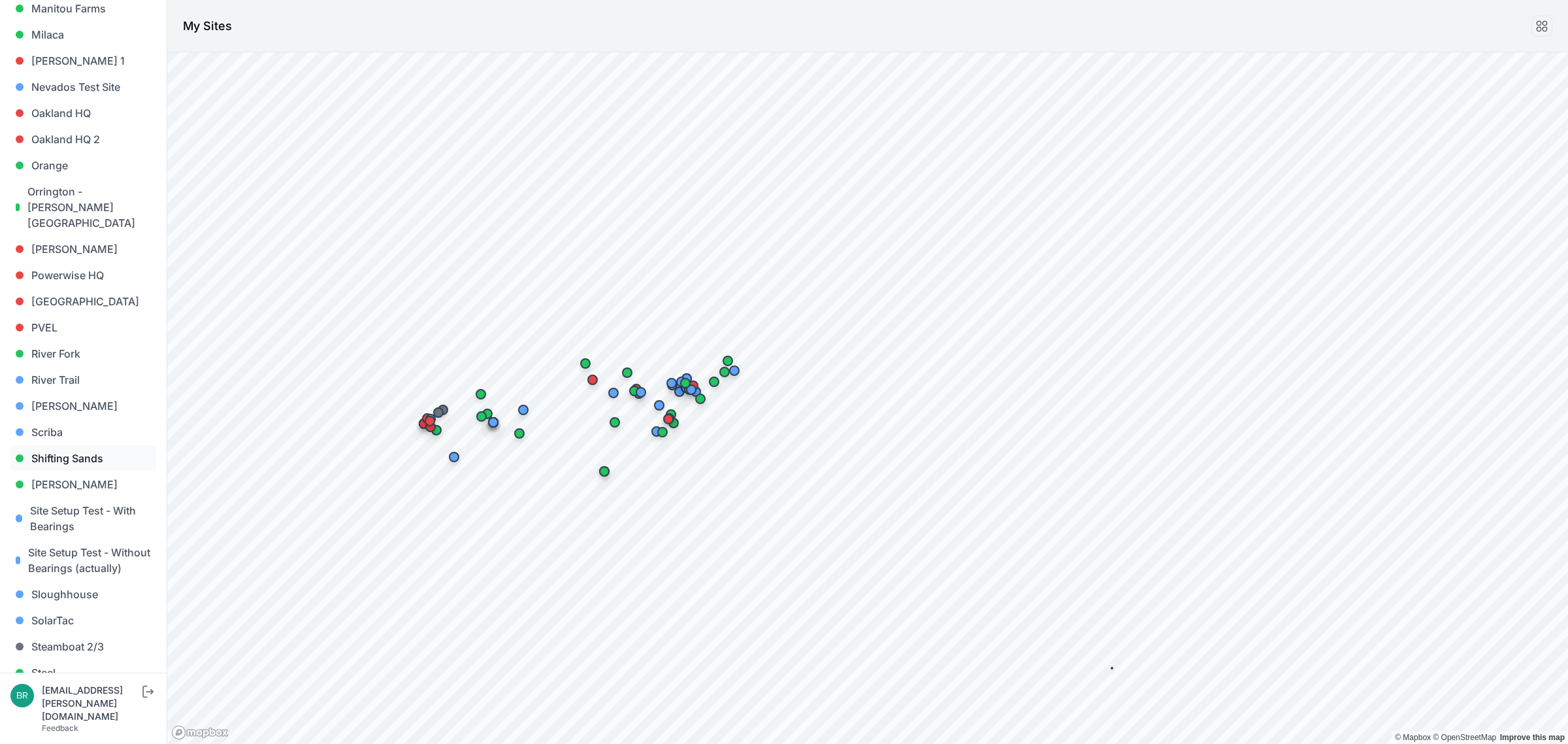
click at [84, 445] on link "Shifting Sands" at bounding box center [83, 458] width 146 height 26
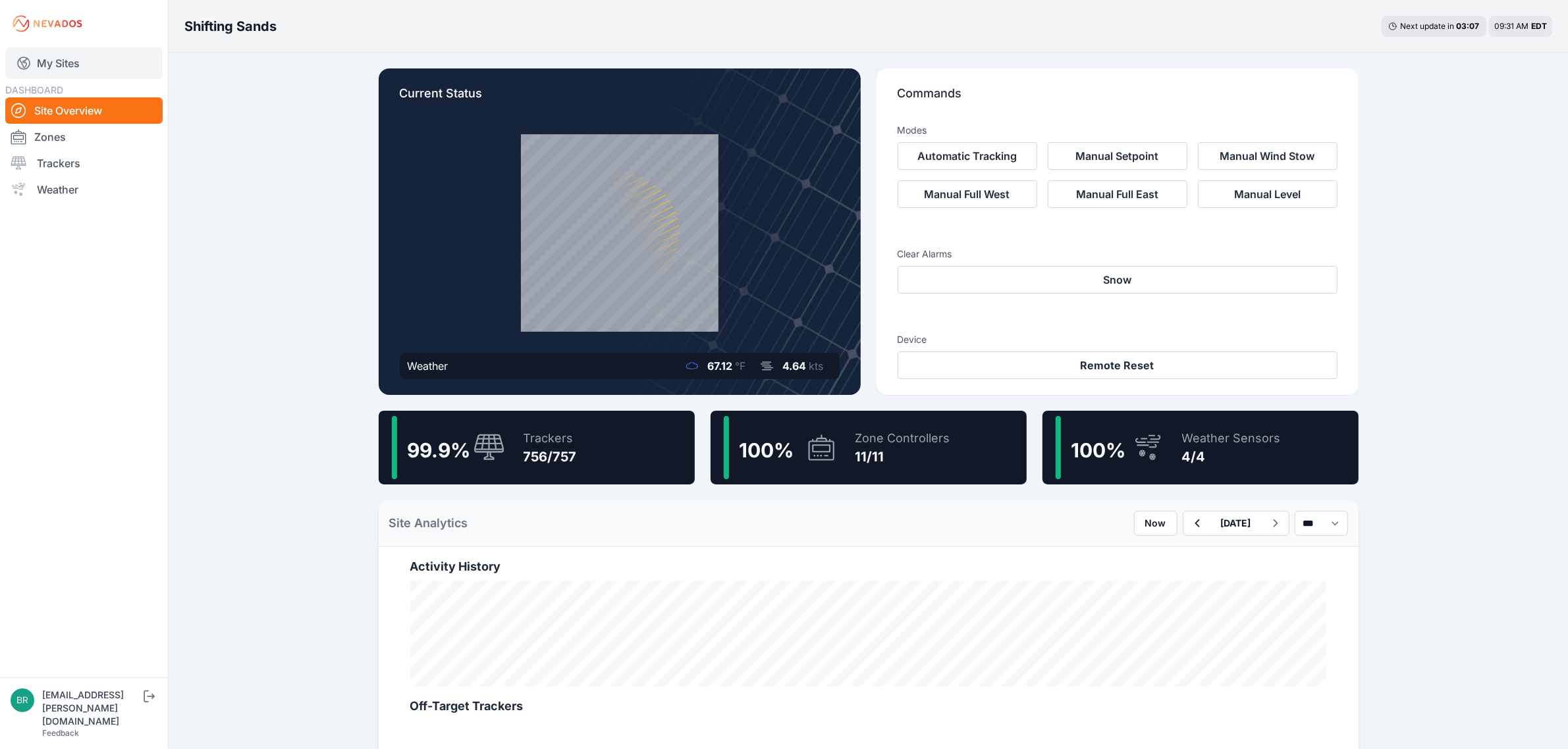
click at [125, 58] on link "My Sites" at bounding box center [84, 62] width 158 height 32
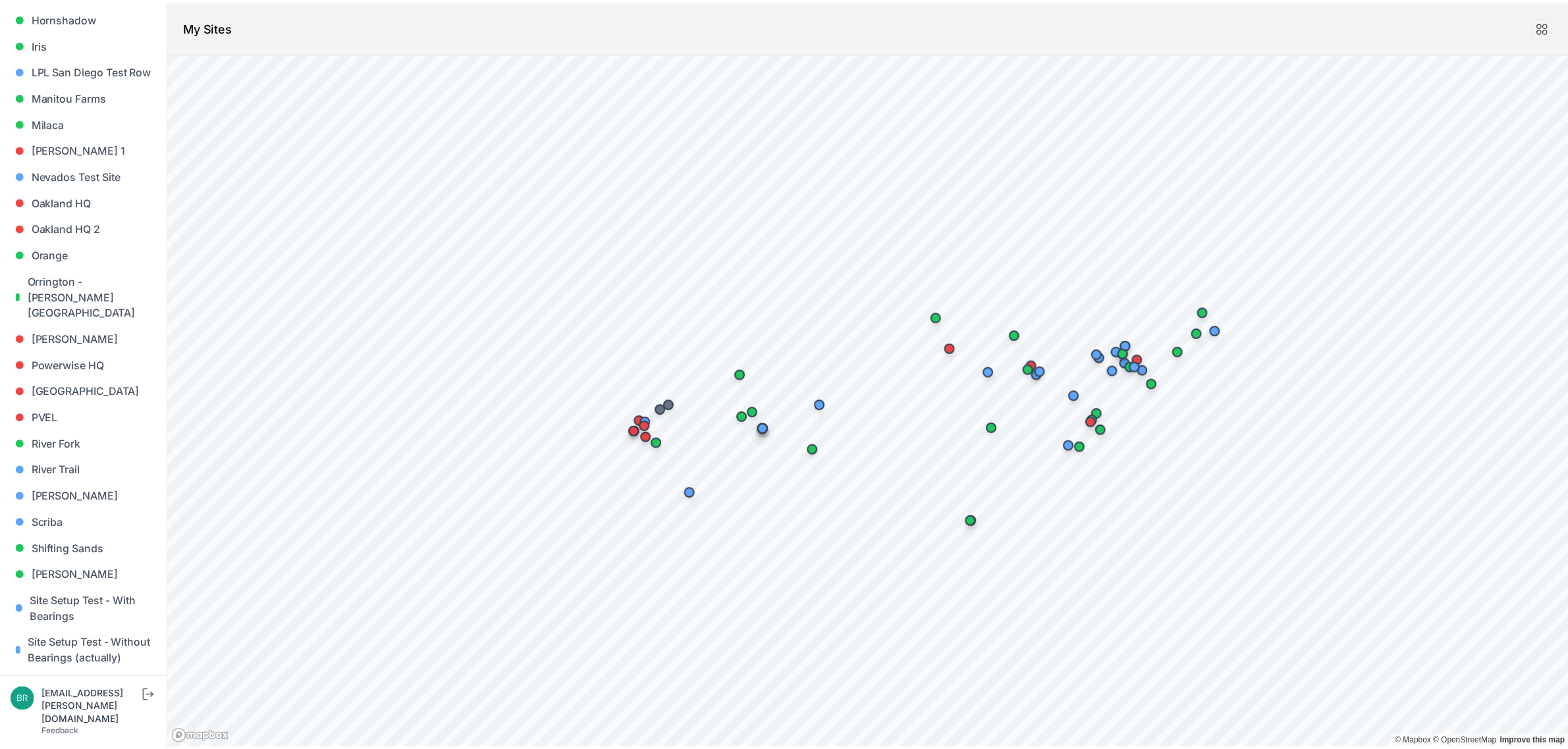
scroll to position [1122, 0]
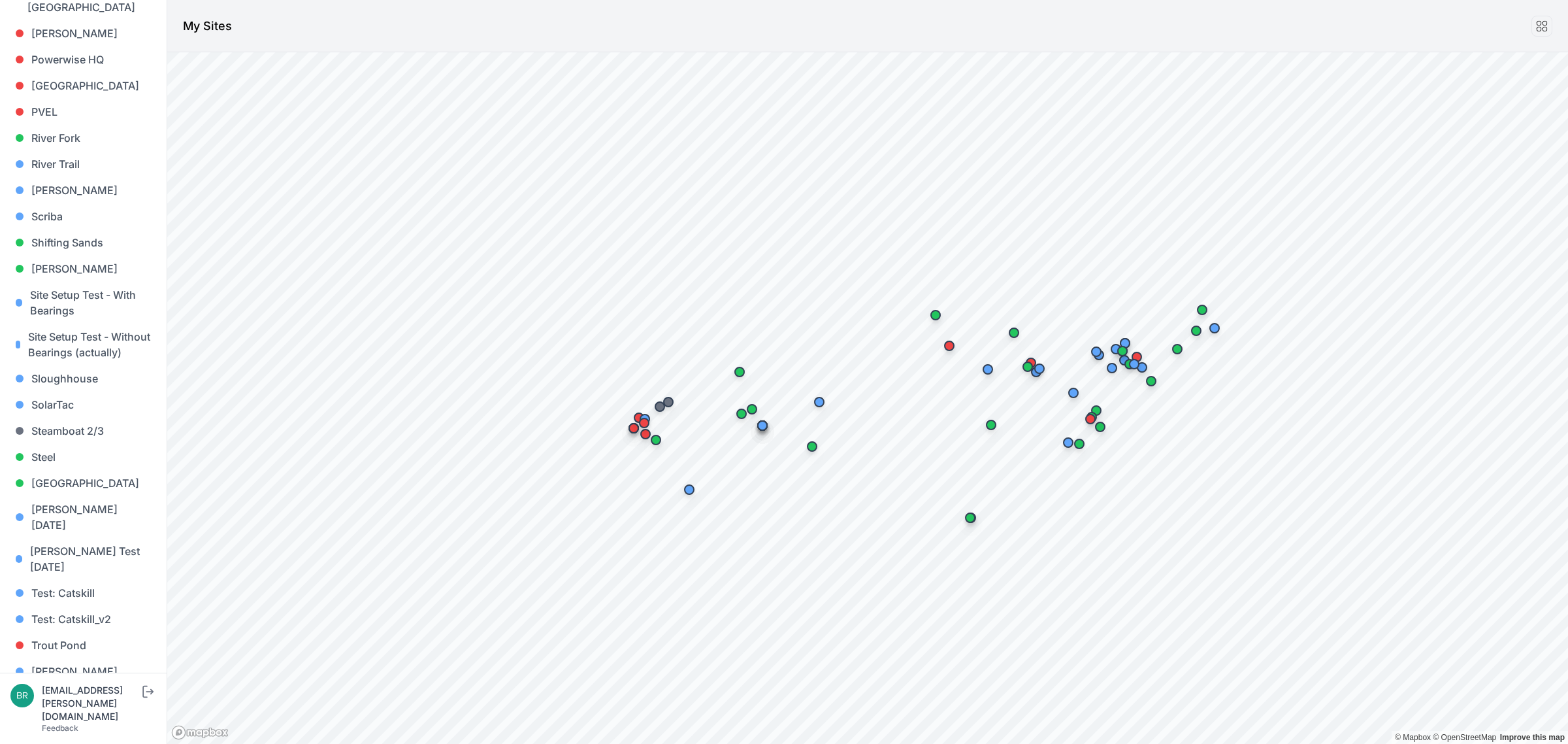
click at [73, 710] on link "[PERSON_NAME] [PERSON_NAME]" at bounding box center [83, 731] width 146 height 42
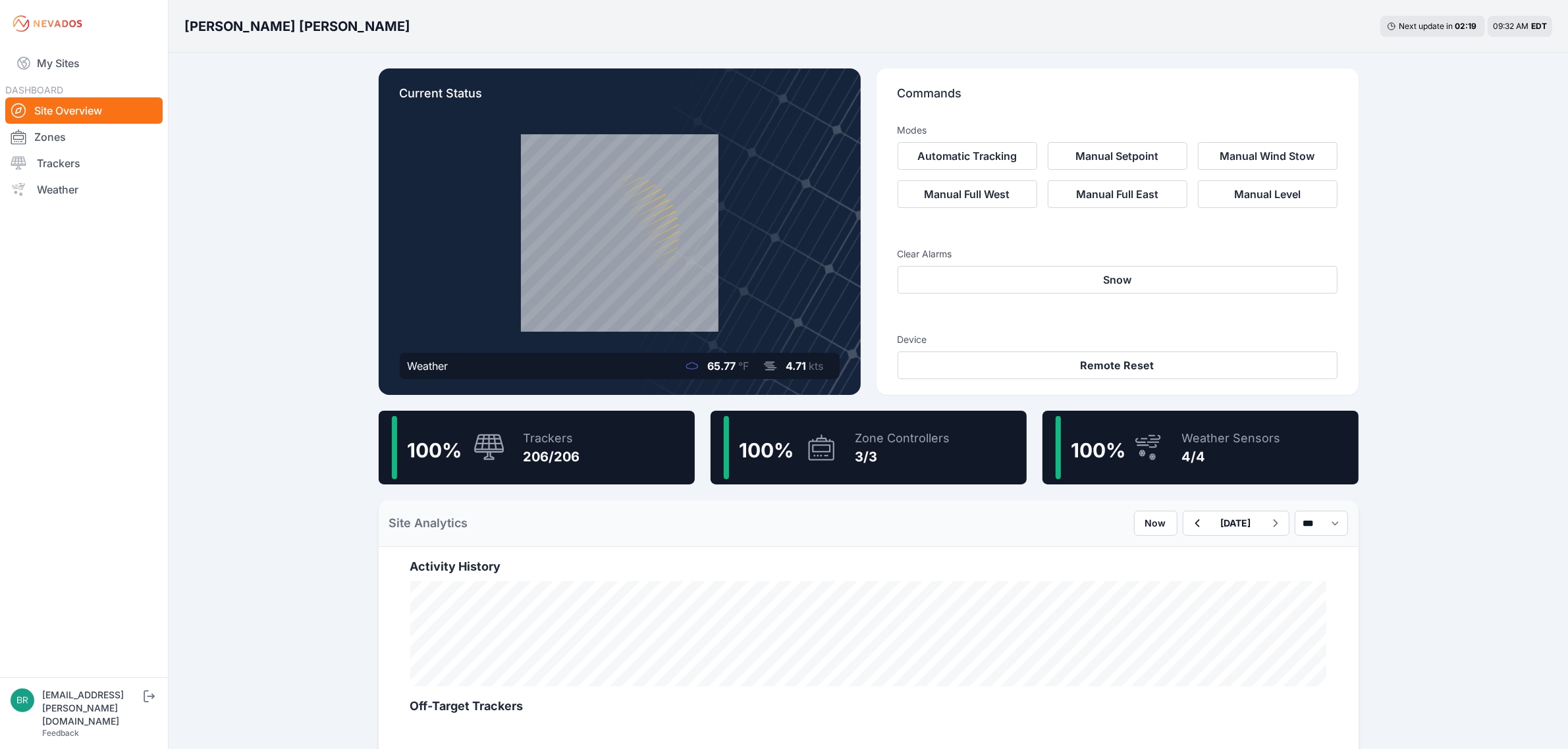
click at [598, 448] on div "100 % Trackers 206/206" at bounding box center [536, 447] width 316 height 74
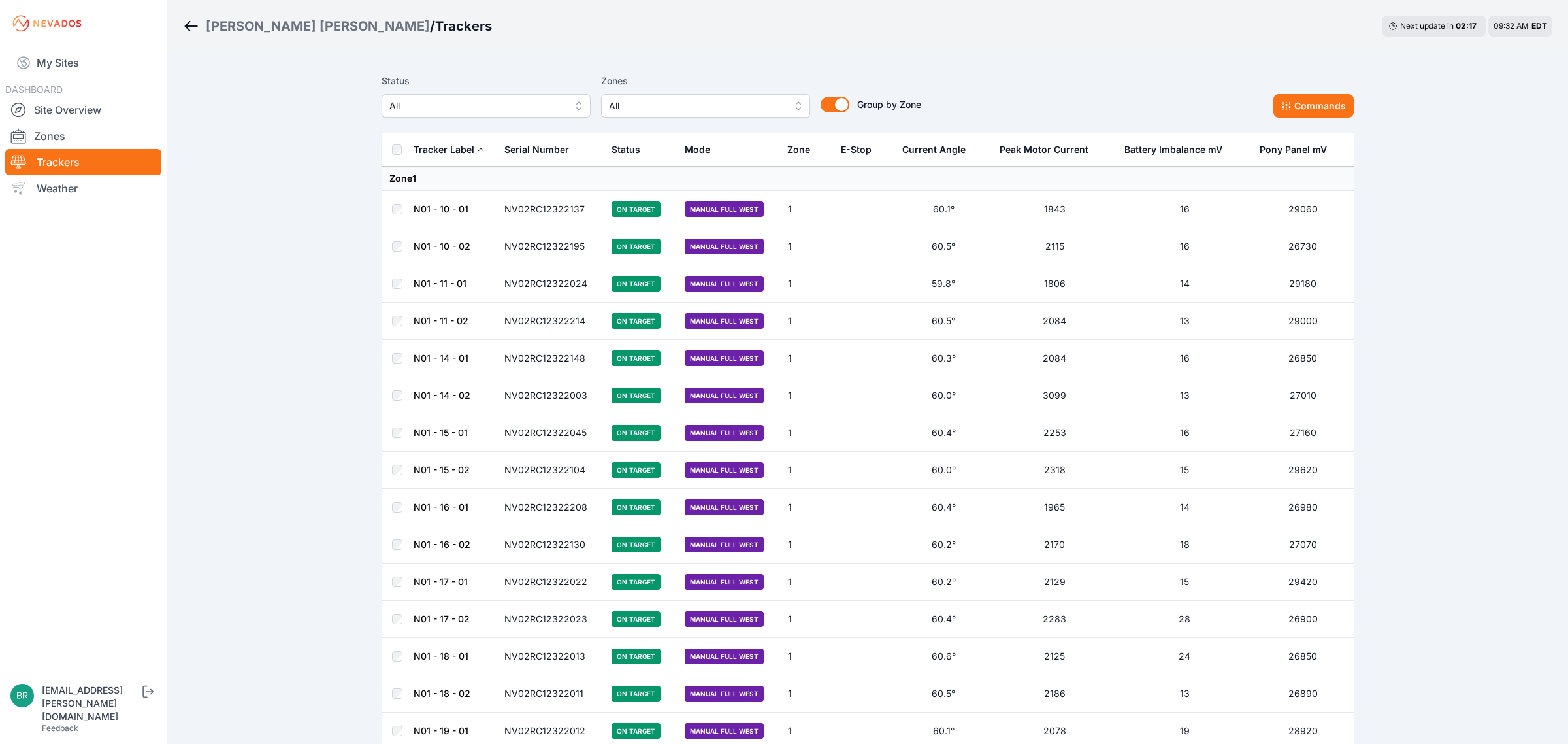
click at [442, 103] on span "All" at bounding box center [476, 106] width 175 height 15
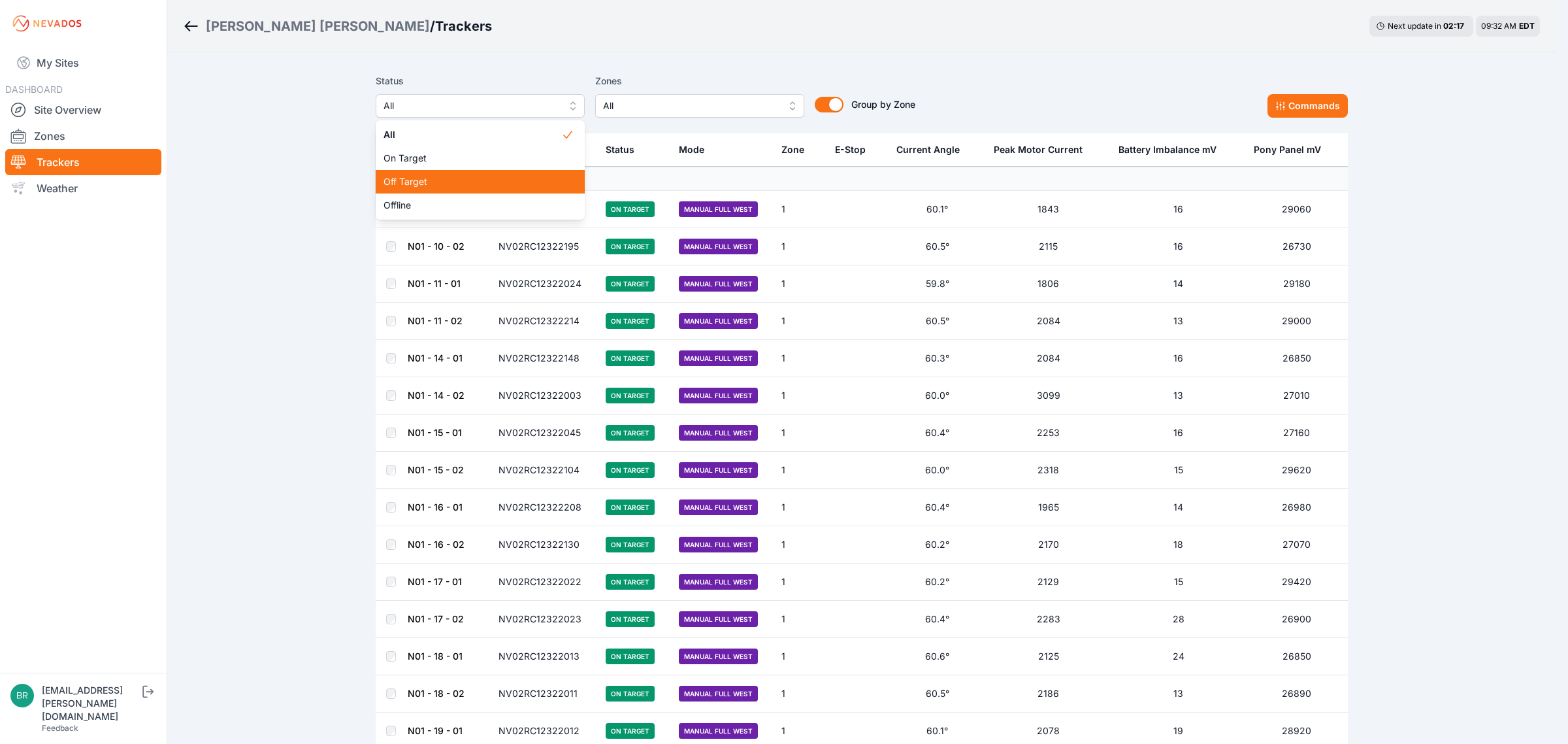
click at [425, 178] on span "Off Target" at bounding box center [472, 181] width 178 height 13
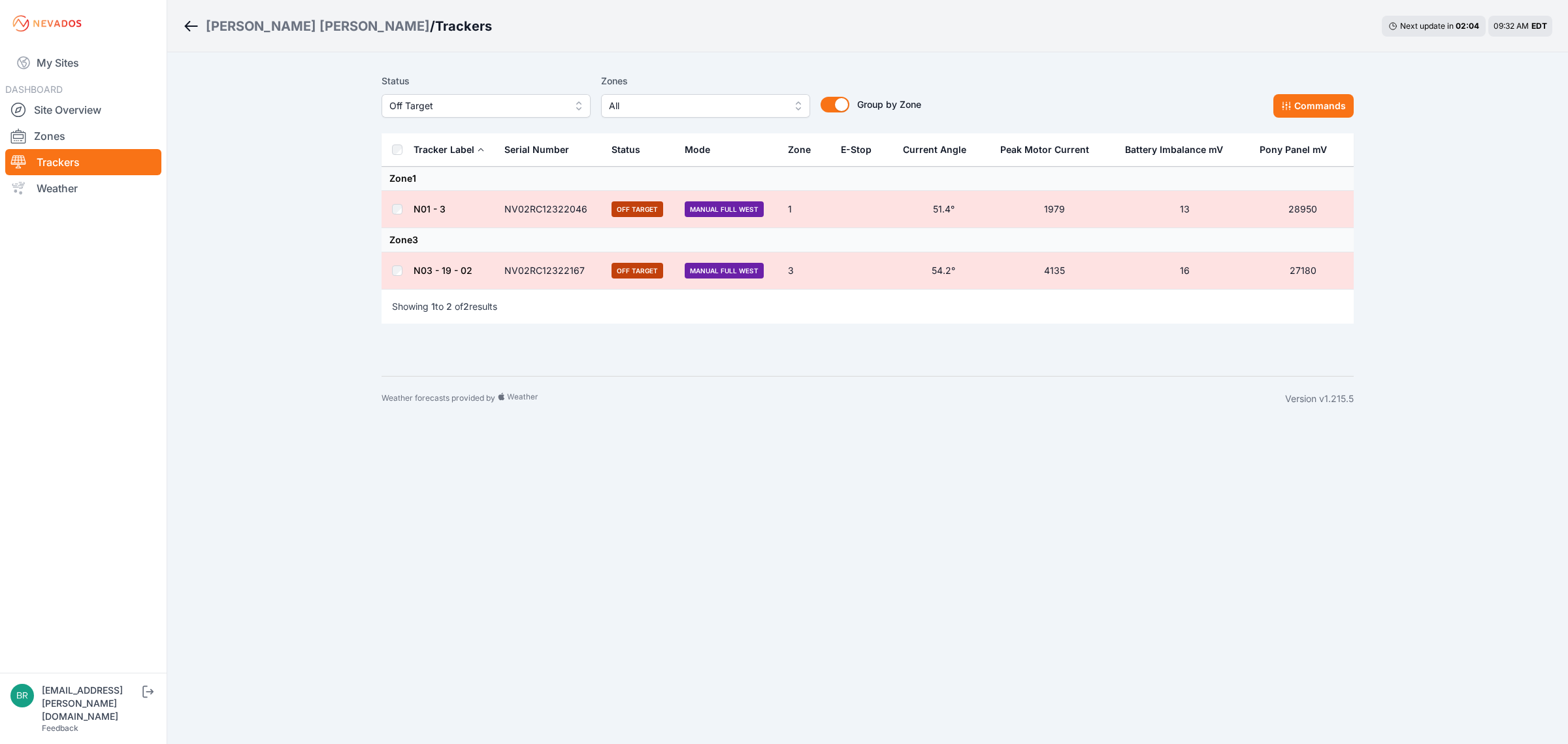
click at [413, 208] on link "N01 - 3" at bounding box center [429, 209] width 32 height 11
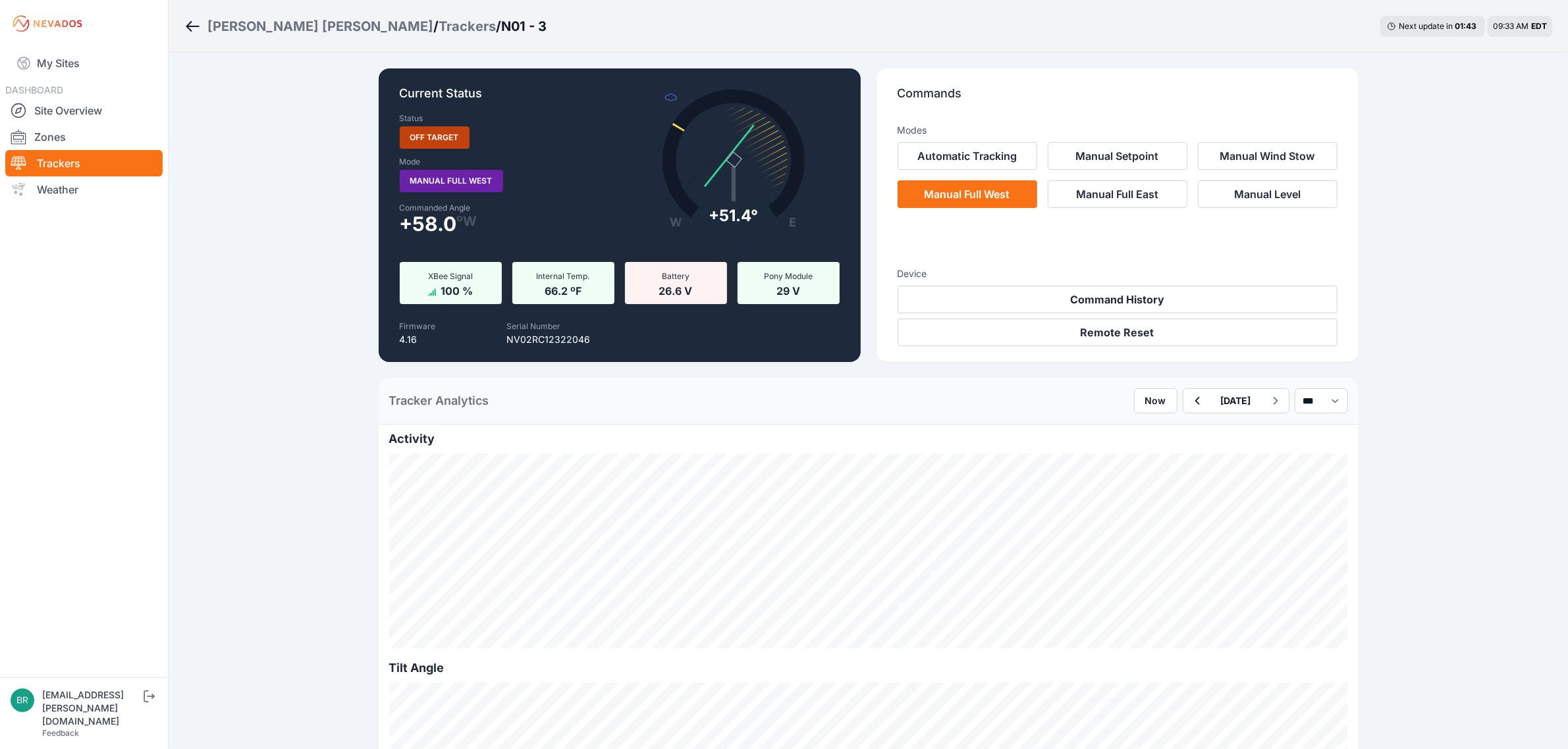
click at [438, 21] on div "Trackers" at bounding box center [467, 26] width 58 height 19
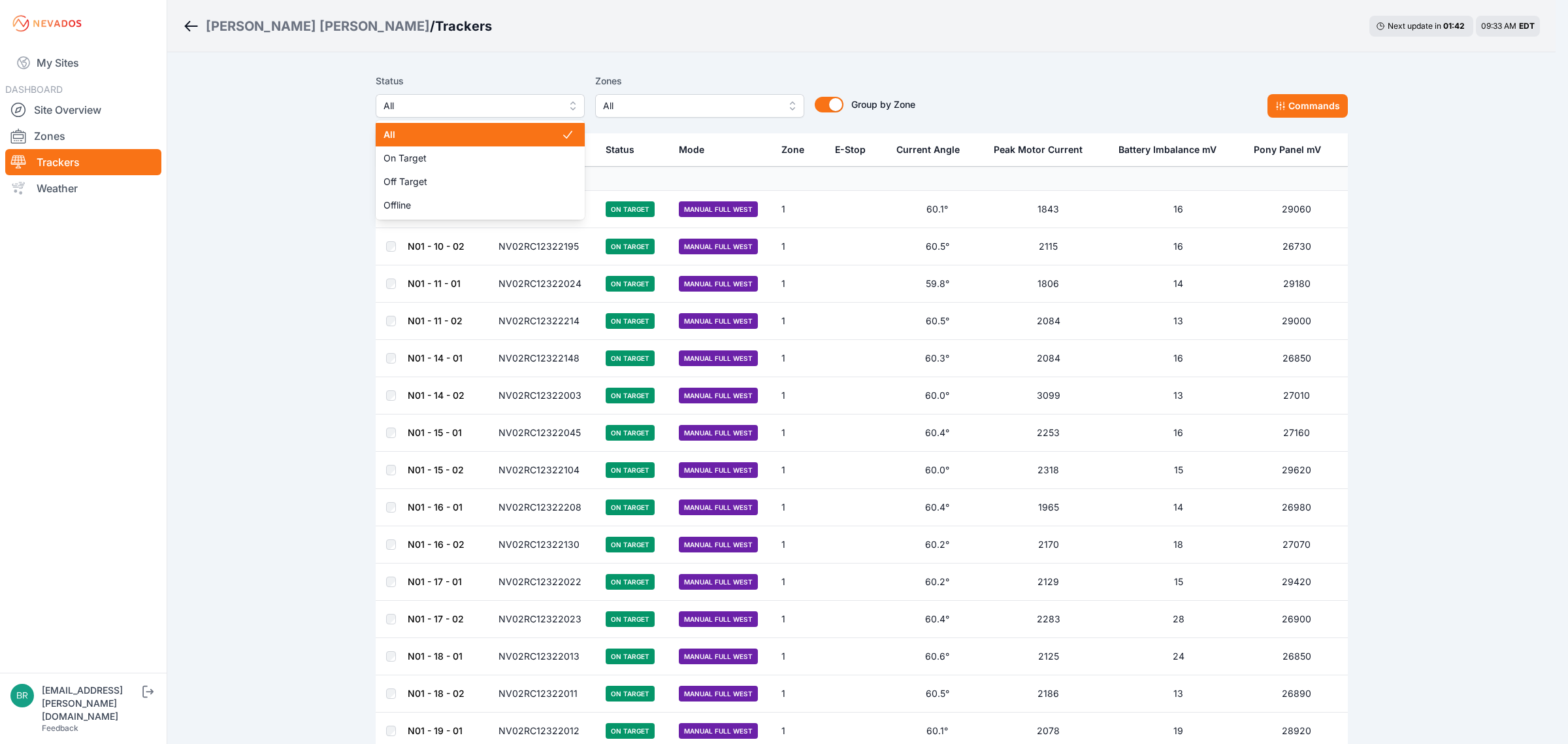
click at [422, 112] on span "All" at bounding box center [471, 106] width 175 height 15
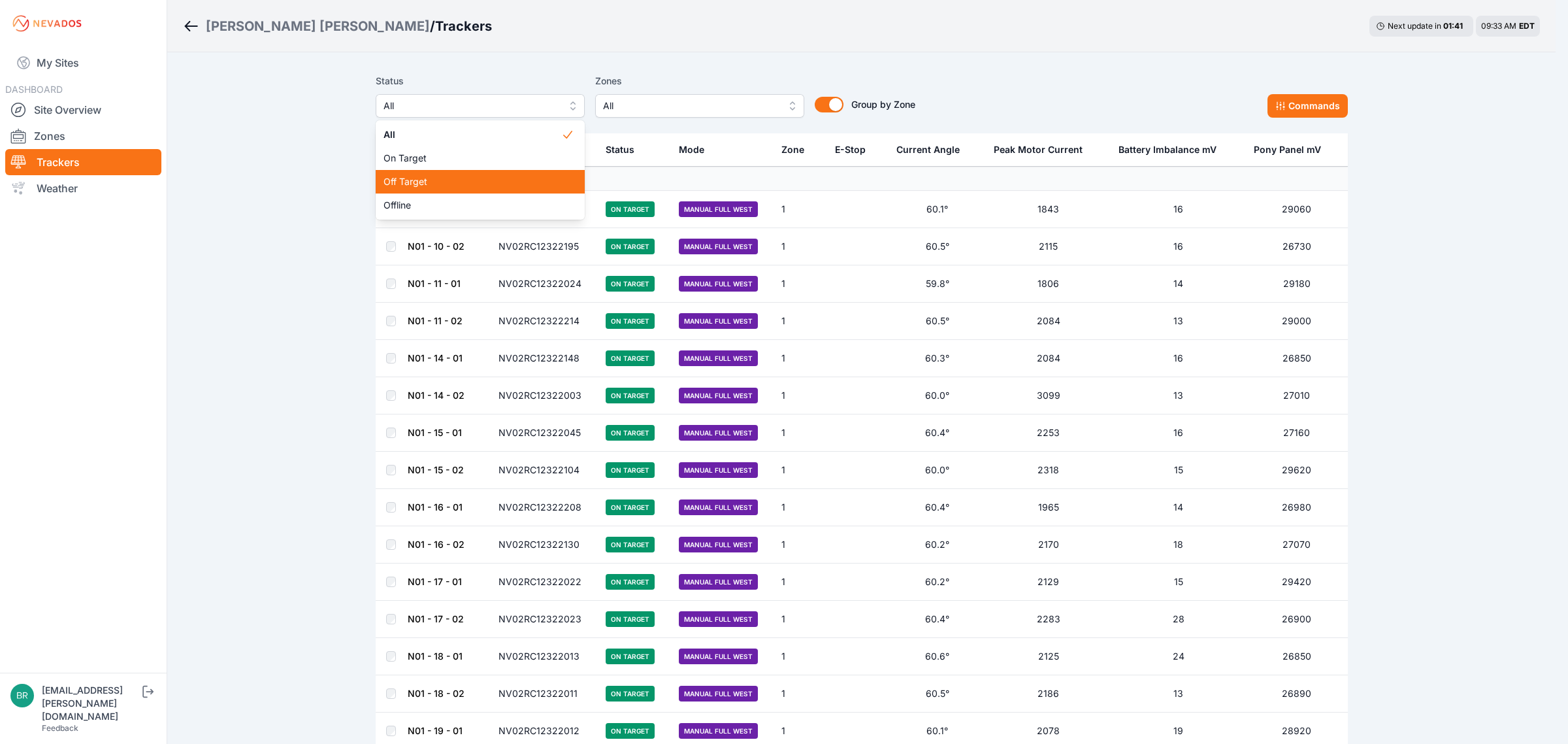
click at [428, 183] on span "Off Target" at bounding box center [472, 181] width 178 height 13
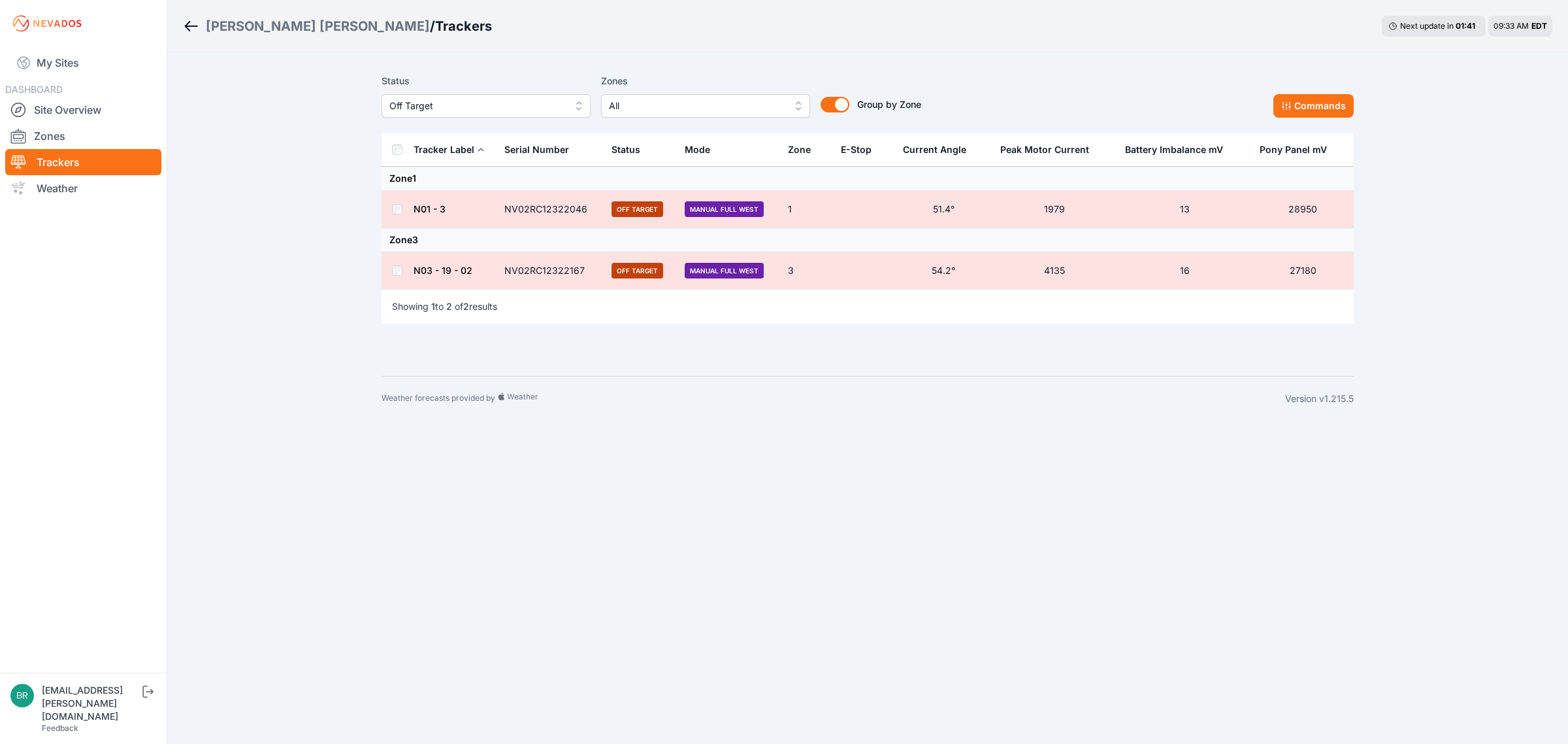
click at [459, 268] on link "N03 - 19 - 02" at bounding box center [442, 270] width 59 height 11
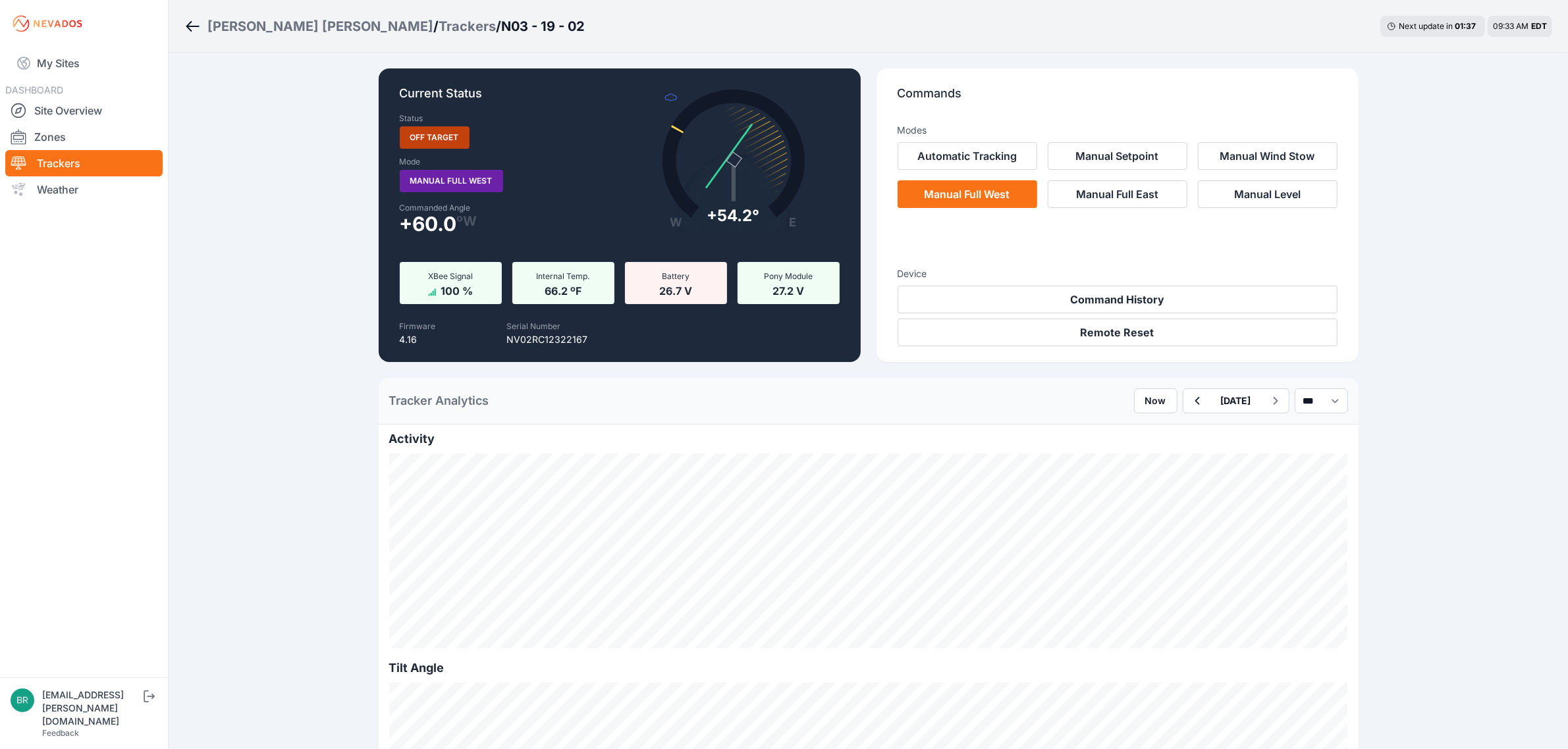
click at [324, 14] on ol "Wolcott Hill / Trackers / N03 - 19 - 02" at bounding box center [384, 26] width 400 height 34
click at [438, 34] on div "Trackers" at bounding box center [467, 26] width 58 height 19
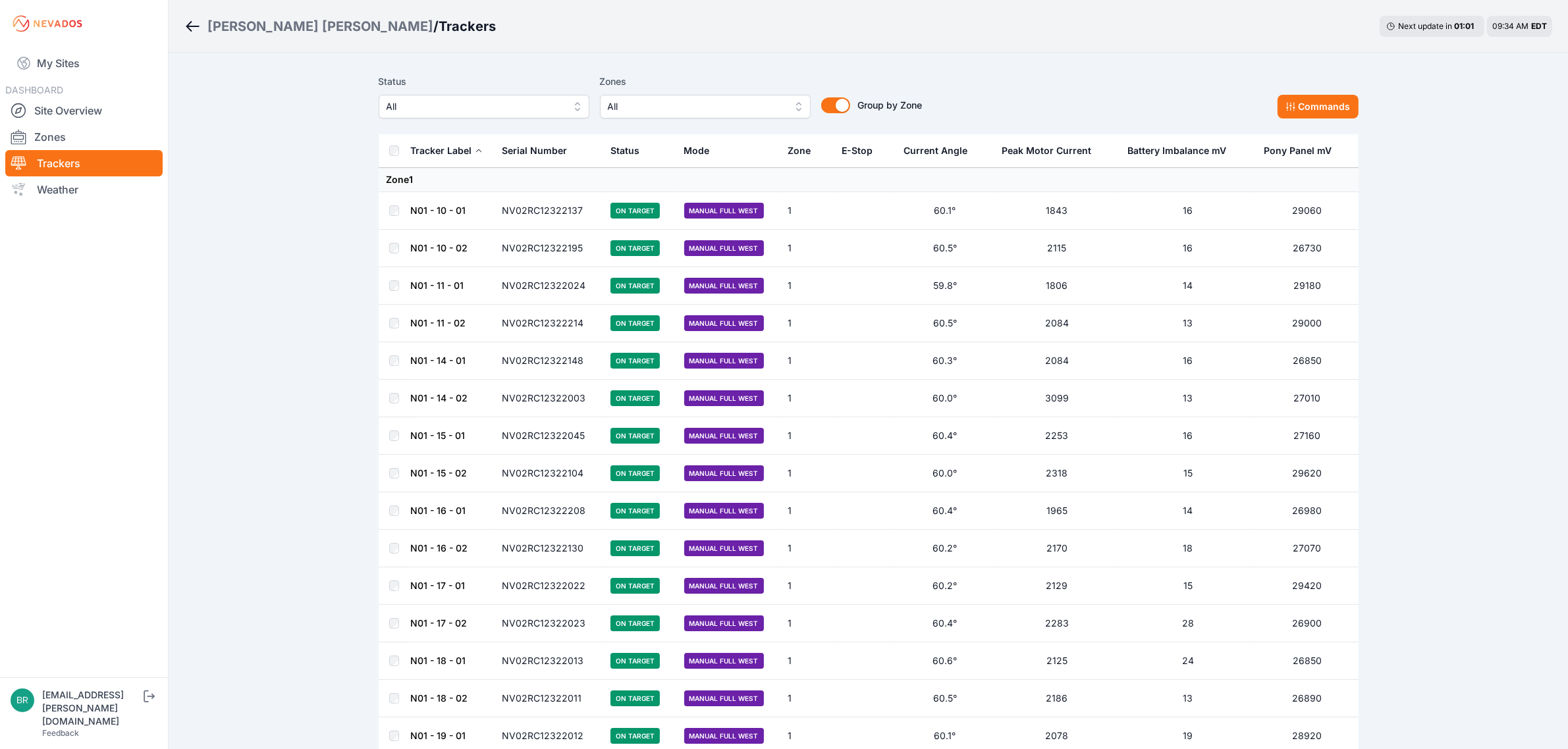
click at [500, 97] on button "All" at bounding box center [483, 106] width 210 height 24
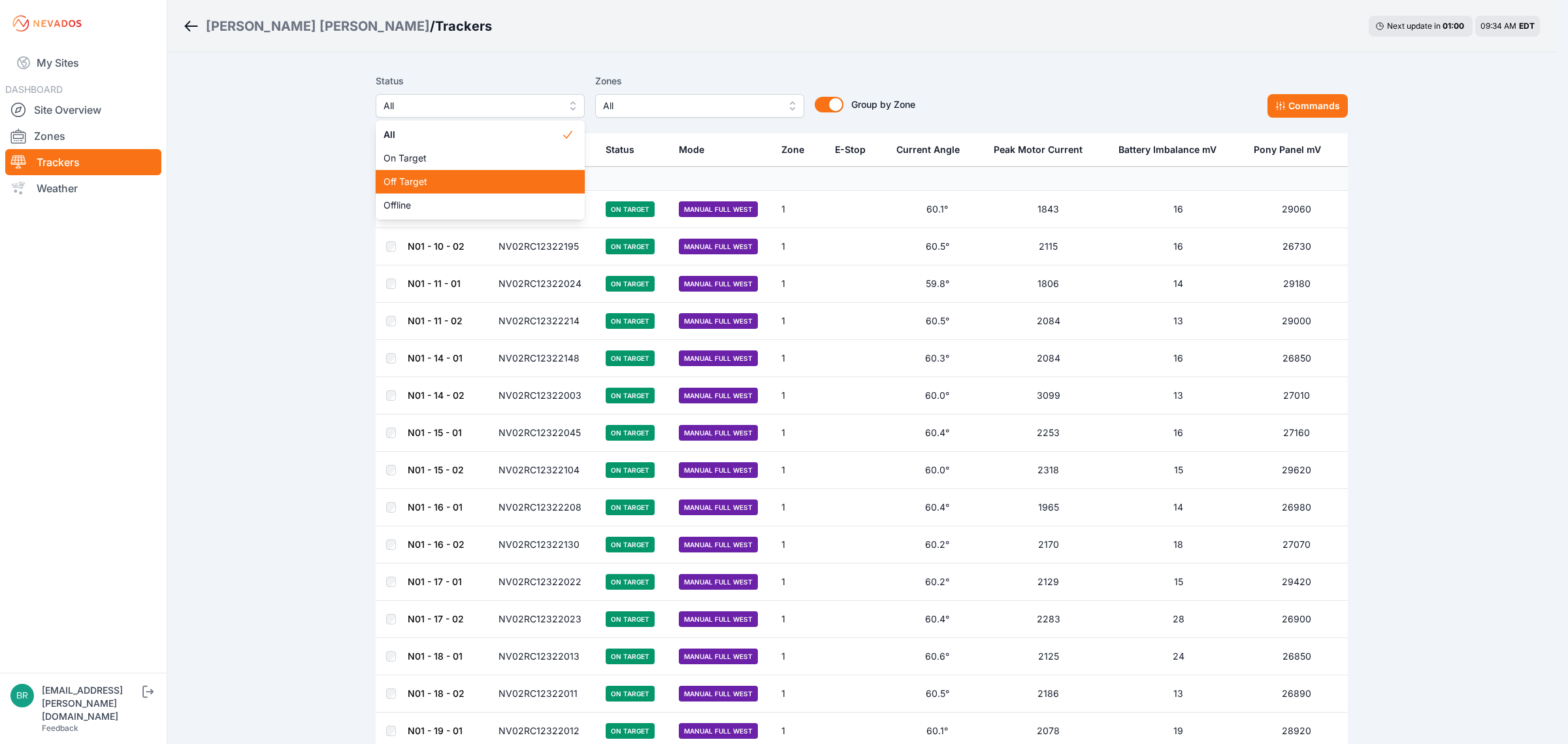
click at [438, 185] on span "Off Target" at bounding box center [472, 181] width 178 height 13
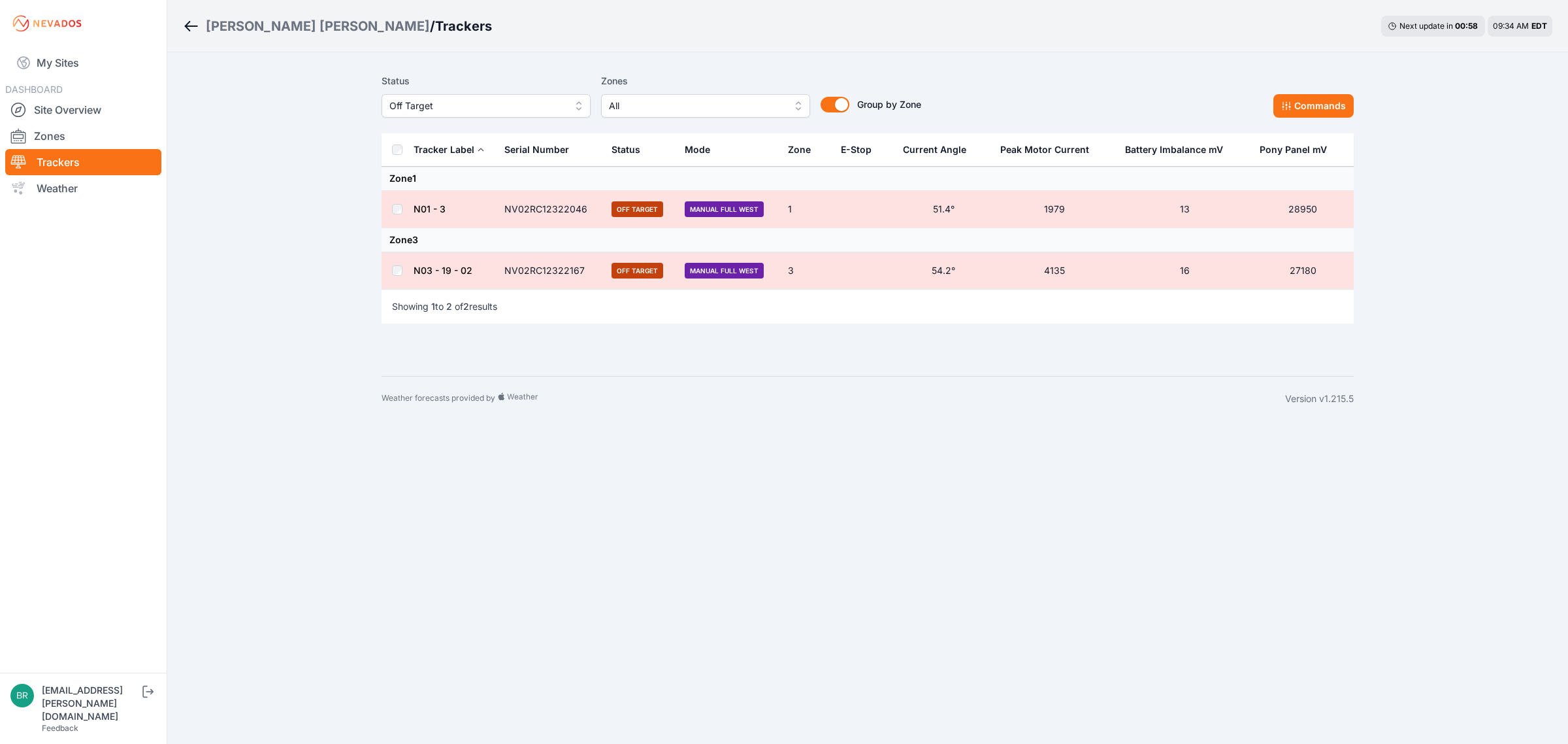
click at [434, 206] on link "N01 - 3" at bounding box center [429, 209] width 32 height 11
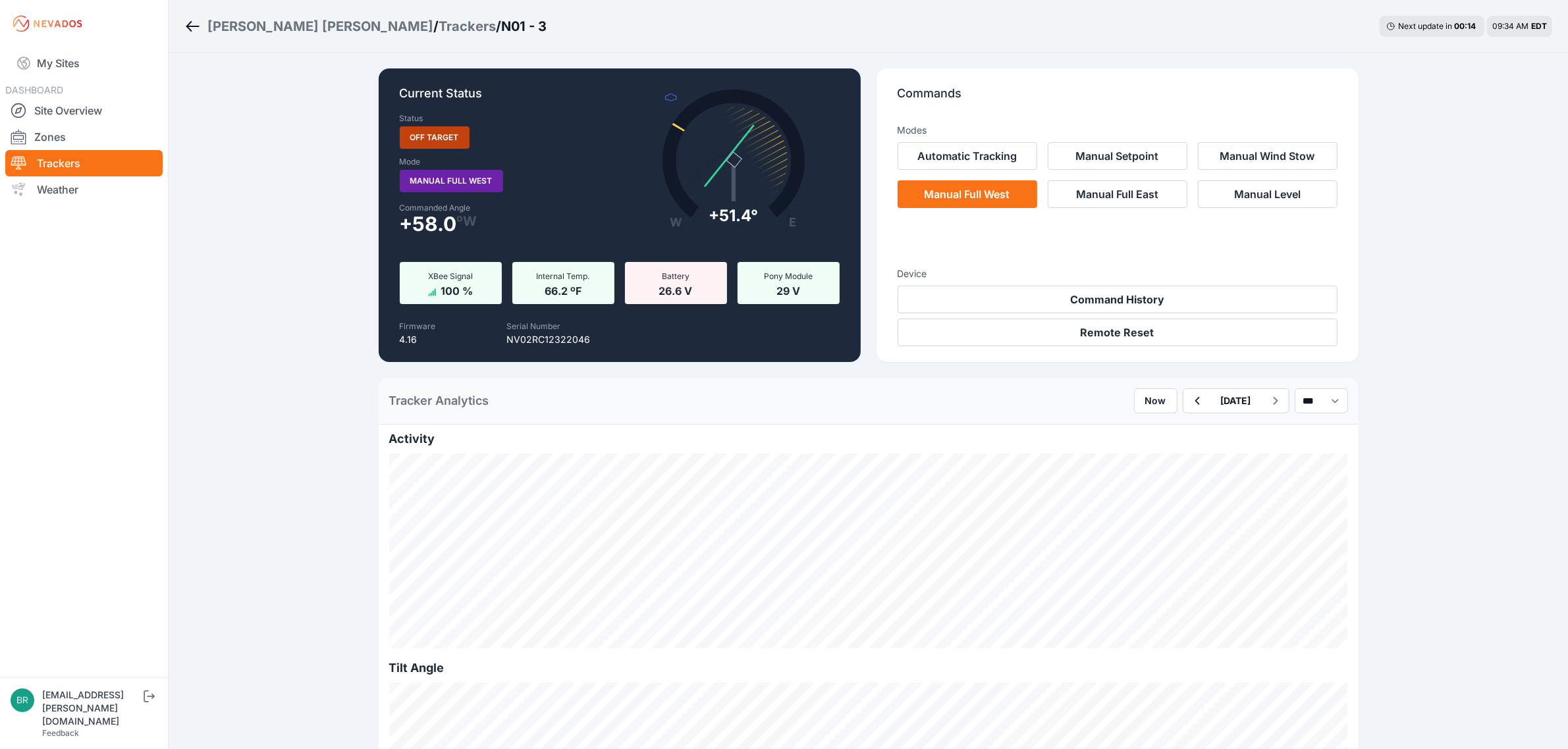
click at [438, 18] on div "Trackers" at bounding box center [467, 26] width 58 height 19
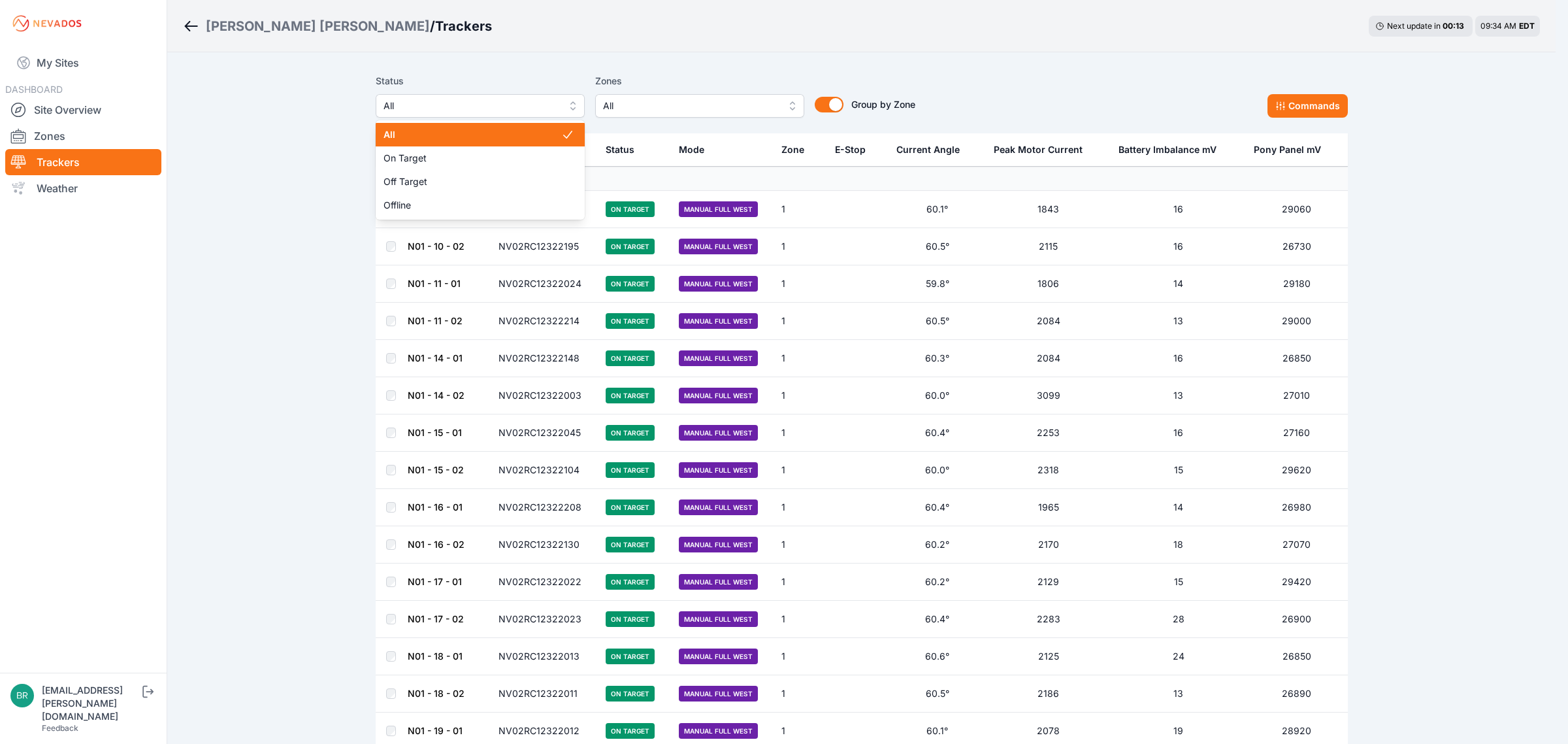
click at [448, 106] on span "All" at bounding box center [471, 106] width 175 height 15
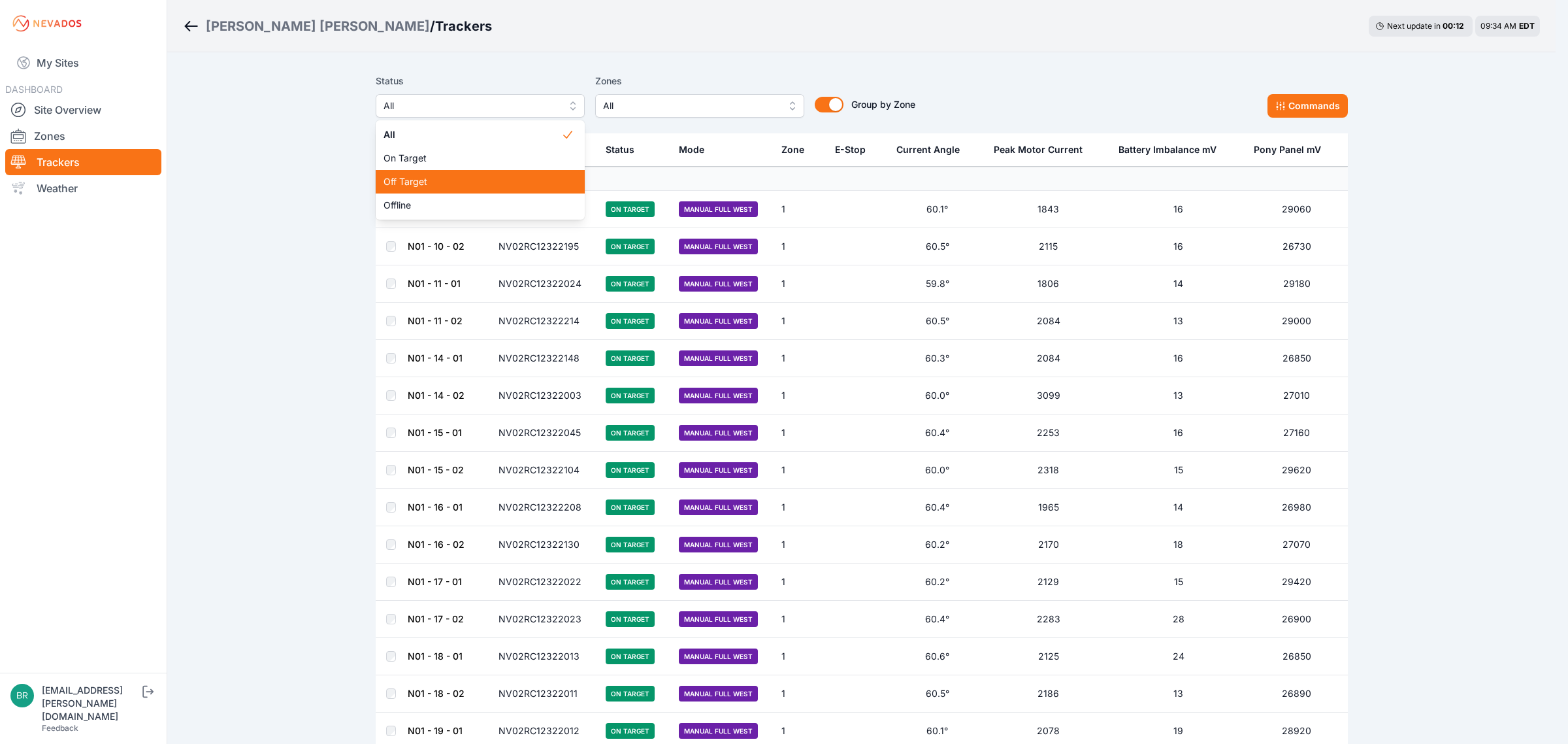
click at [433, 181] on span "Off Target" at bounding box center [472, 181] width 178 height 13
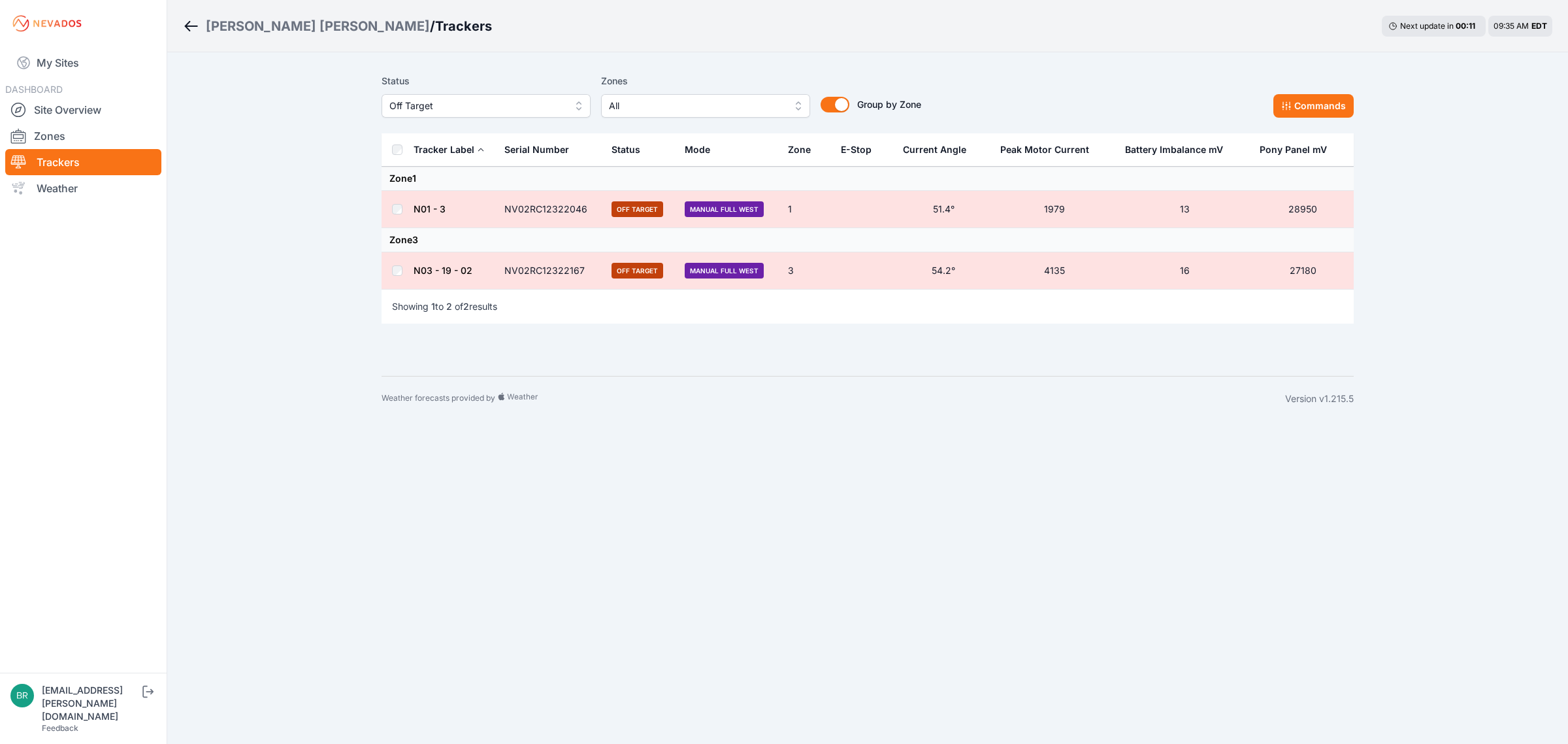
click at [465, 265] on link "N03 - 19 - 02" at bounding box center [442, 270] width 59 height 11
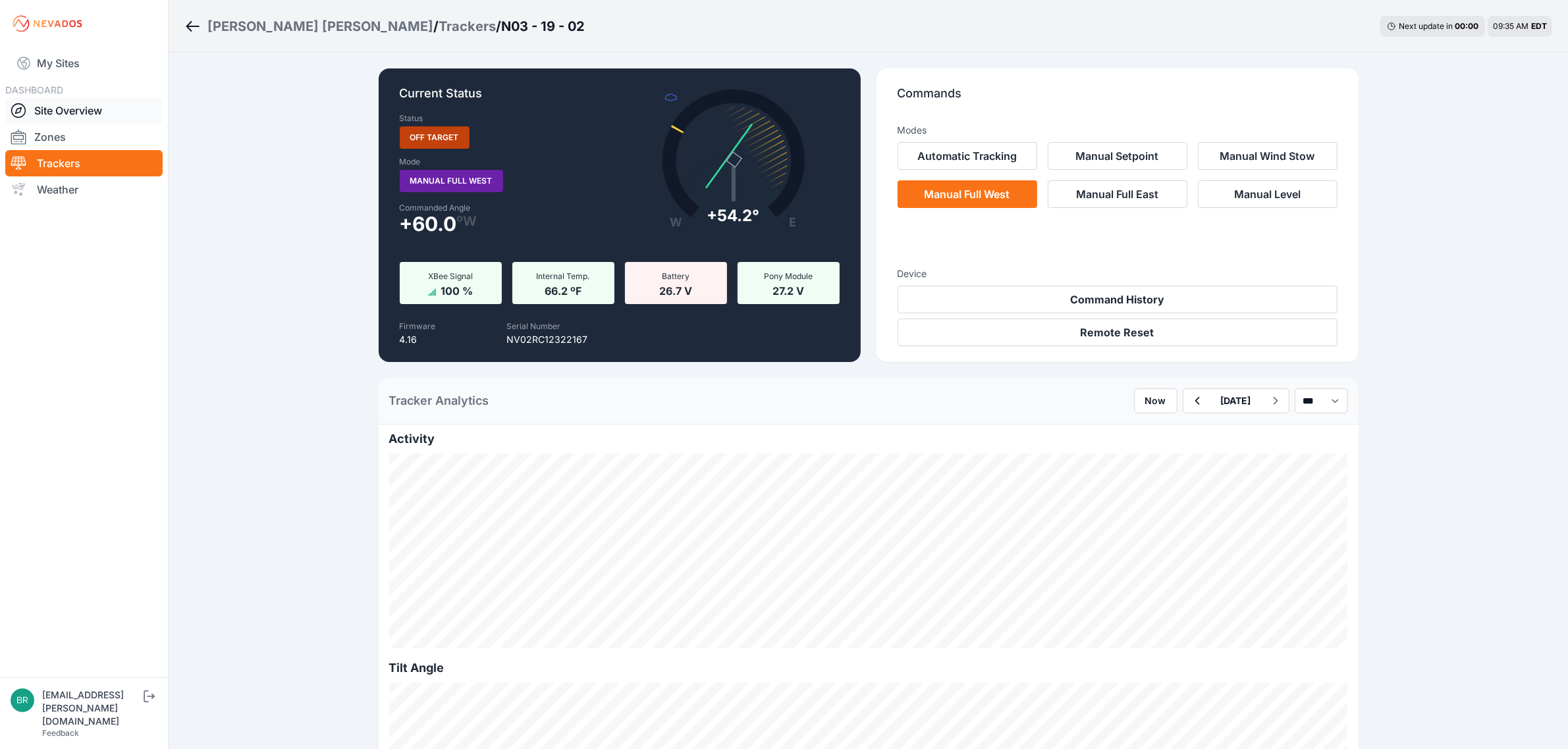
click at [82, 103] on link "Site Overview" at bounding box center [84, 110] width 158 height 26
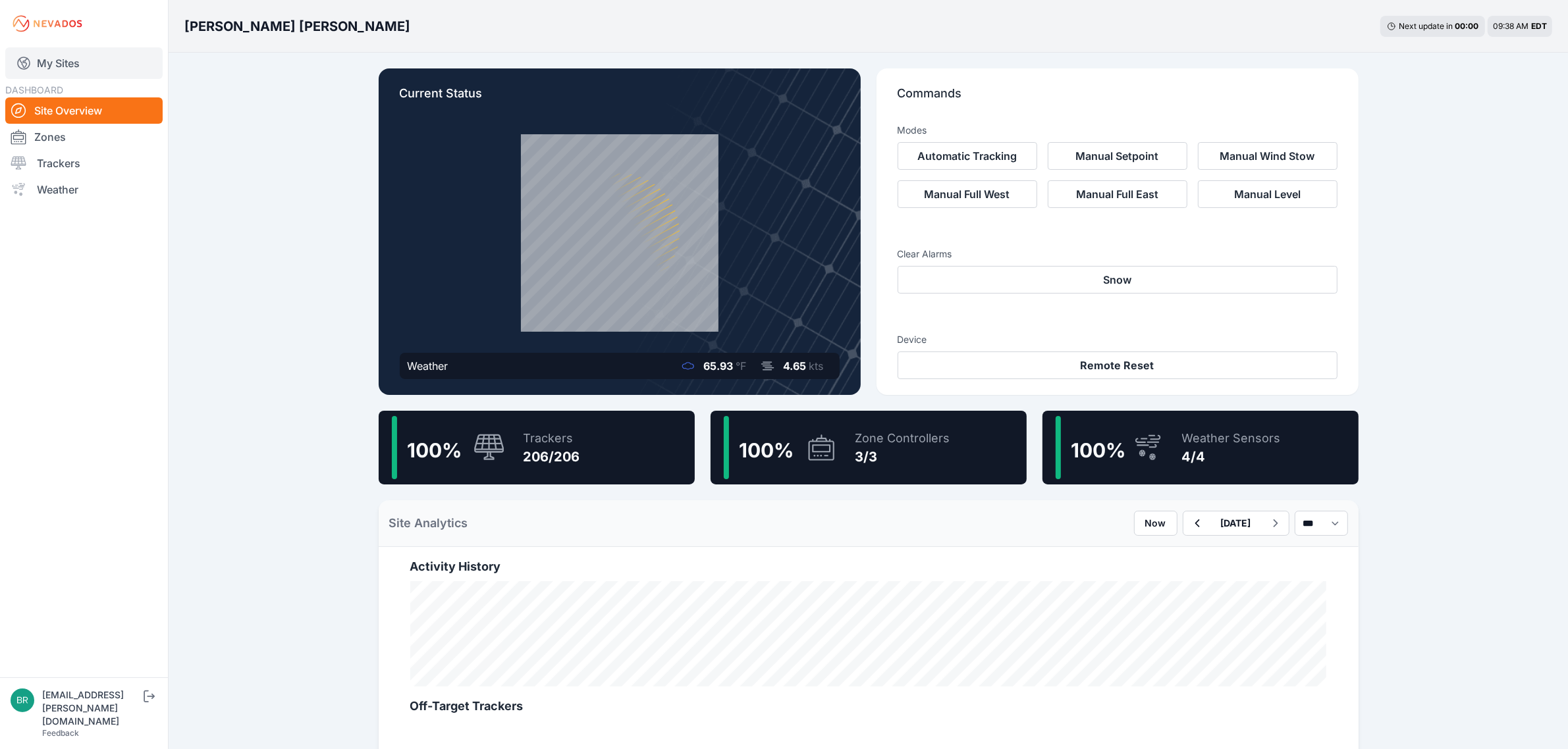
click at [145, 71] on link "My Sites" at bounding box center [84, 62] width 158 height 32
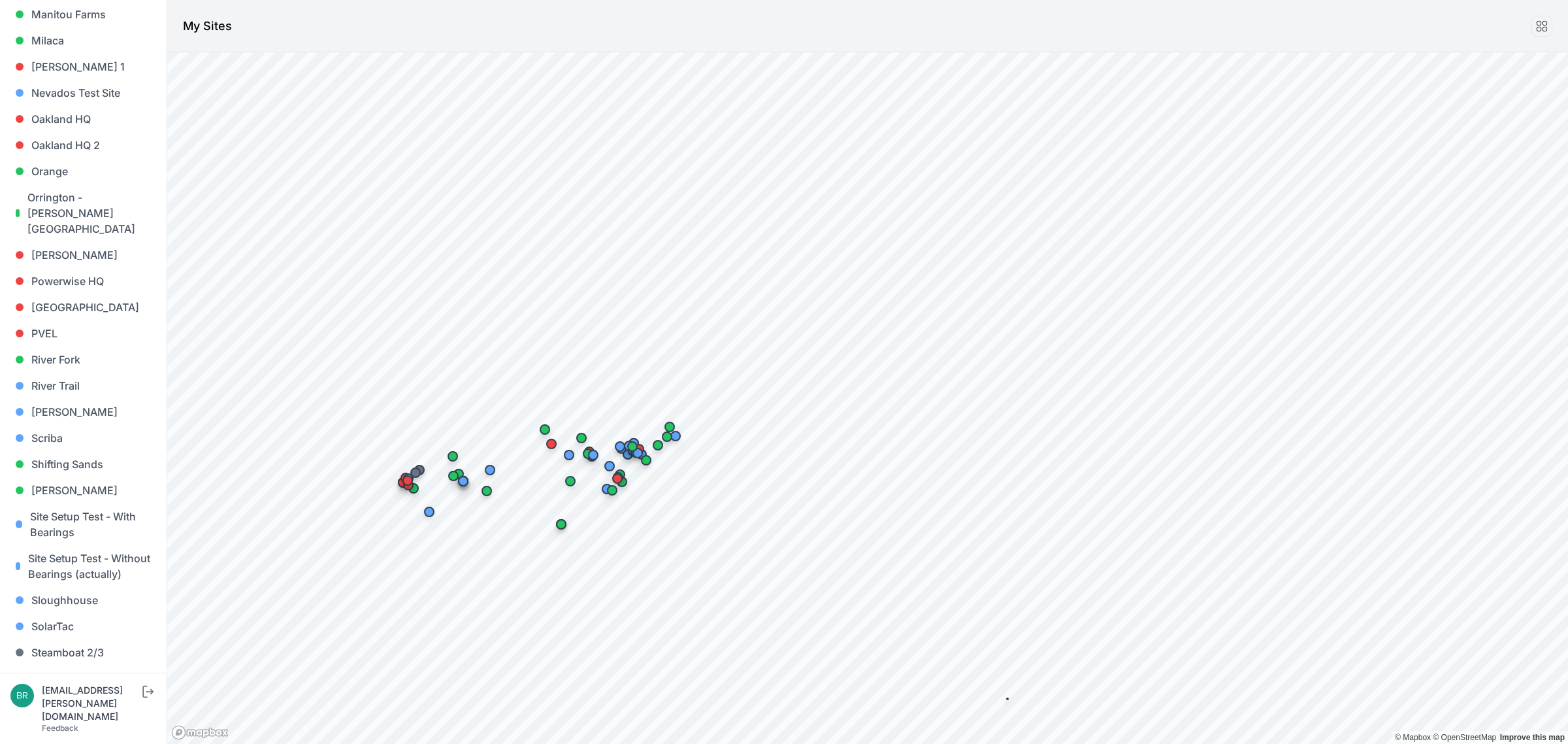
scroll to position [1115, 0]
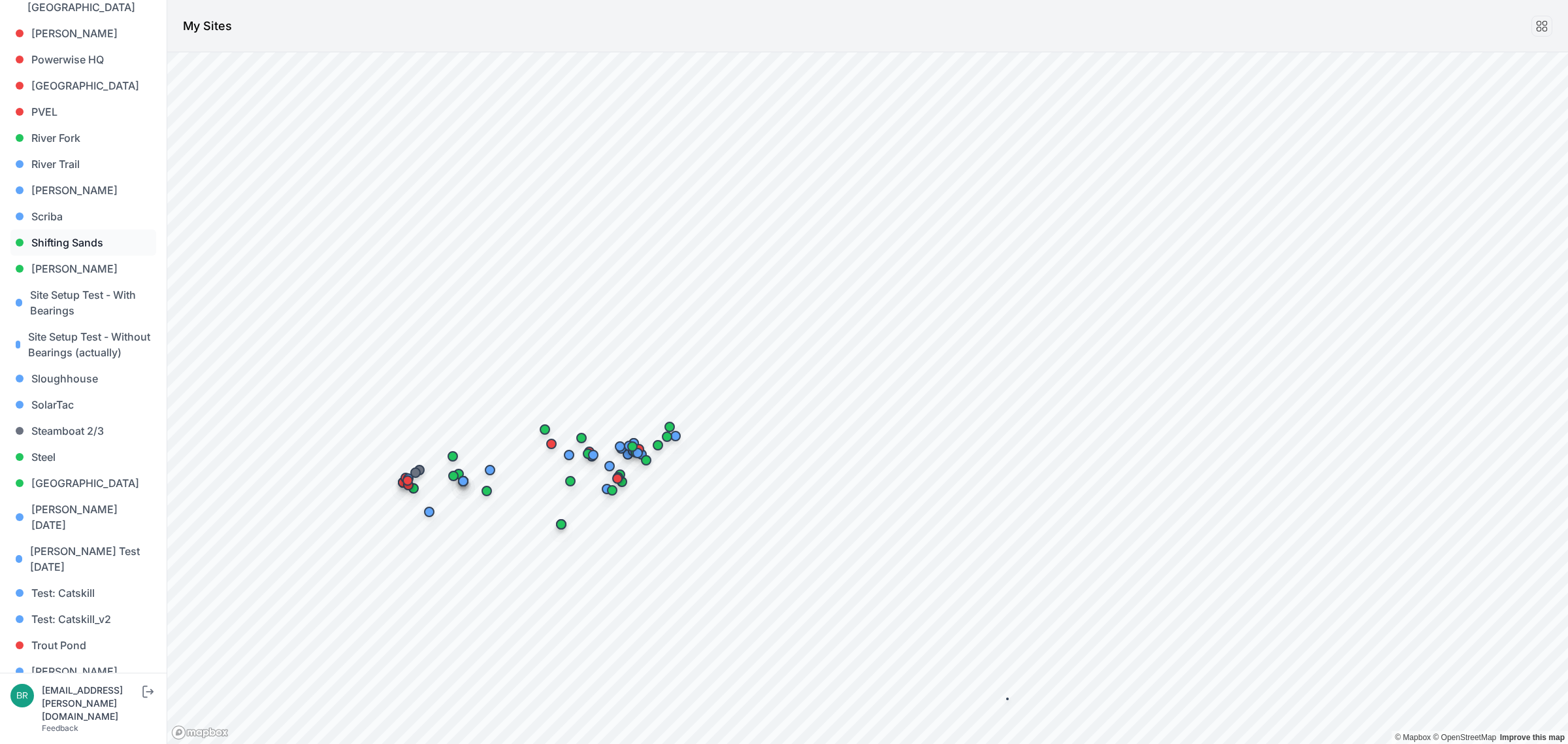
click at [79, 230] on link "Shifting Sands" at bounding box center [83, 243] width 146 height 26
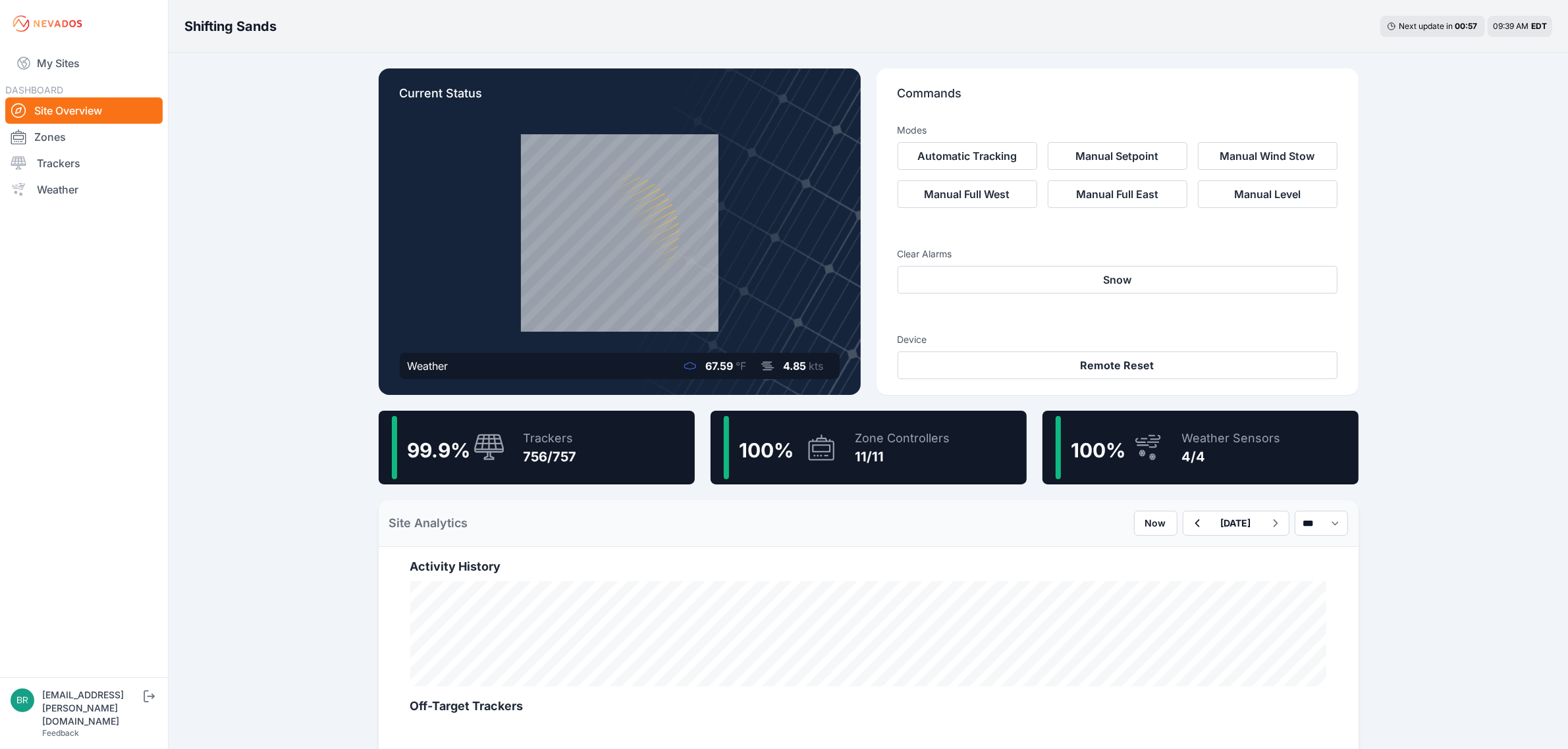
click at [544, 447] on div "756/757" at bounding box center [551, 456] width 54 height 19
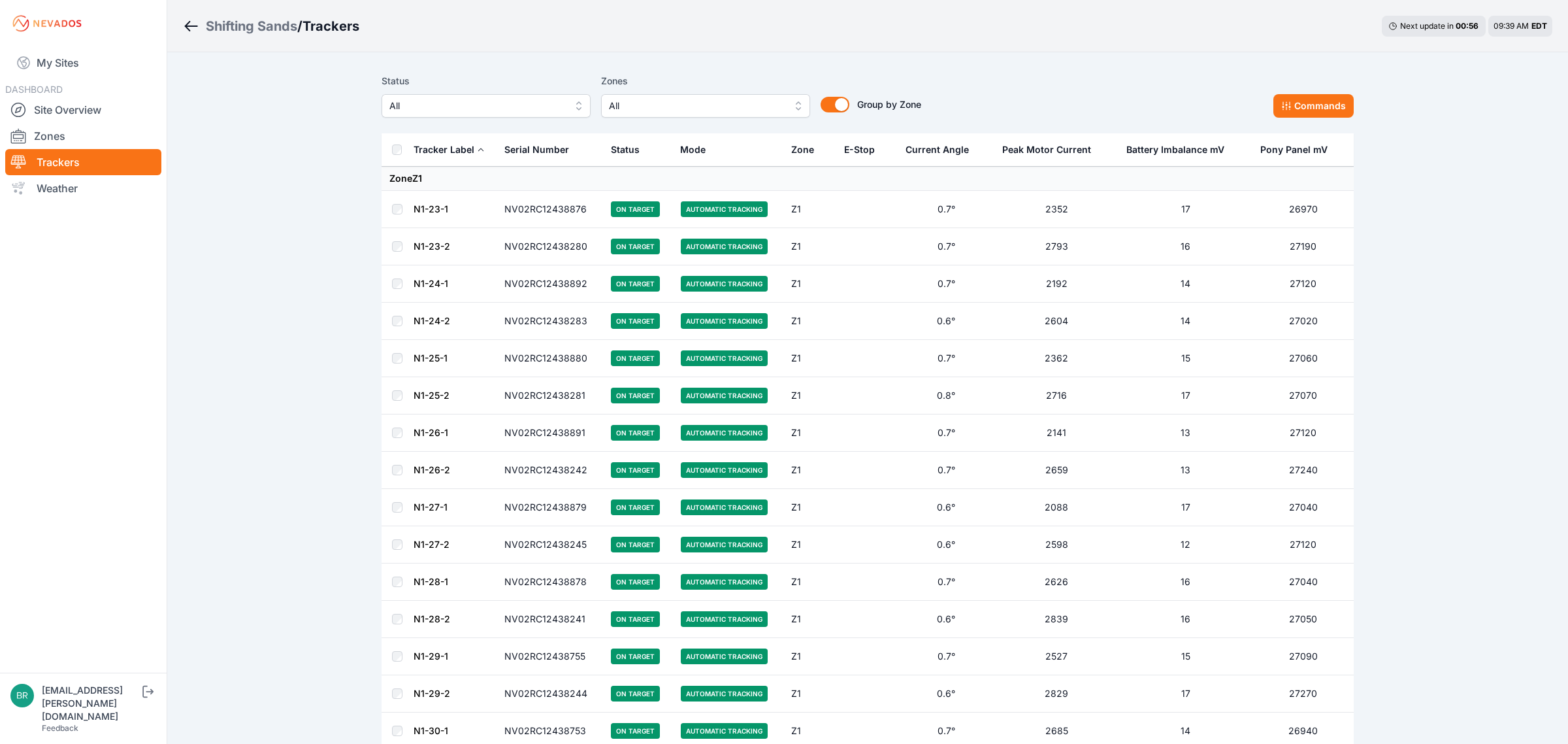
click at [458, 114] on button "All" at bounding box center [486, 106] width 209 height 23
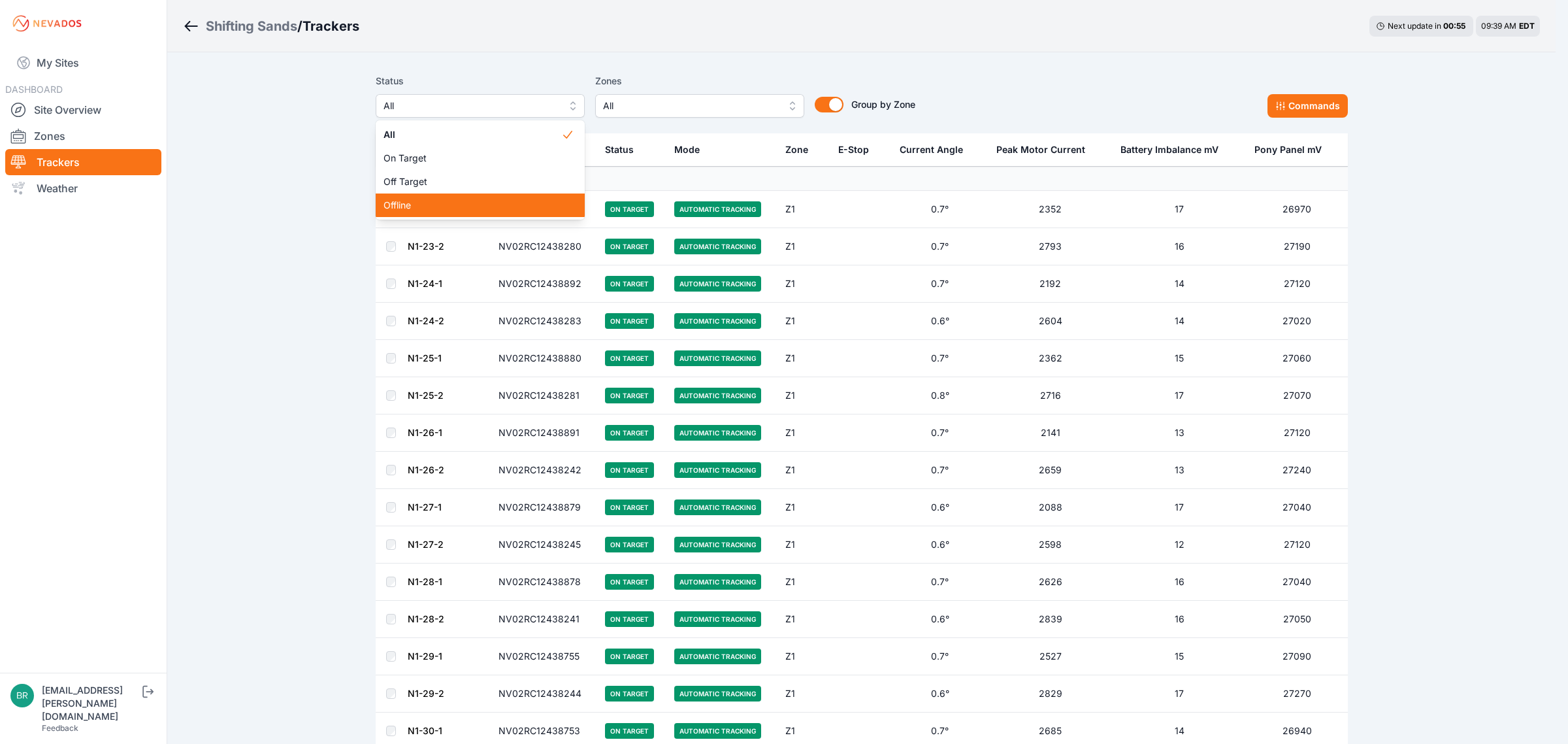
click at [447, 194] on div "Offline" at bounding box center [479, 205] width 209 height 23
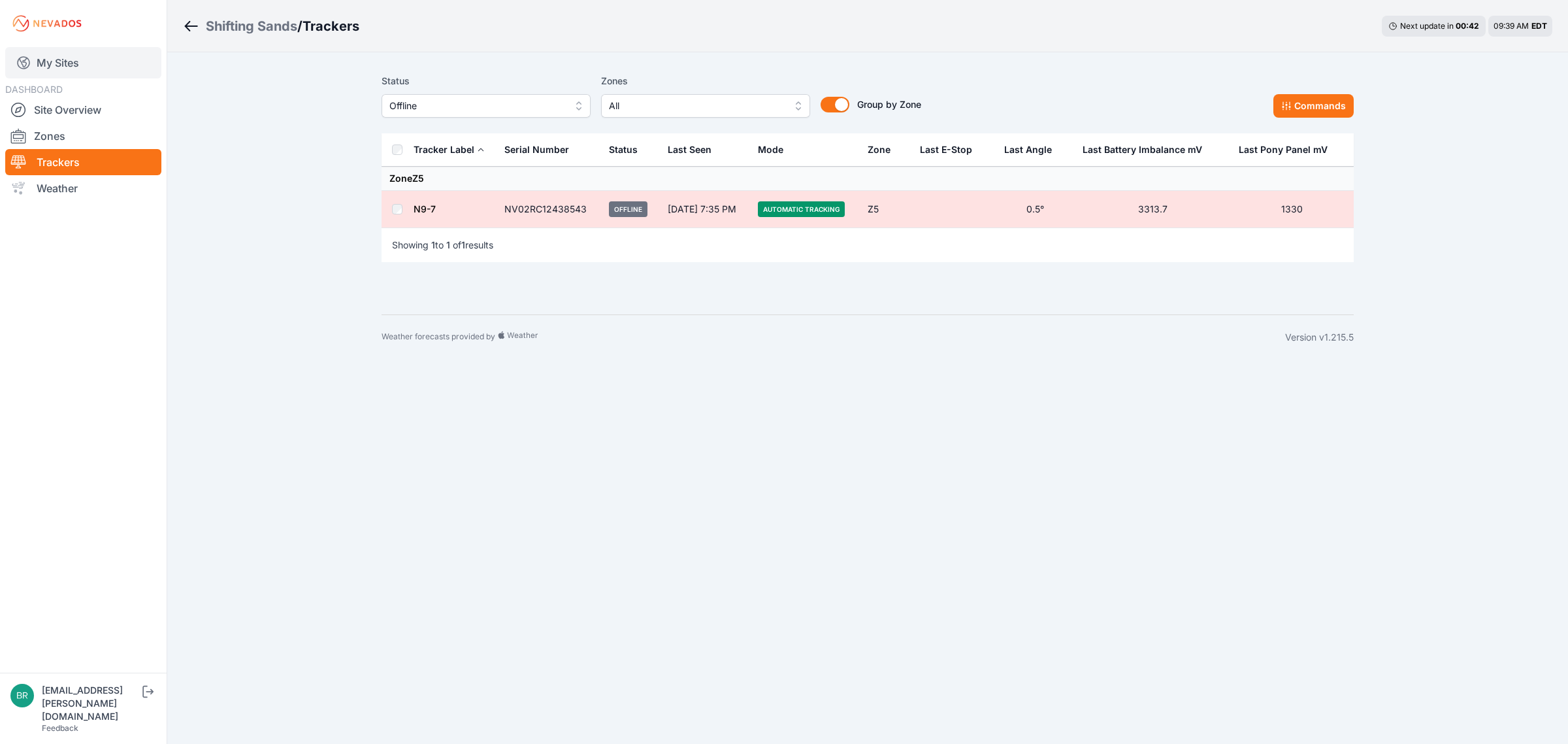
drag, startPoint x: 89, startPoint y: 72, endPoint x: 92, endPoint y: 60, distance: 12.4
click at [89, 72] on link "My Sites" at bounding box center [83, 62] width 156 height 31
